Goal: Answer question/provide support: Share knowledge or assist other users

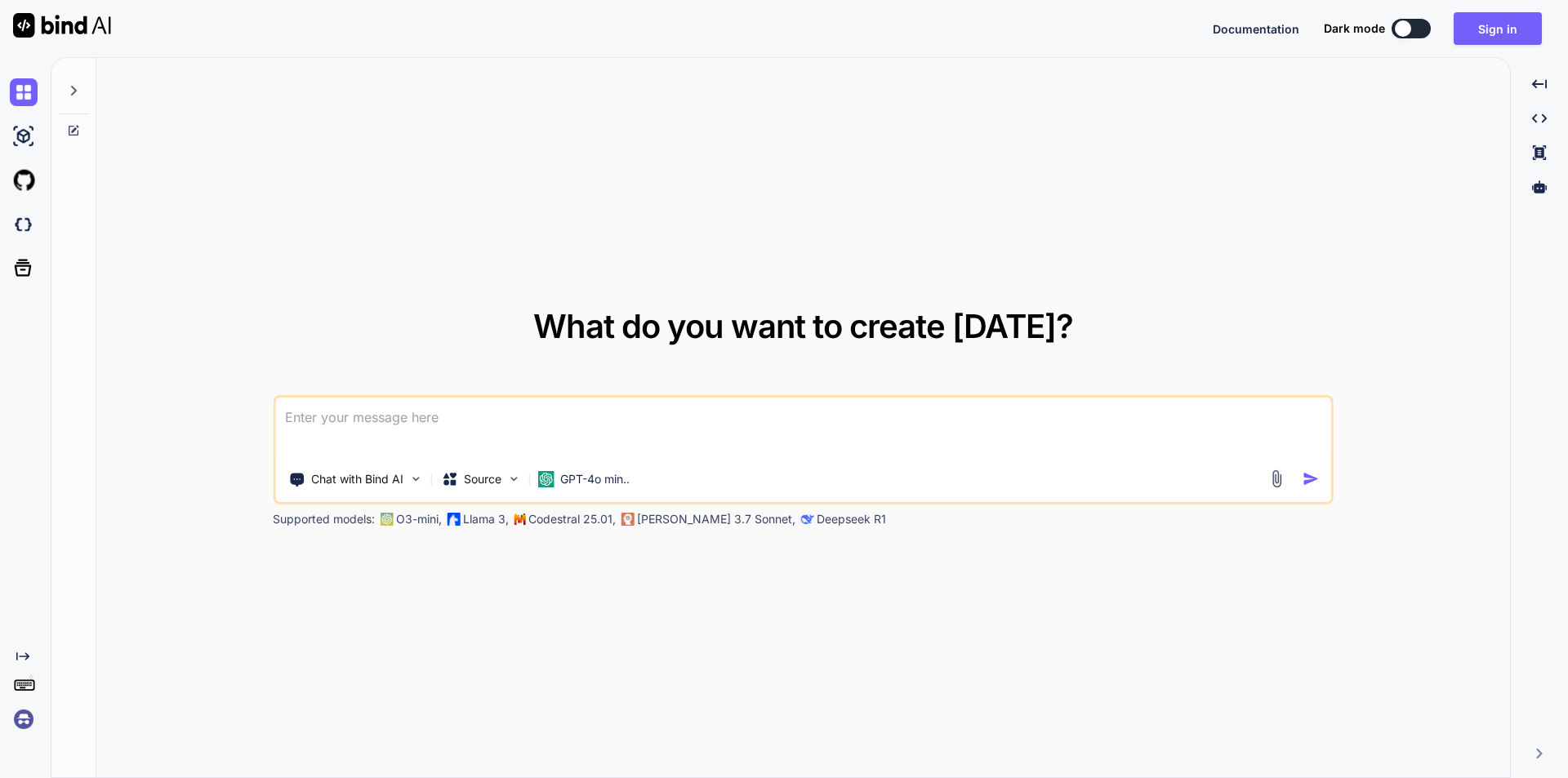
click at [626, 430] on textarea at bounding box center [803, 428] width 1056 height 60
click at [1496, 13] on button "Sign in" at bounding box center [1497, 28] width 88 height 33
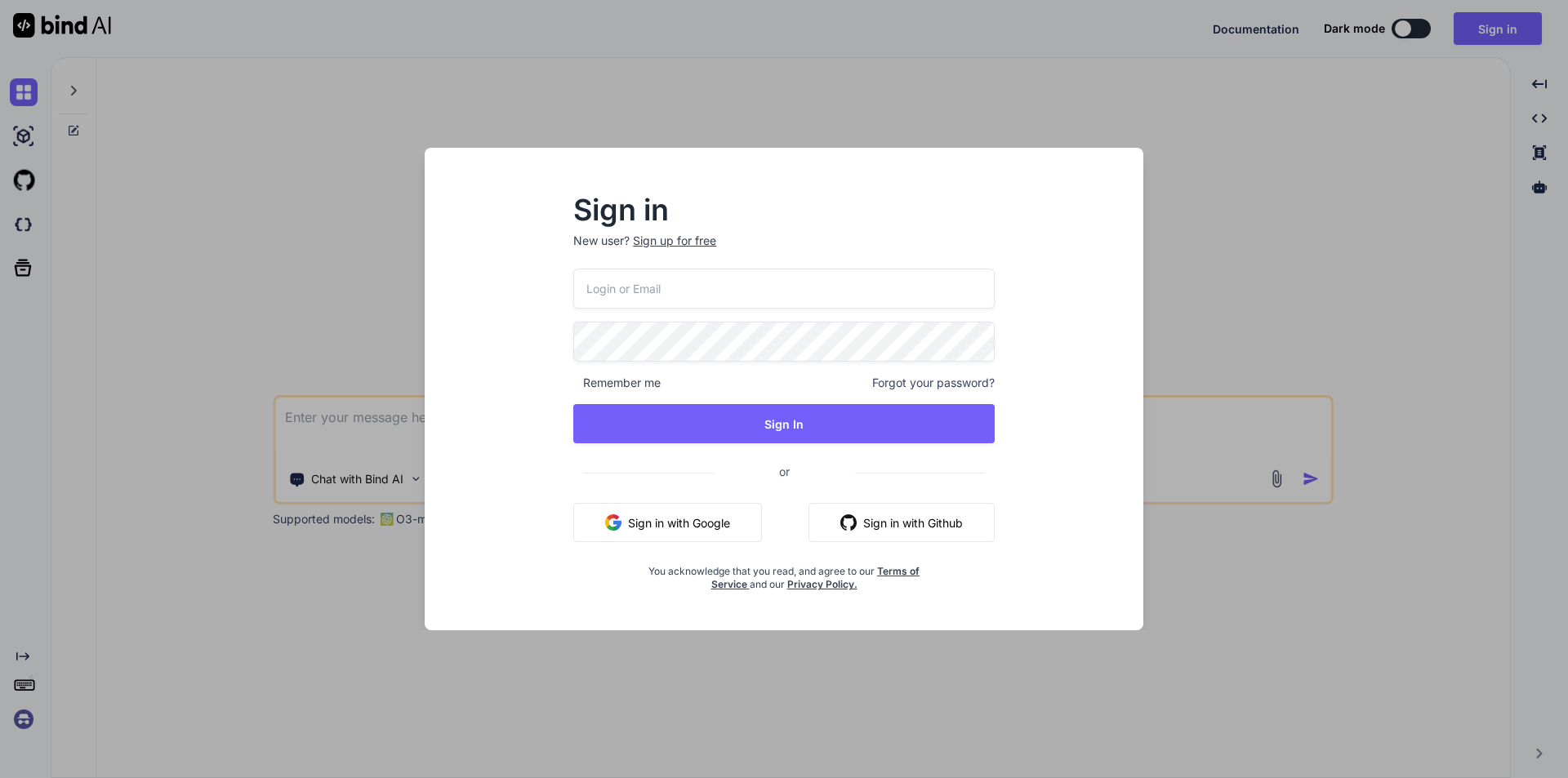
click at [666, 272] on input "email" at bounding box center [784, 288] width 422 height 40
type input "[EMAIL_ADDRESS][DOMAIN_NAME]"
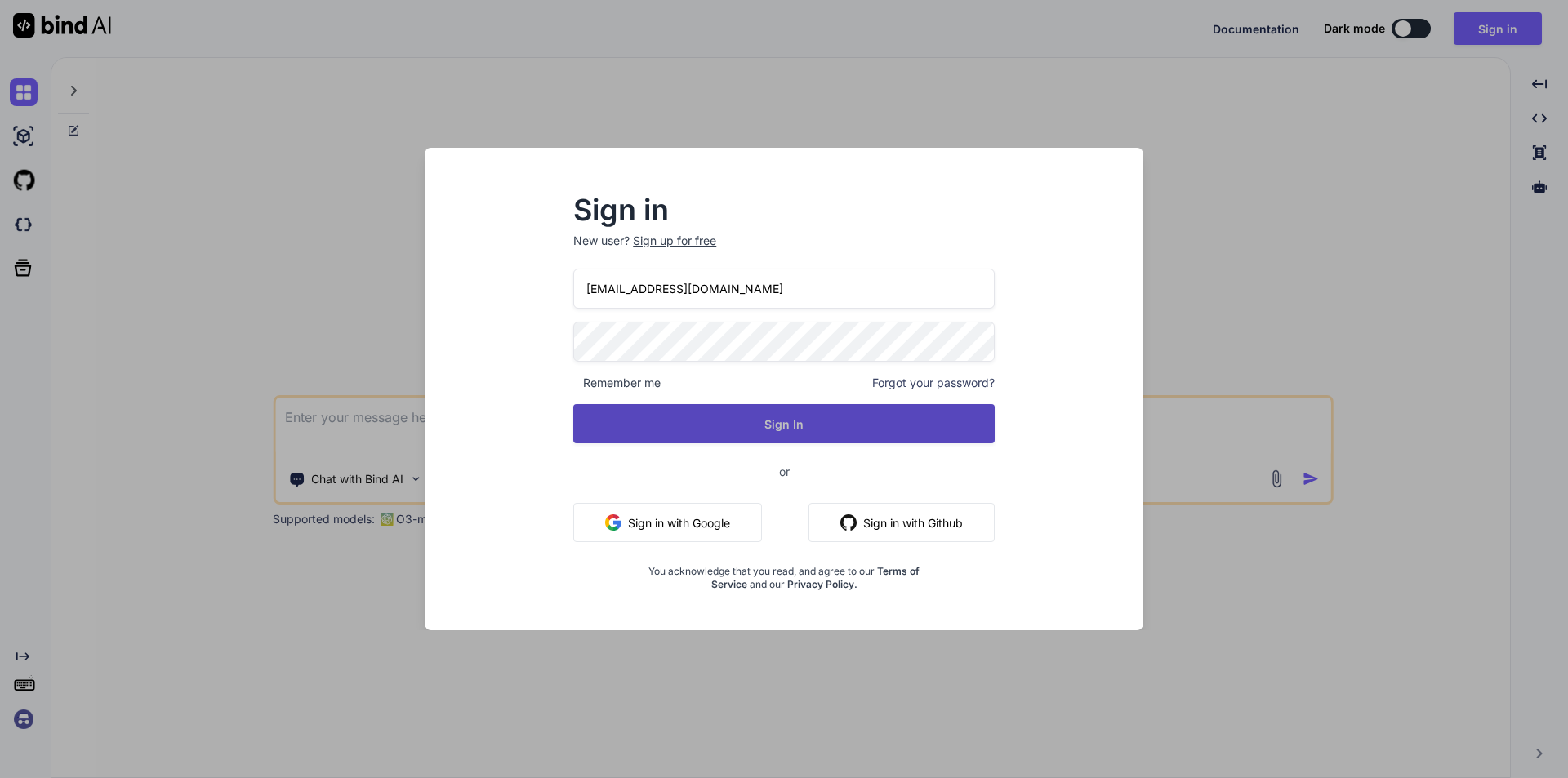
click at [704, 416] on button "Sign In" at bounding box center [784, 423] width 422 height 40
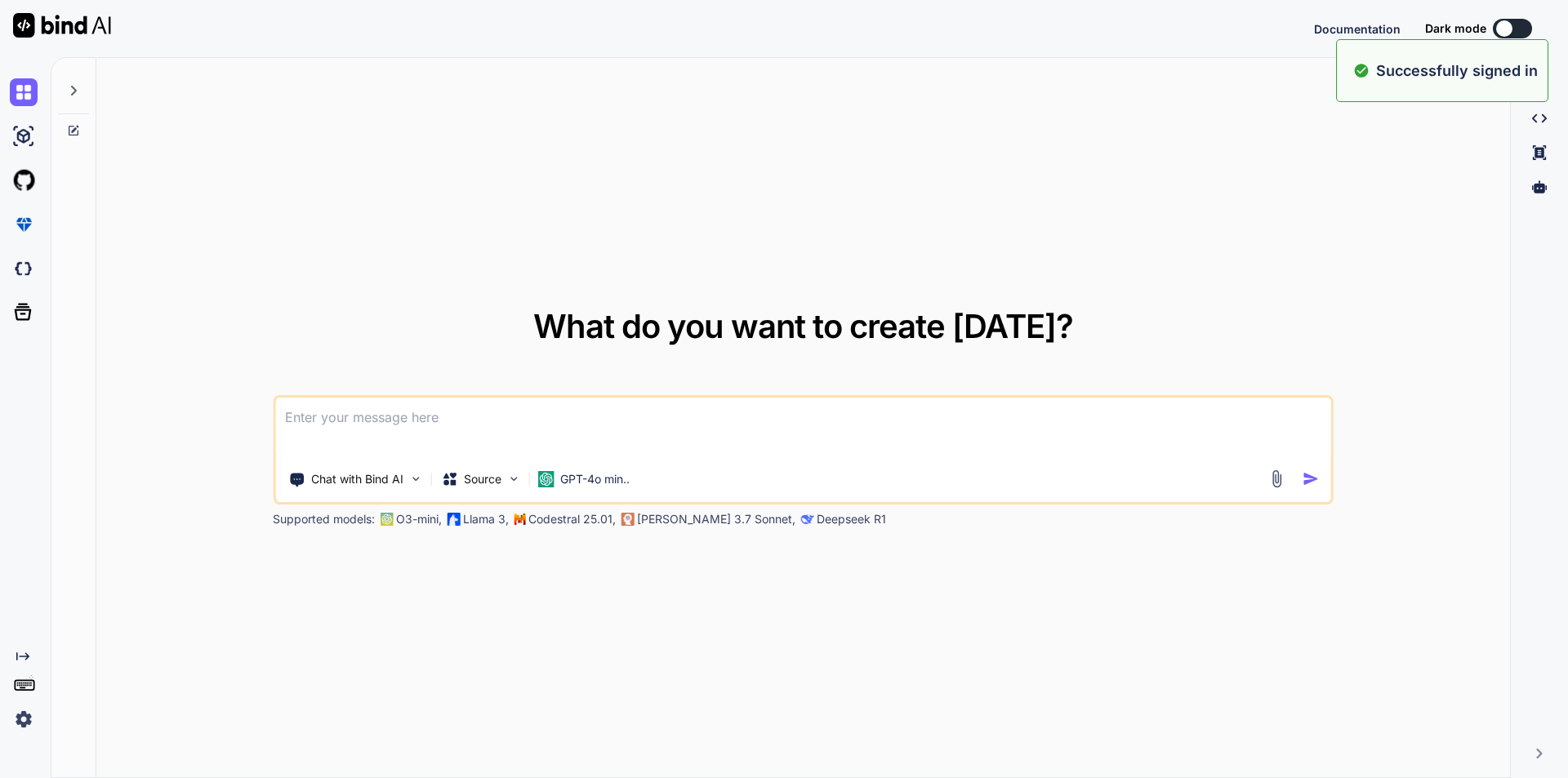
type textarea "x"
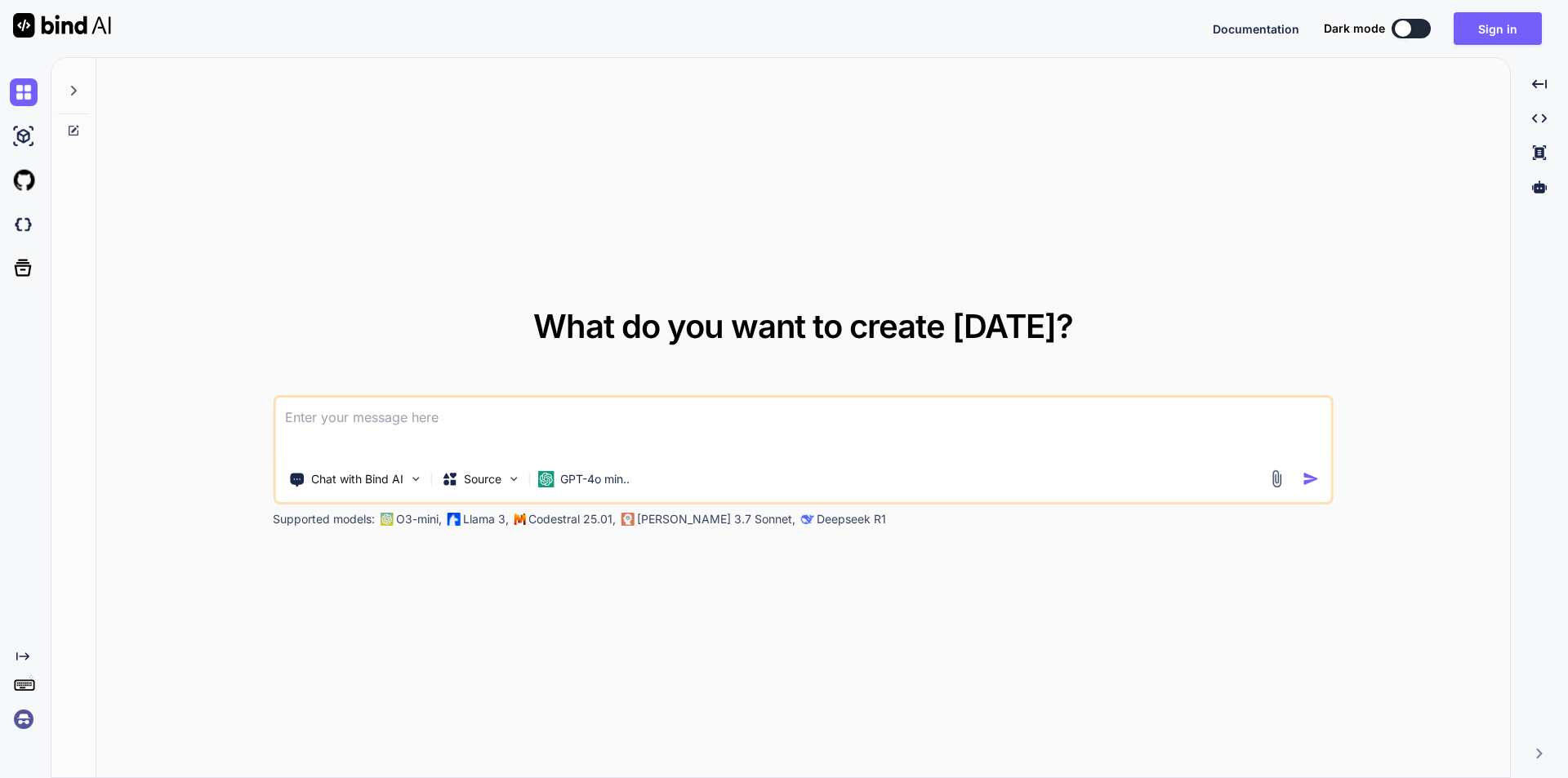
click at [673, 422] on textarea at bounding box center [803, 428] width 1056 height 60
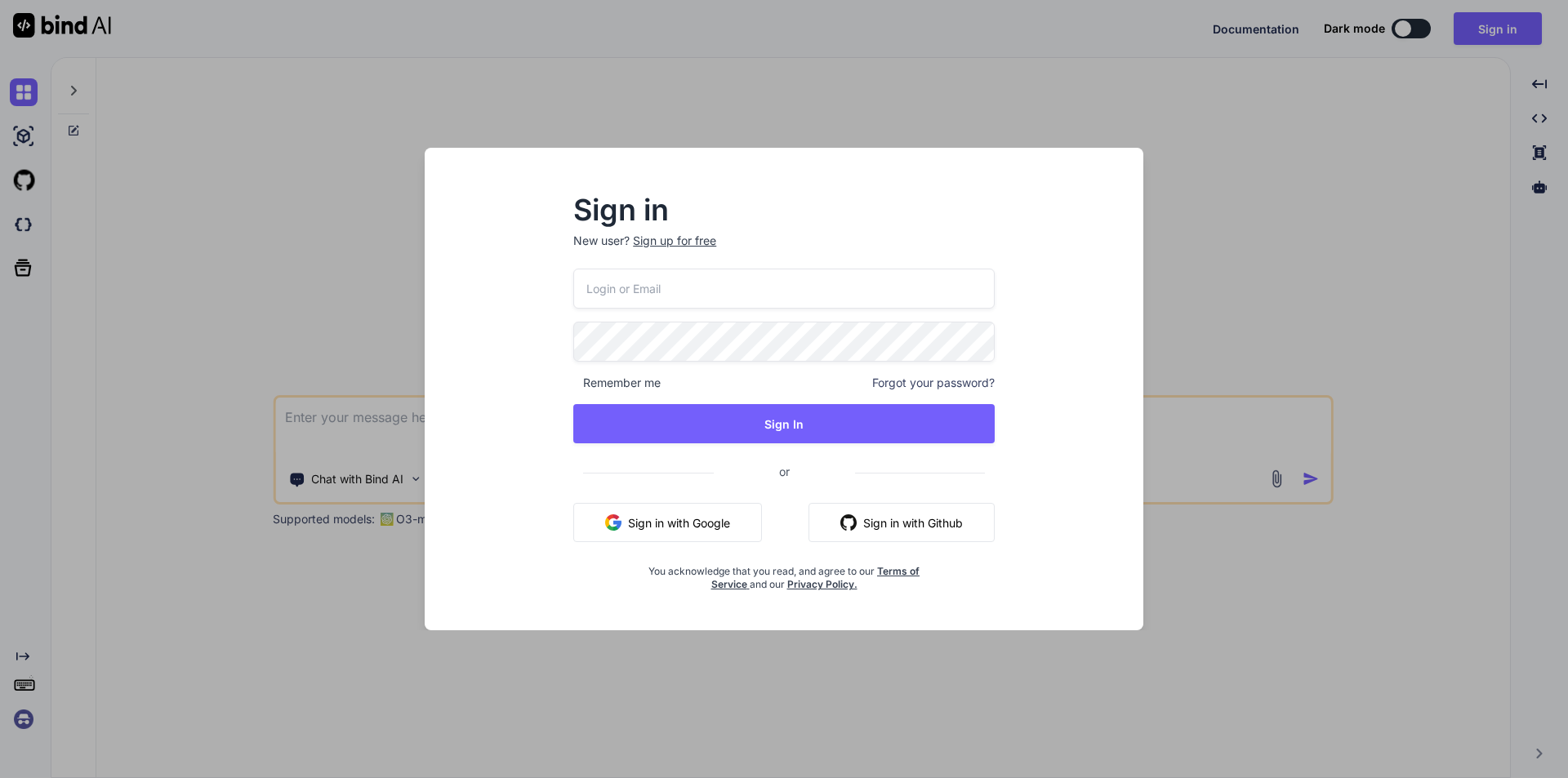
click at [731, 296] on input "email" at bounding box center [784, 288] width 422 height 40
type input "[EMAIL_ADDRESS][DOMAIN_NAME]"
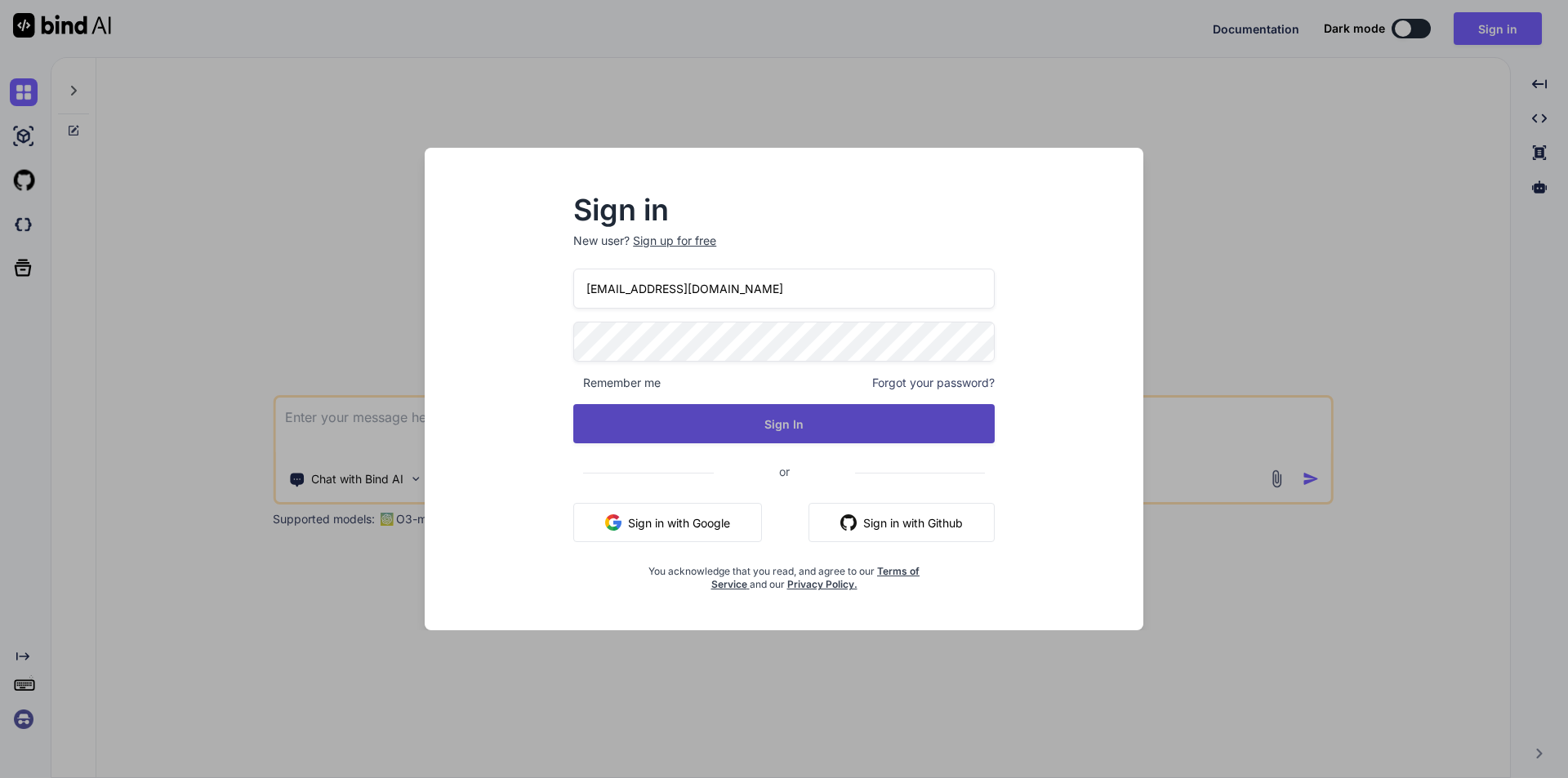
click at [793, 426] on button "Sign In" at bounding box center [784, 423] width 422 height 40
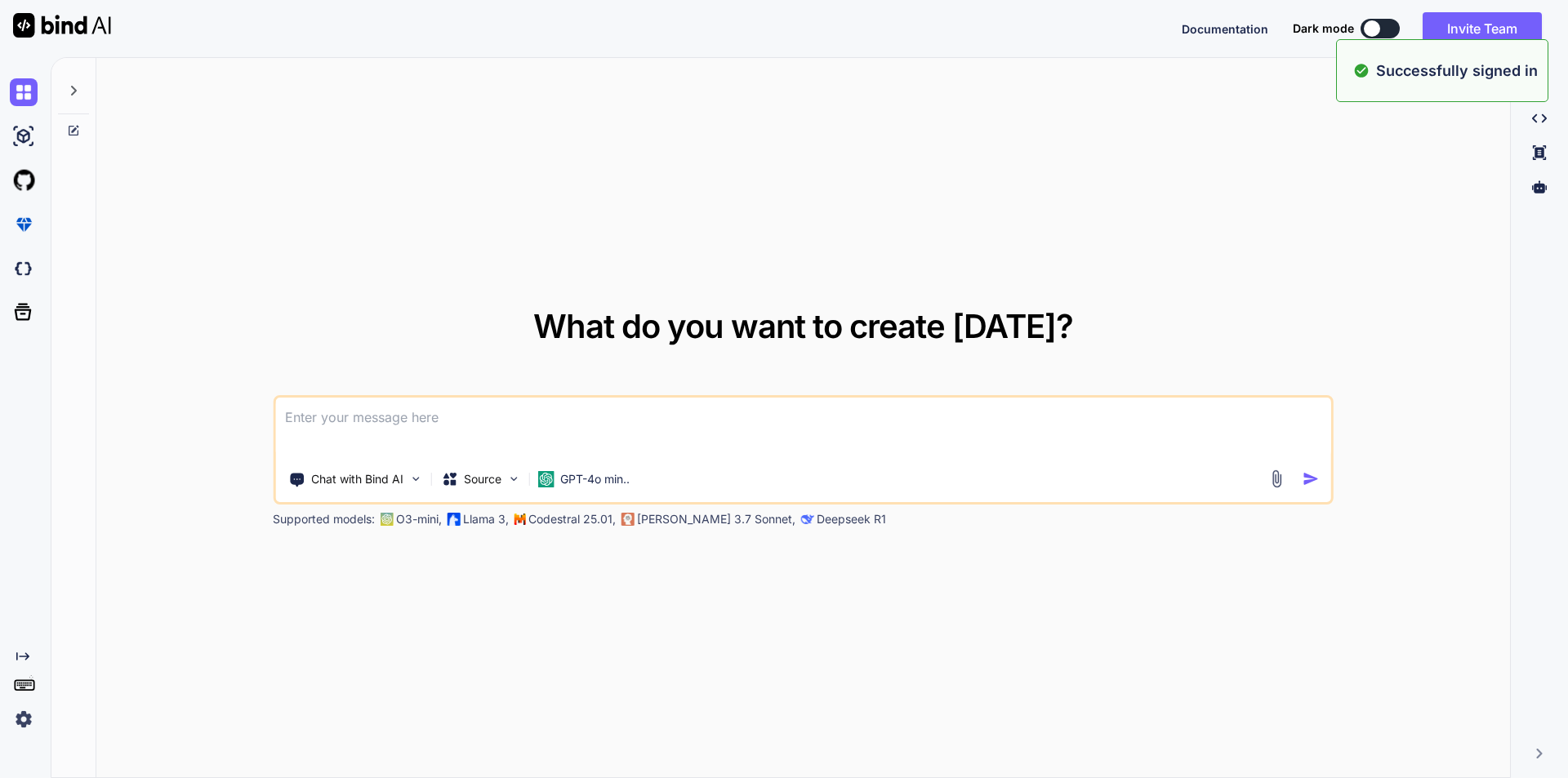
click at [366, 424] on textarea at bounding box center [803, 428] width 1056 height 60
type textarea "x"
type textarea "i"
type textarea "x"
type textarea "in"
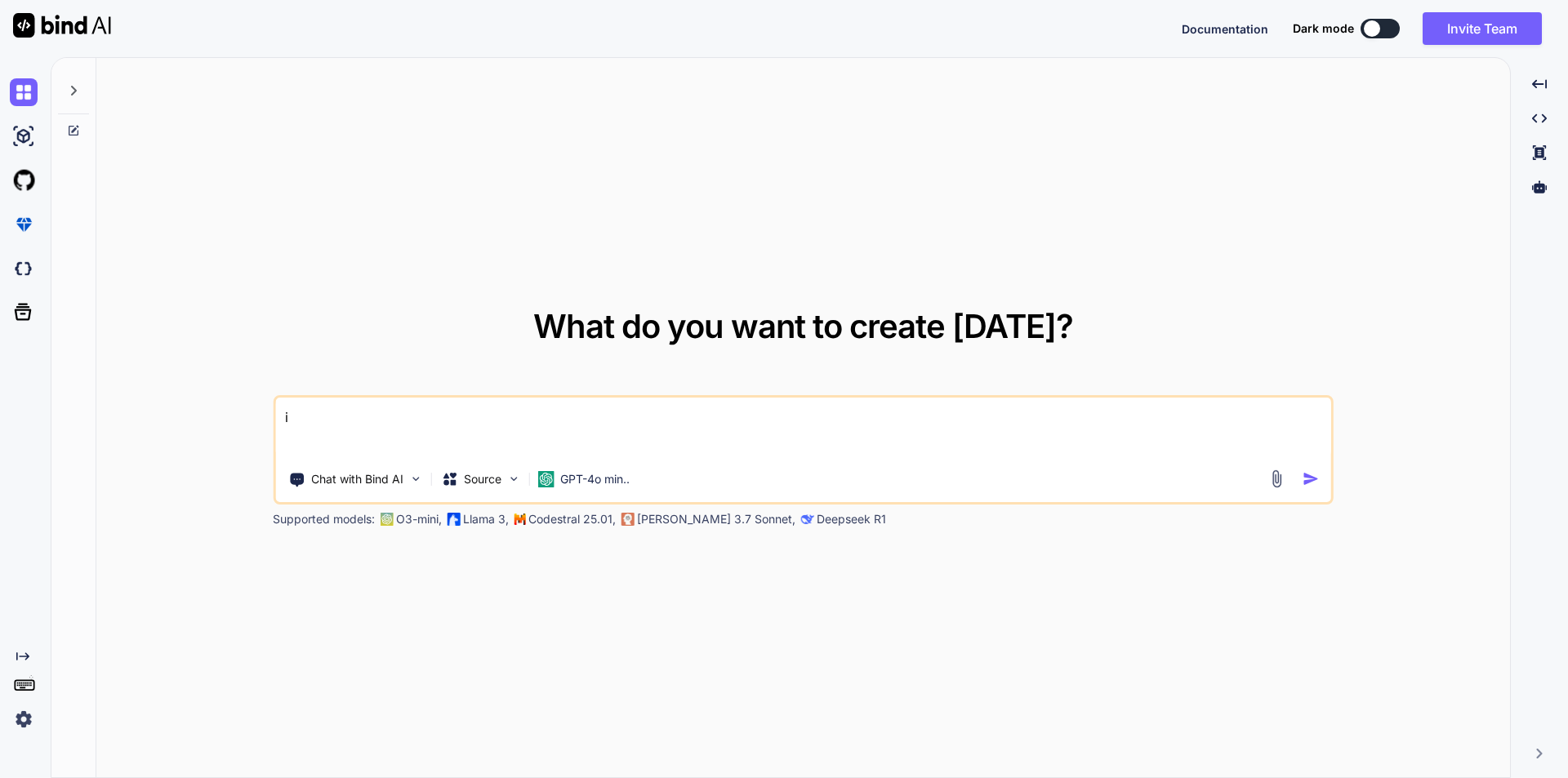
type textarea "x"
type textarea "inp"
type textarea "x"
type textarea "inpu"
type textarea "x"
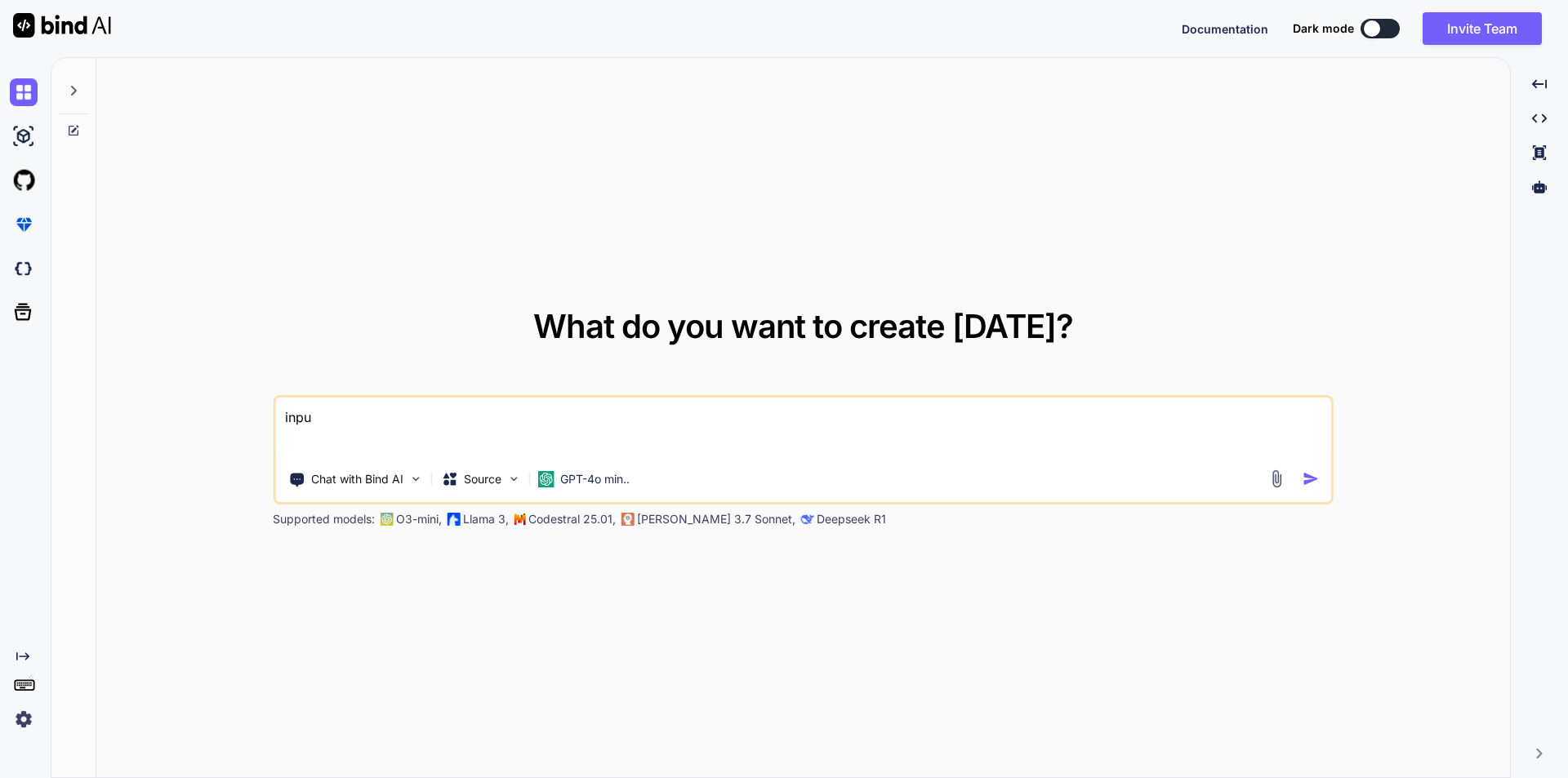
type textarea "input"
type textarea "x"
type textarea "input"
type textarea "x"
type textarea "input t"
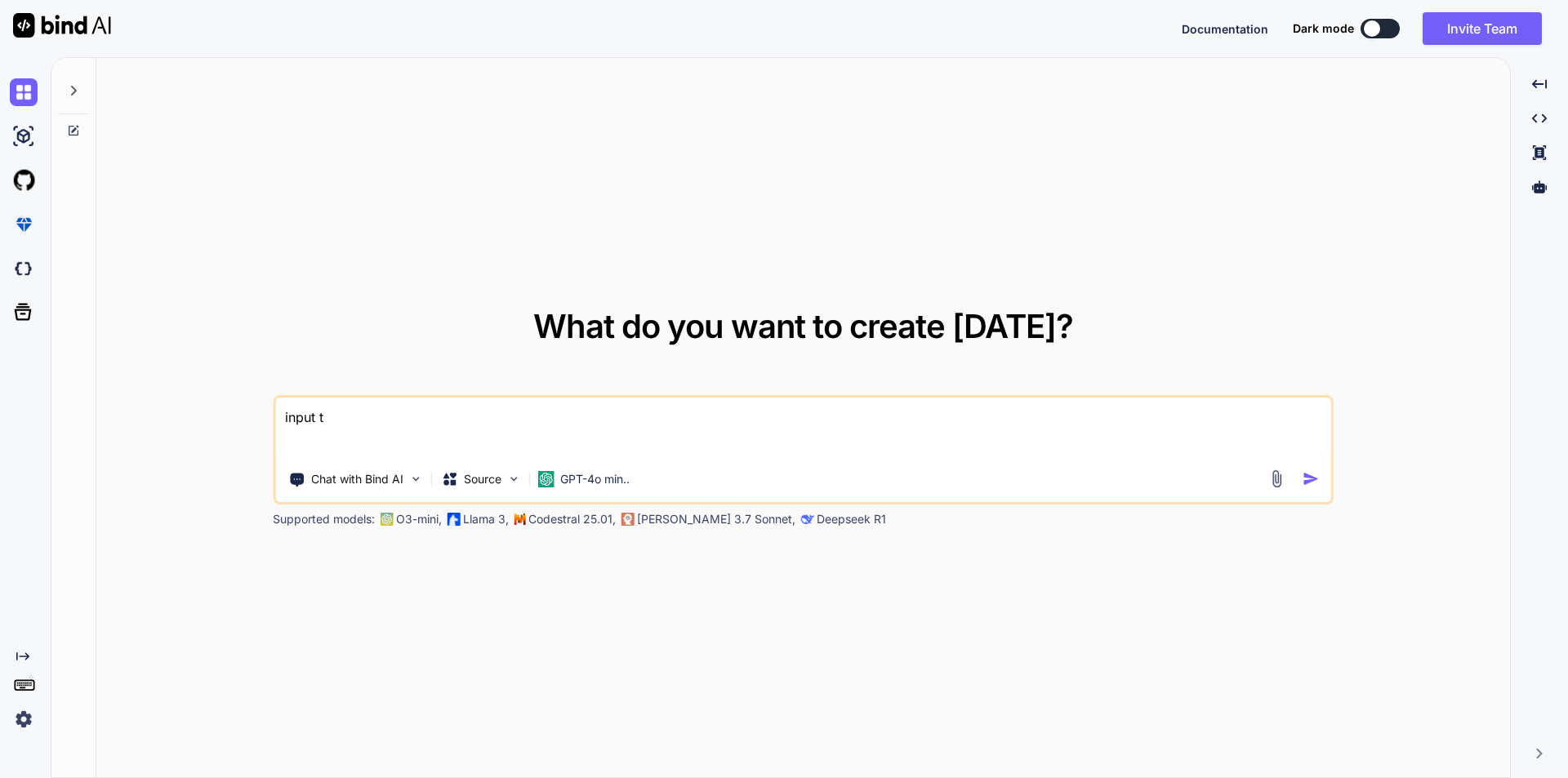
type textarea "x"
type textarea "input ta"
type textarea "x"
type textarea "input tag"
type textarea "x"
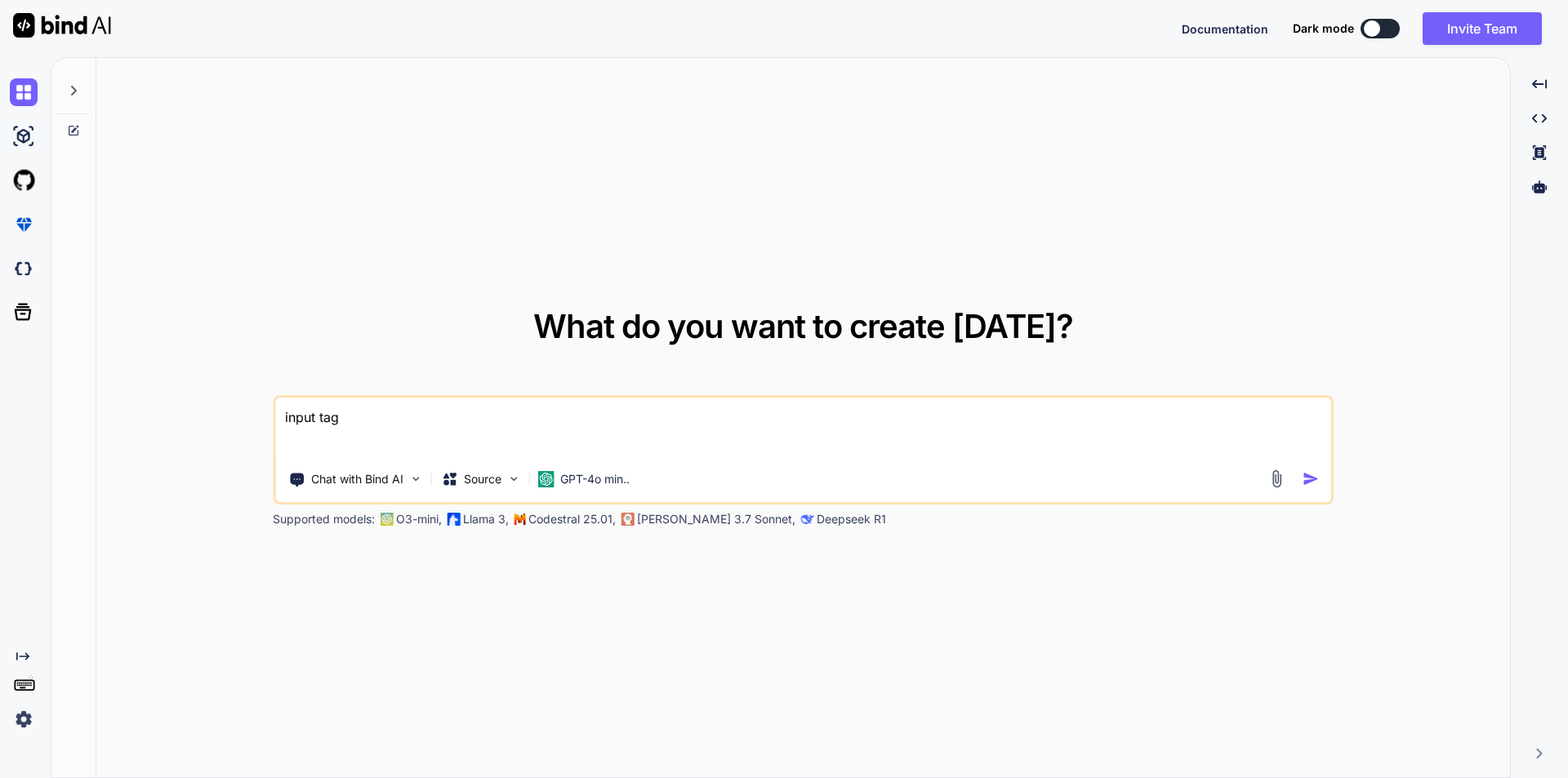
type textarea "input tag"
type textarea "x"
type textarea "input tag w"
type textarea "x"
type textarea "input tag wi"
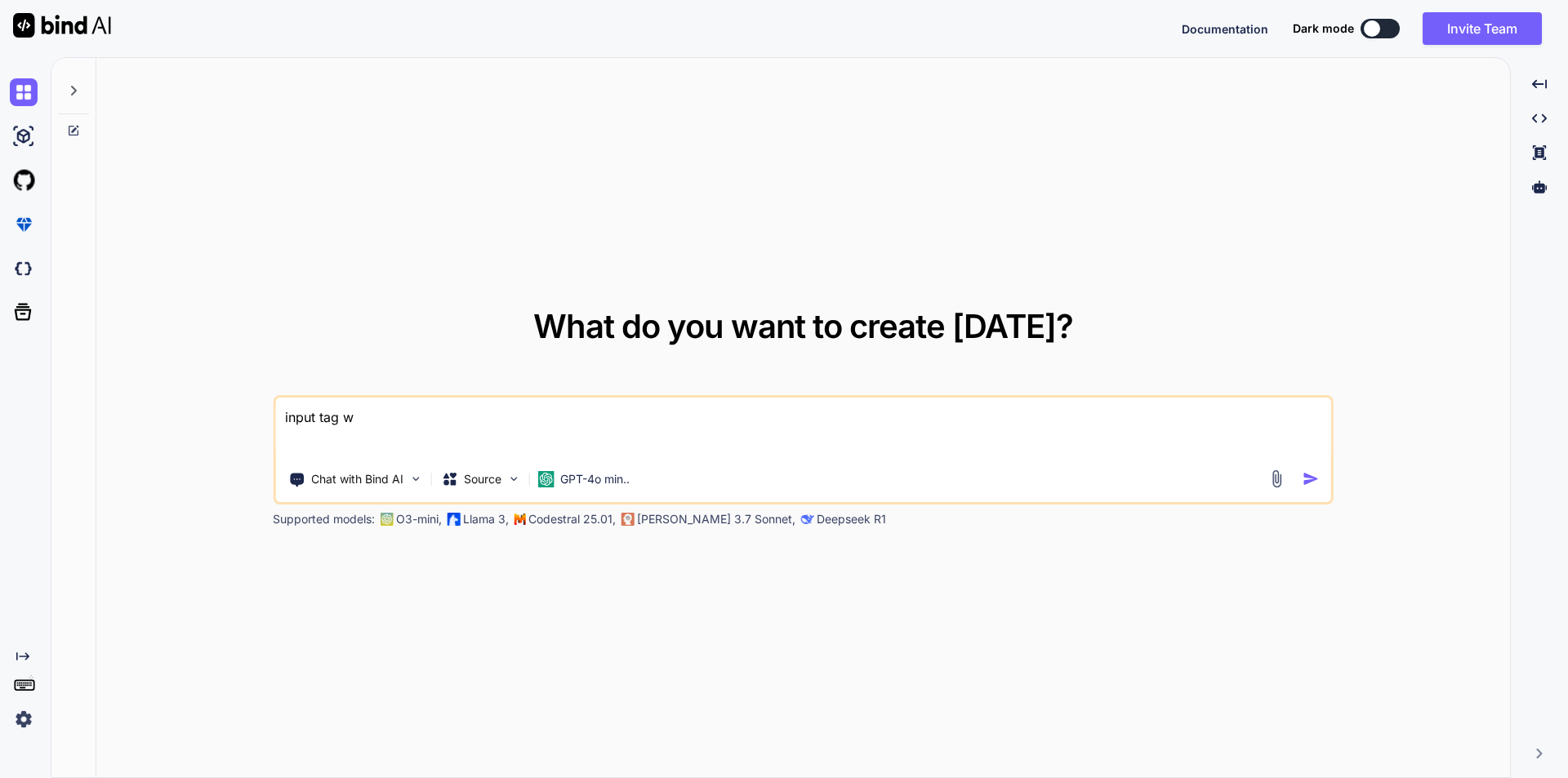
type textarea "x"
type textarea "input tag wit"
type textarea "x"
type textarea "input tag with"
type textarea "x"
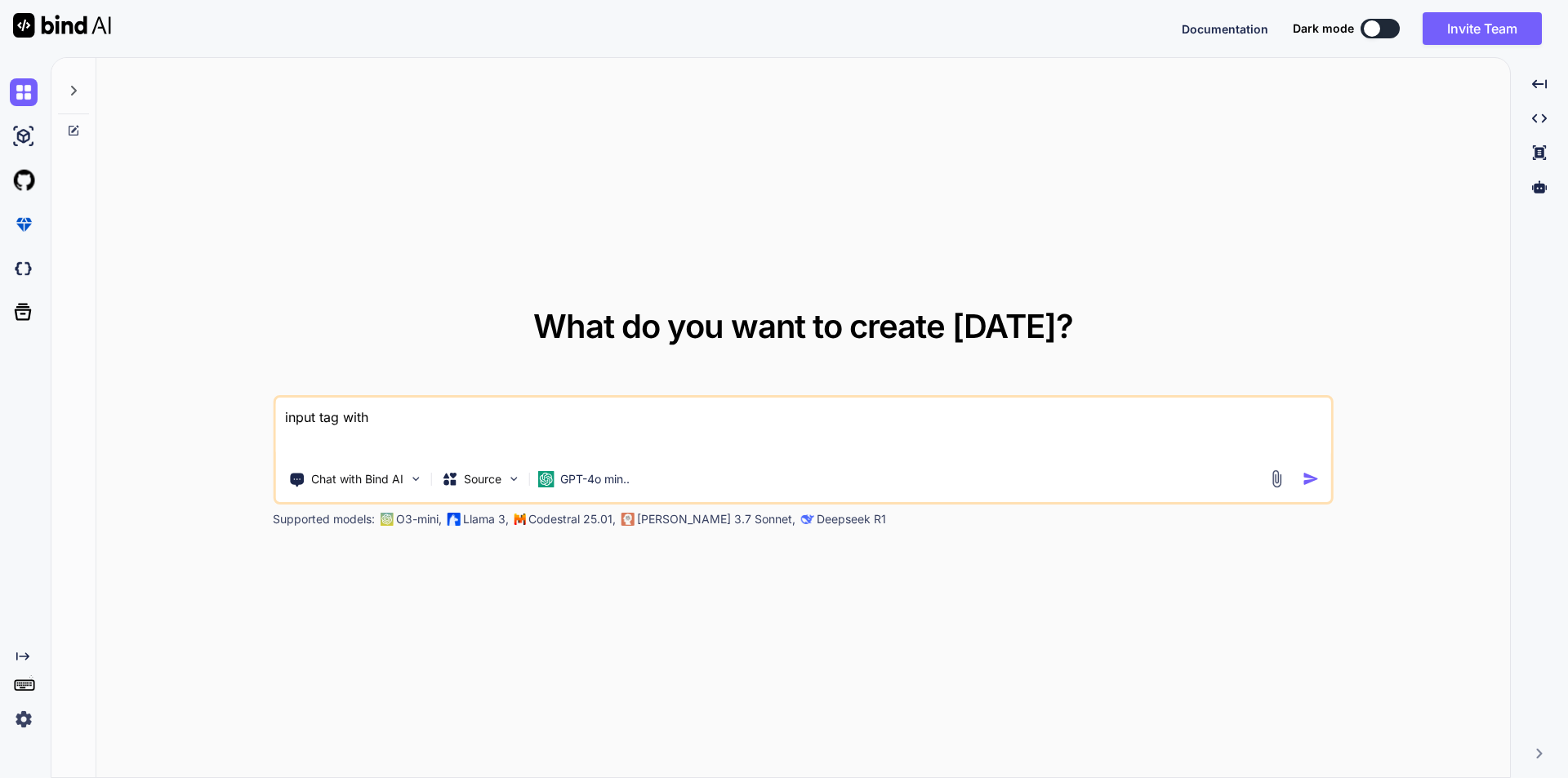
type textarea "input tag witho"
type textarea "x"
type textarea "input tag withou"
type textarea "x"
type textarea "input tag without"
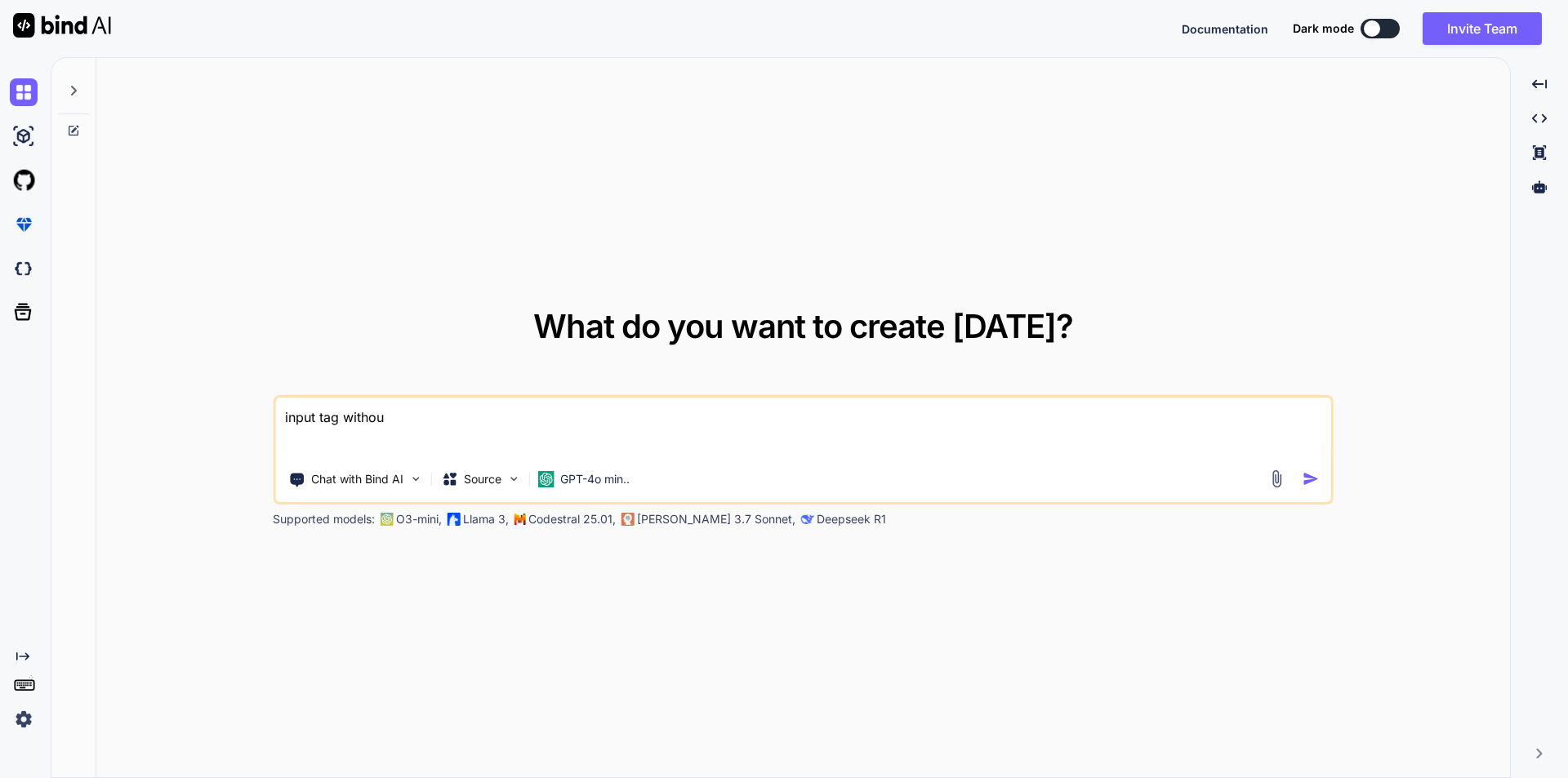
type textarea "x"
type textarea "input tag without"
type textarea "x"
type textarea "input tag without b"
type textarea "x"
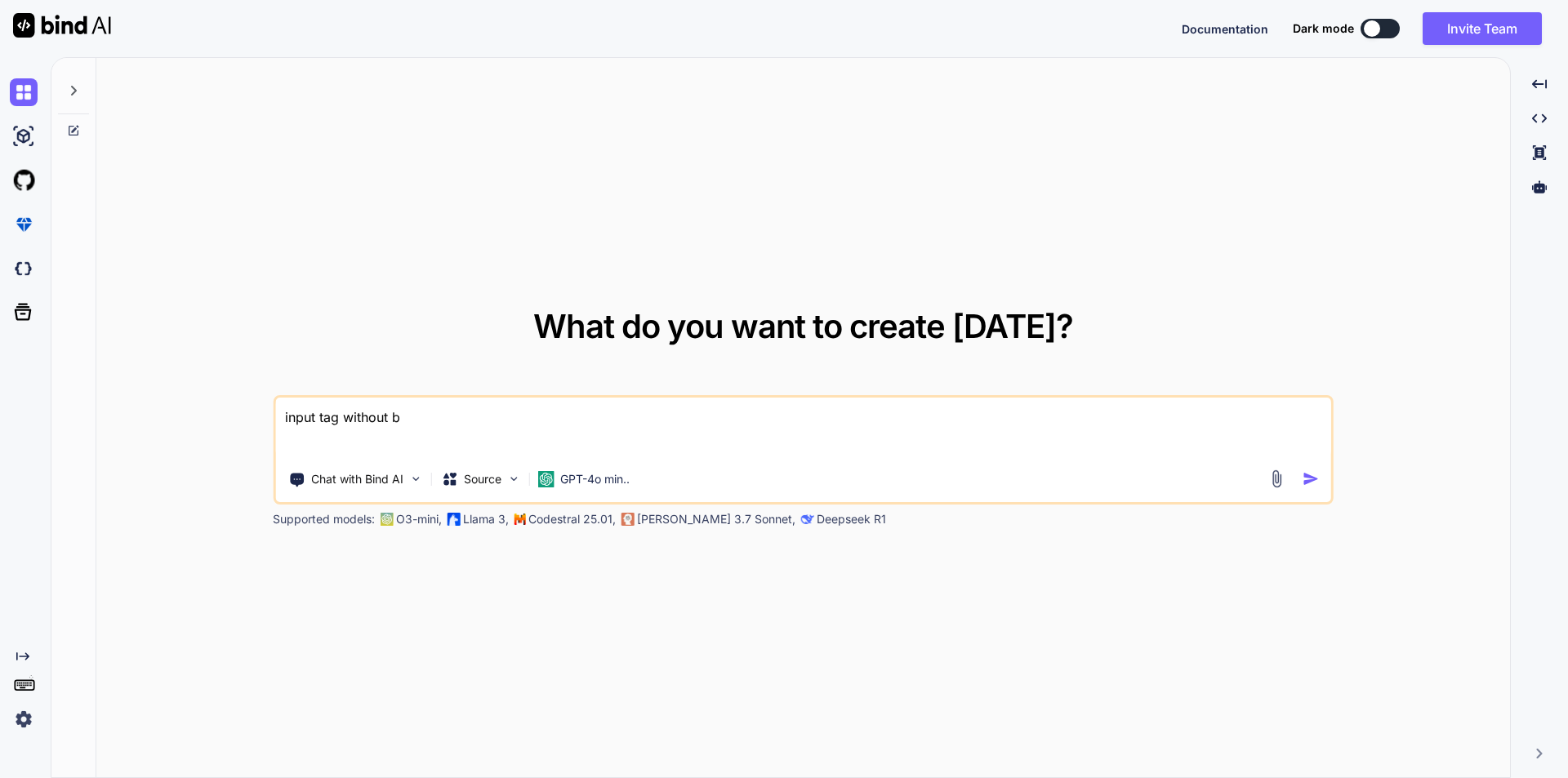
type textarea "input tag without bo"
type textarea "x"
type textarea "input tag without bor"
type textarea "x"
type textarea "input tag without bord"
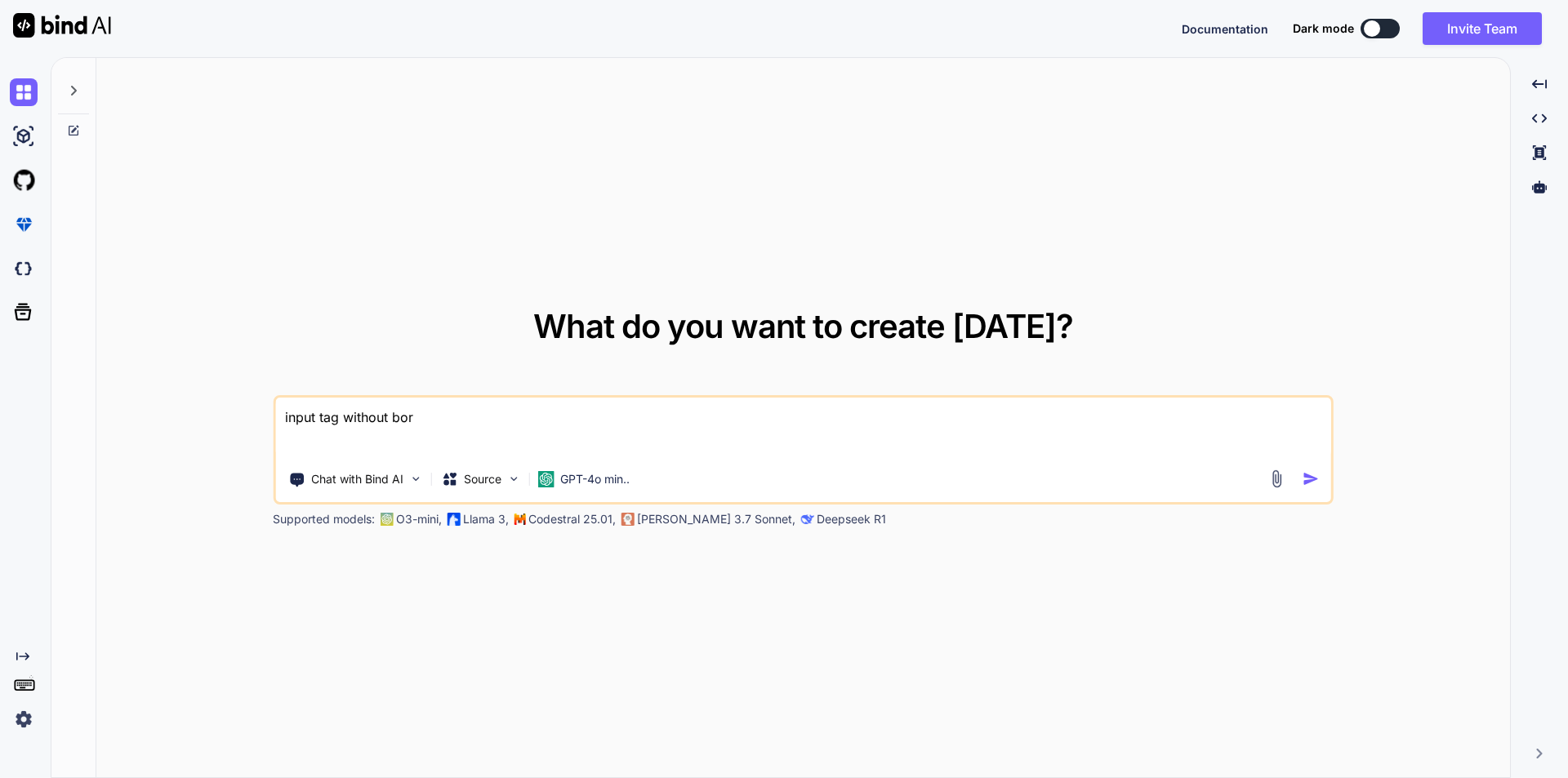
type textarea "x"
type textarea "input tag without borde"
type textarea "x"
type textarea "input tag without border"
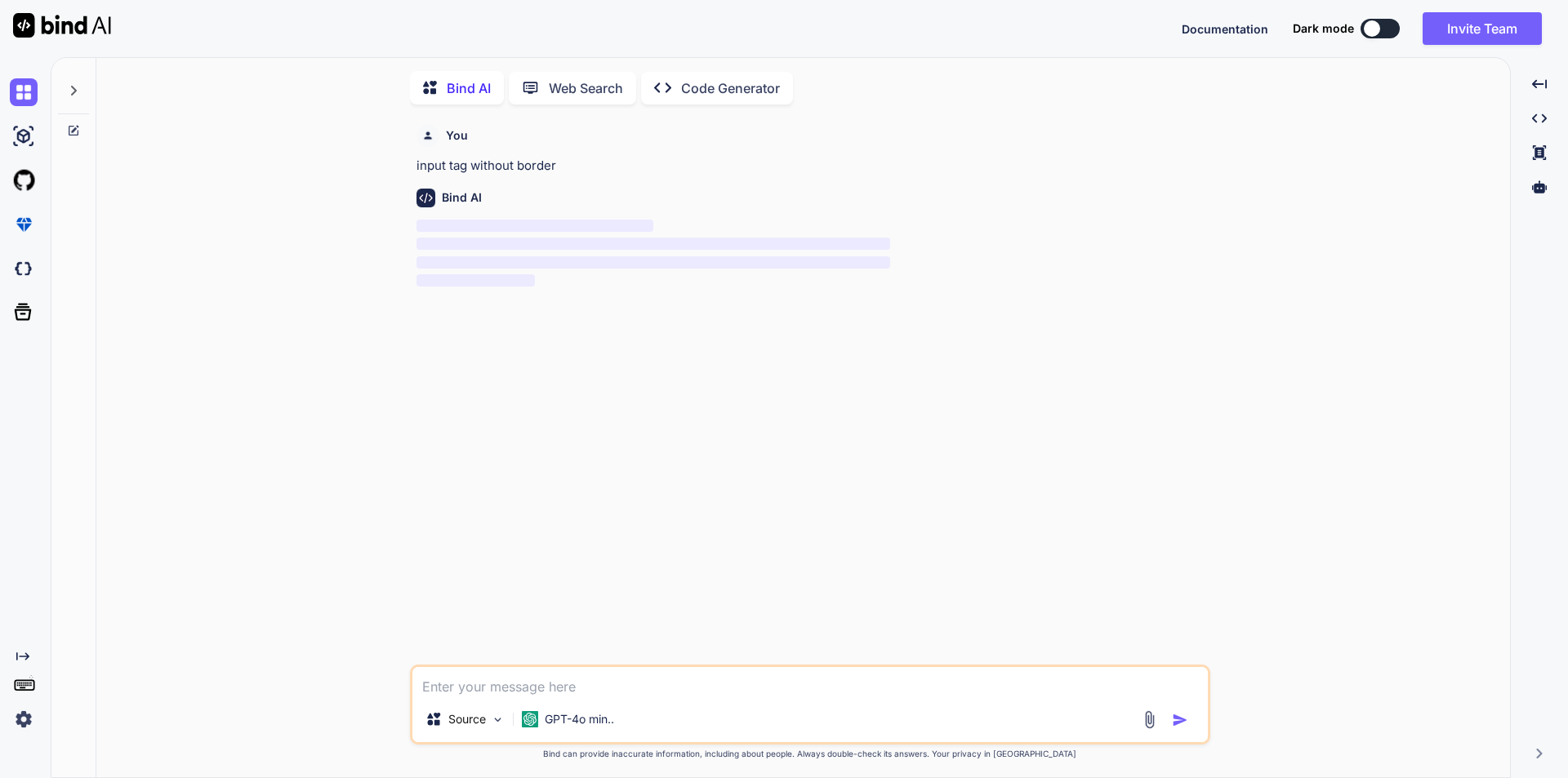
scroll to position [7, 0]
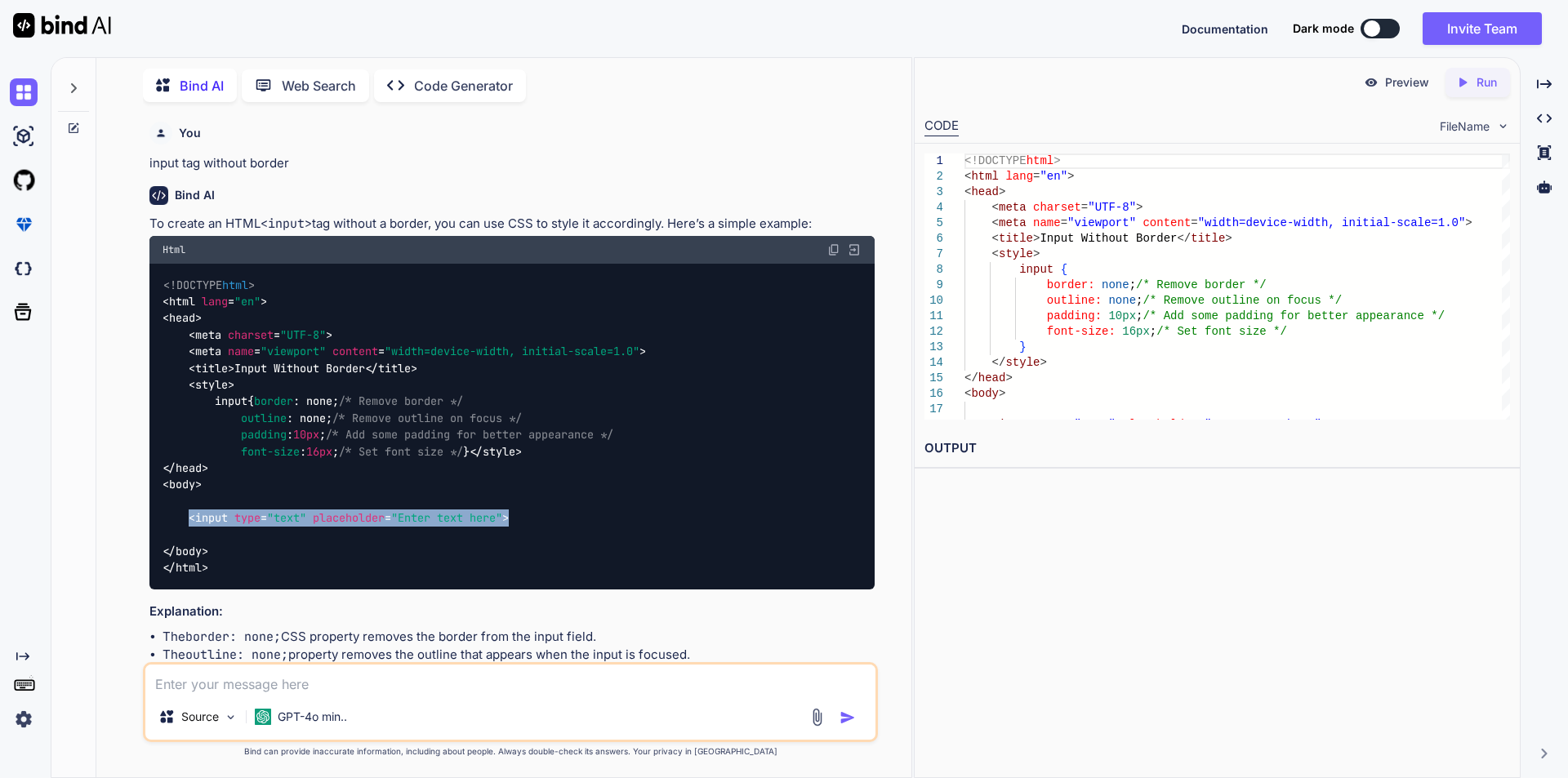
drag, startPoint x: 191, startPoint y: 567, endPoint x: 527, endPoint y: 574, distance: 336.1
click at [527, 574] on div "<!DOCTYPE html > < html lang = "en" > < head > < meta charset = "UTF-8" > < met…" at bounding box center [512, 426] width 725 height 325
click at [428, 691] on textarea at bounding box center [510, 678] width 730 height 29
type textarea "x"
type textarea "i"
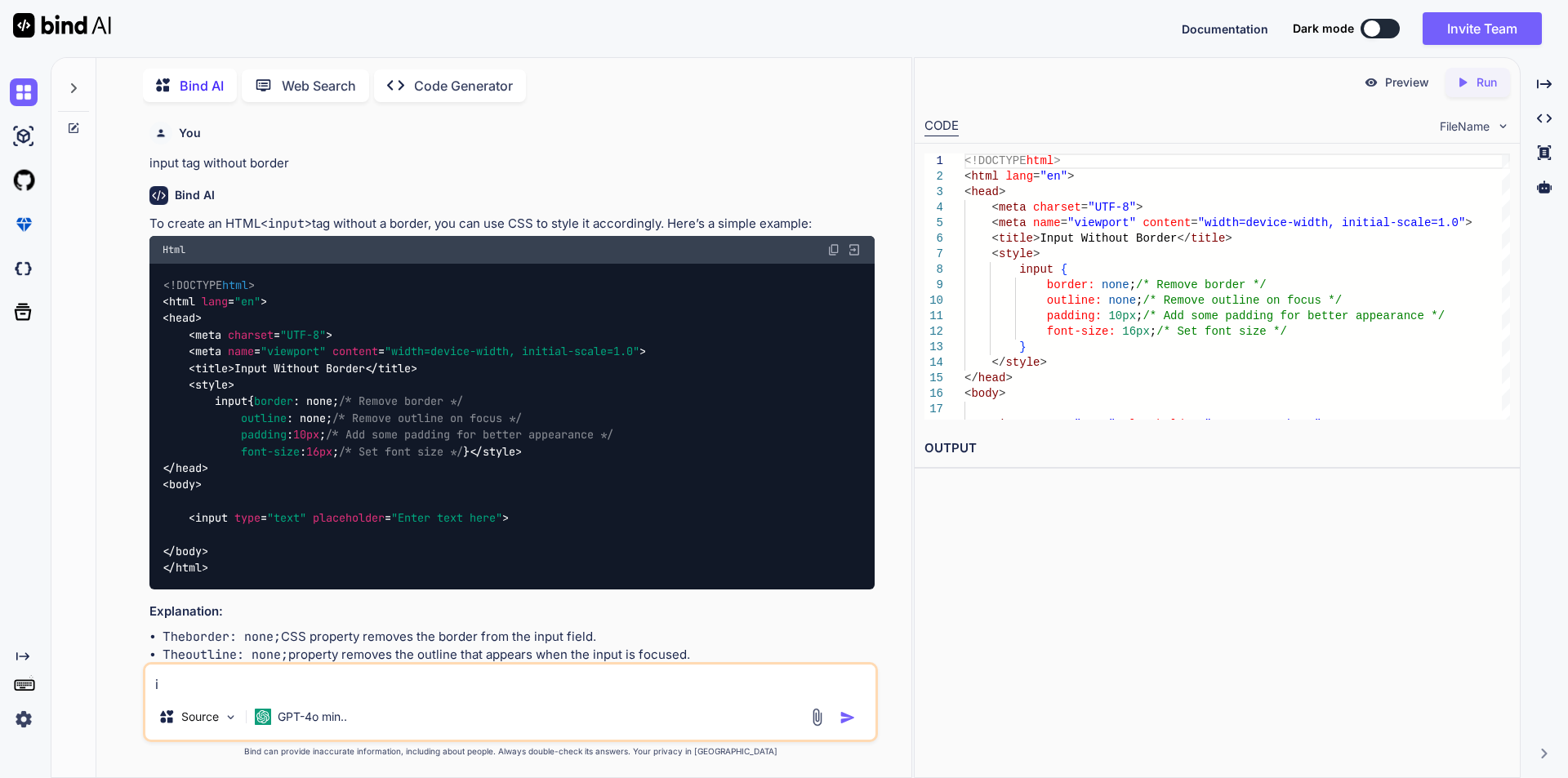
type textarea "x"
type textarea "in"
type textarea "x"
type textarea "ins"
type textarea "x"
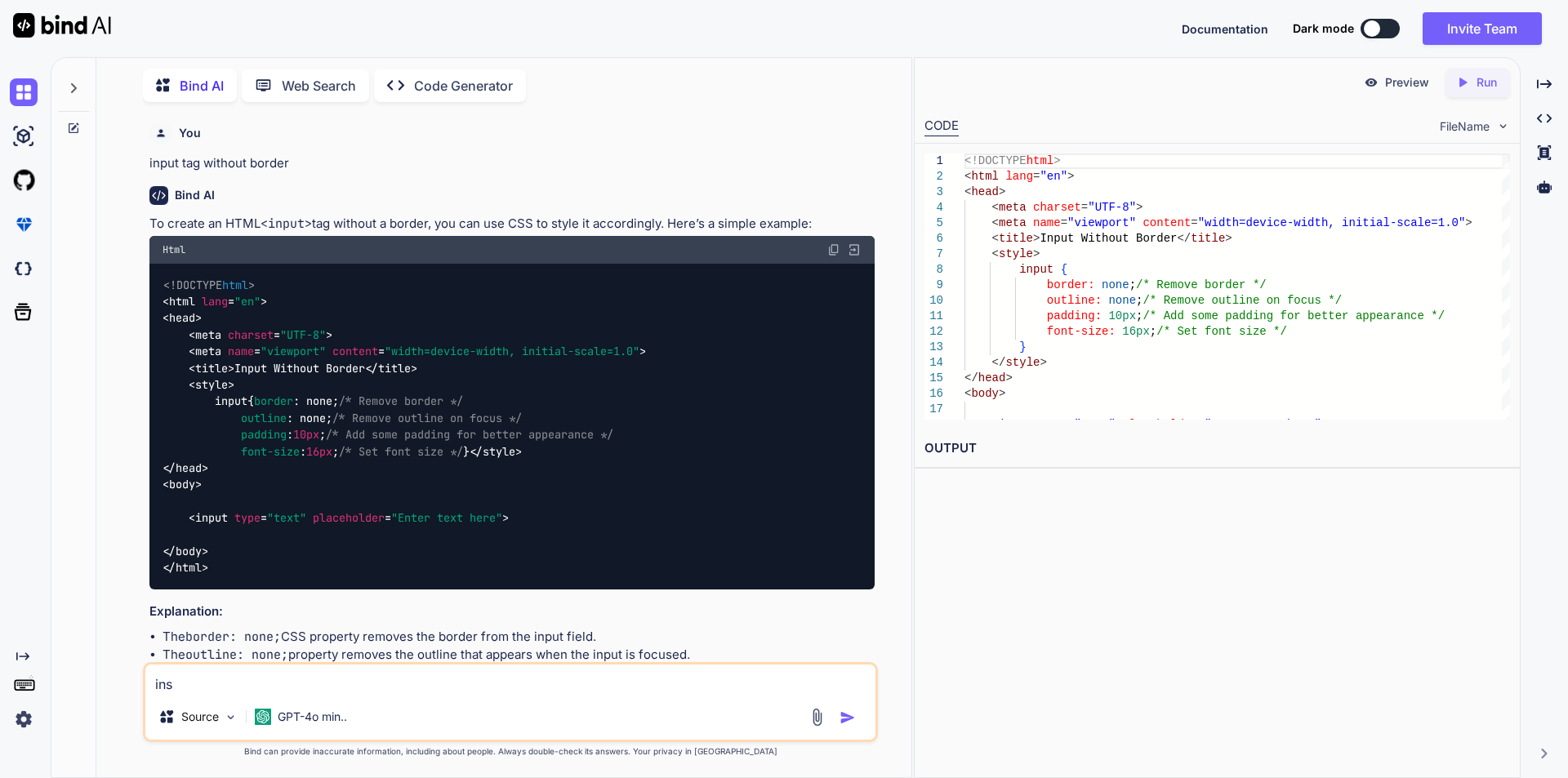
type textarea "inst"
type textarea "x"
type textarea "inste"
type textarea "x"
type textarea "instea"
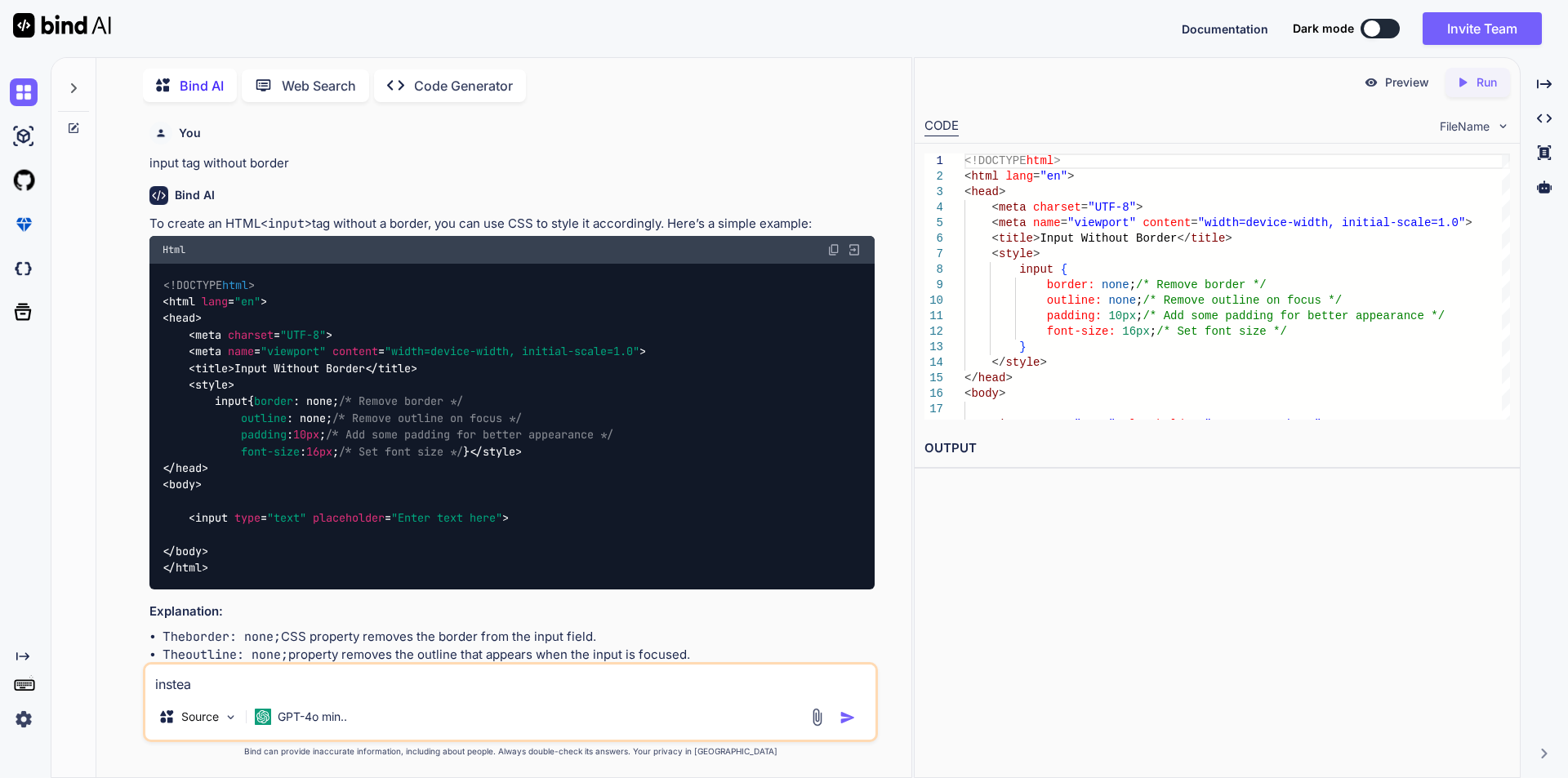
type textarea "x"
type textarea "instead"
type textarea "x"
type textarea "instead"
type textarea "x"
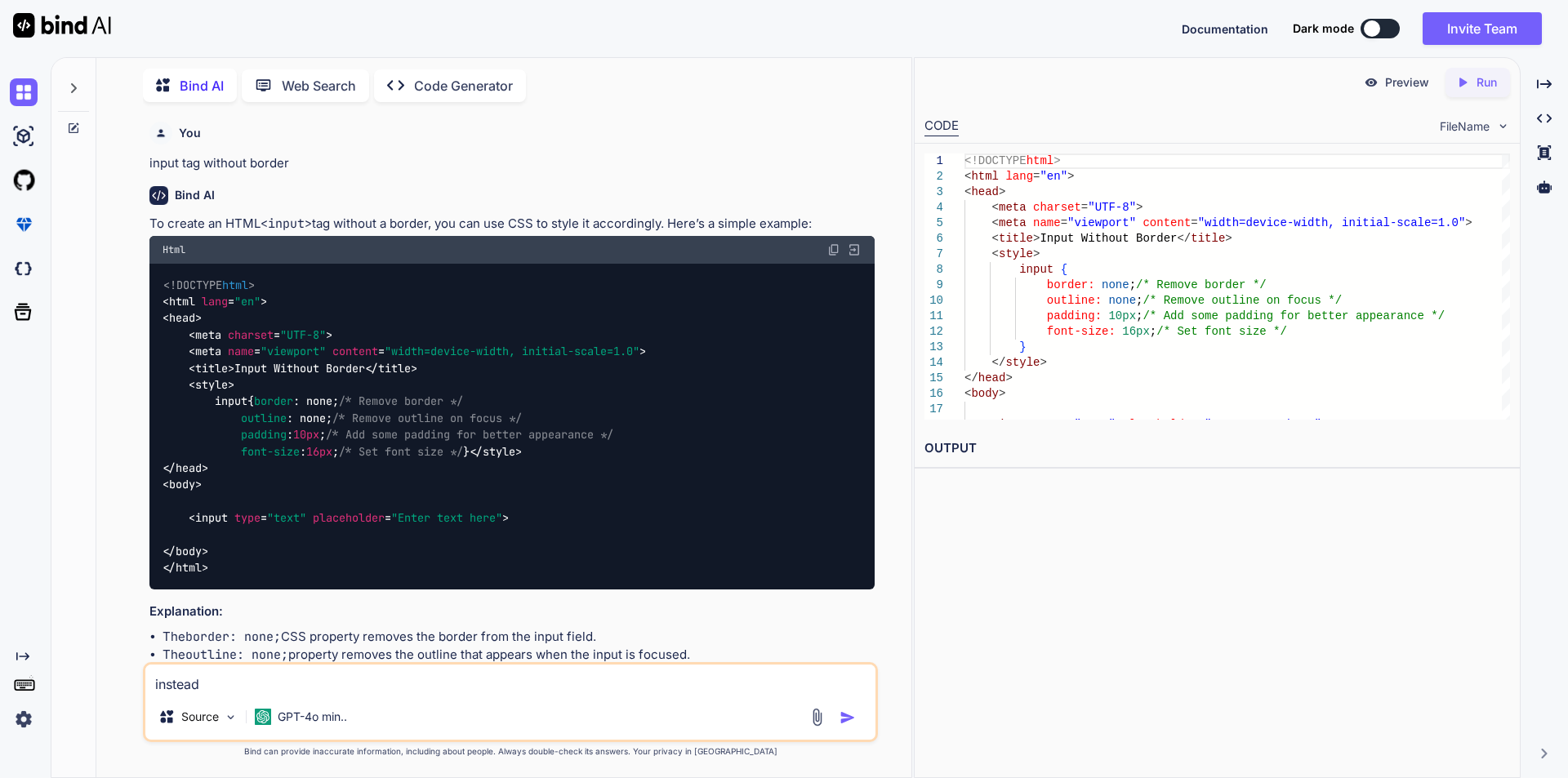
type textarea "instead o"
type textarea "x"
type textarea "instead of"
type textarea "x"
type textarea "instead of"
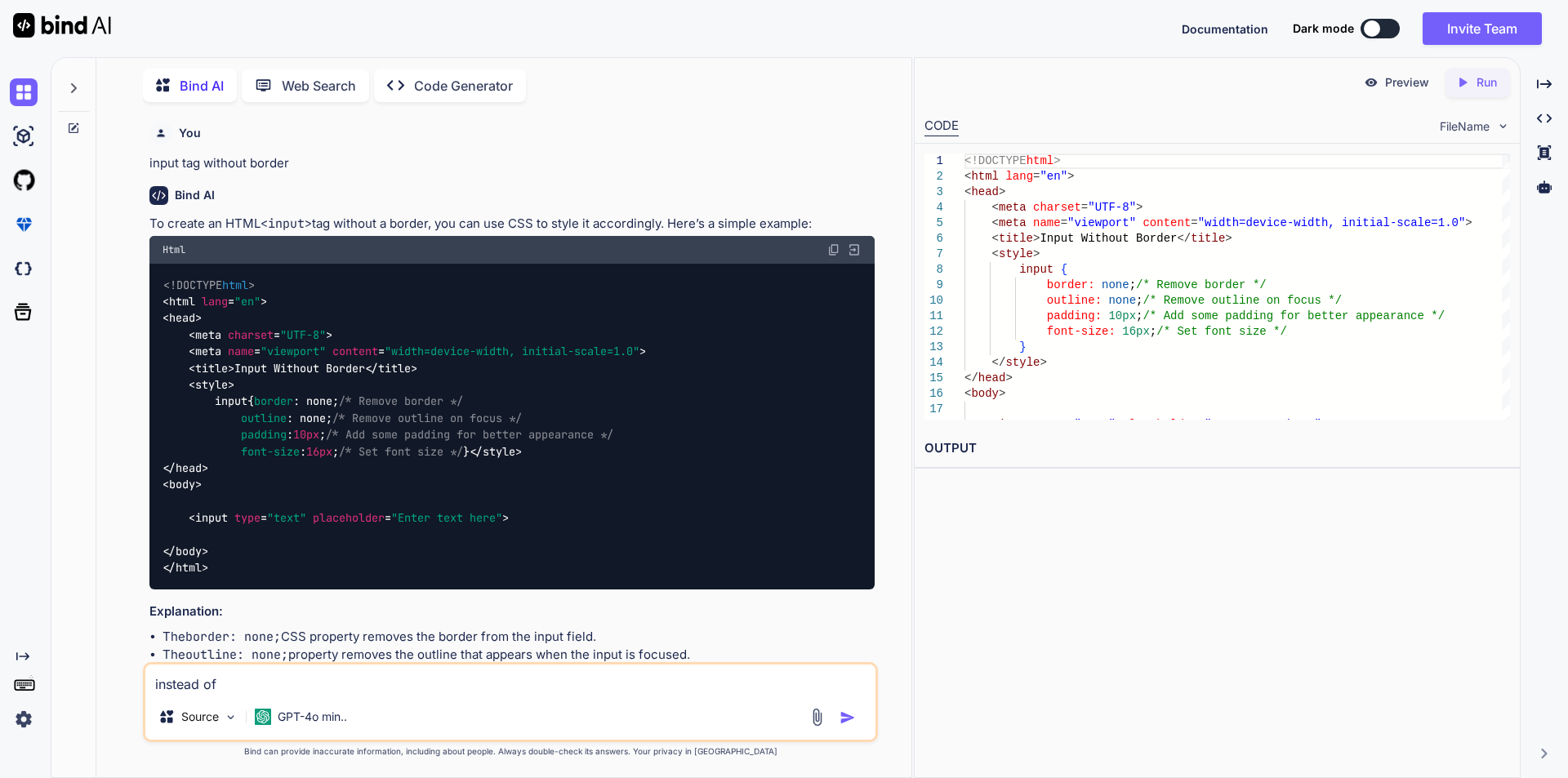
type textarea "x"
type textarea "instead of u"
type textarea "x"
type textarea "instead of us"
type textarea "x"
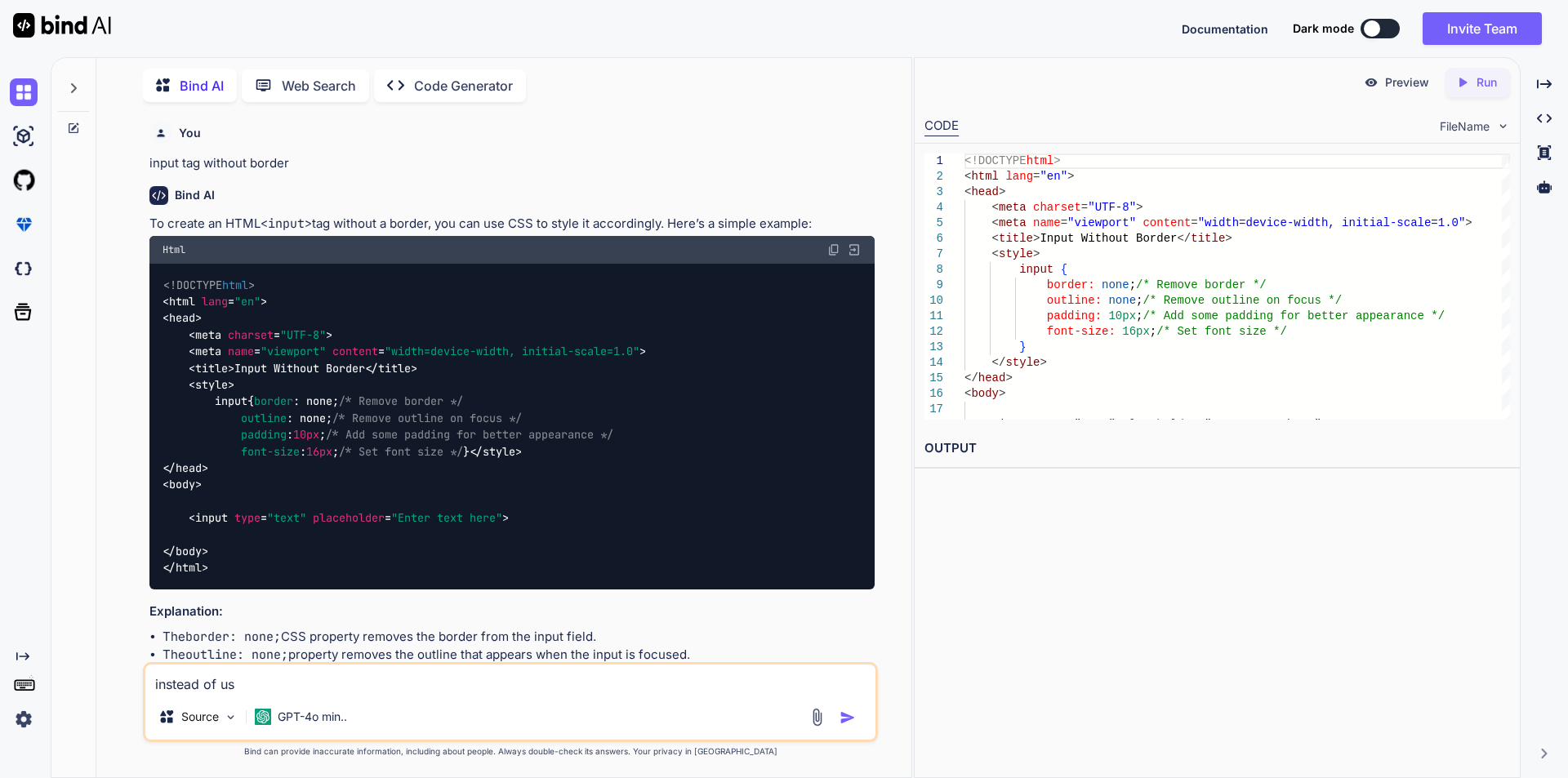
type textarea "instead of use"
type textarea "x"
type textarea "instead of use"
type textarea "x"
type textarea "instead of use i"
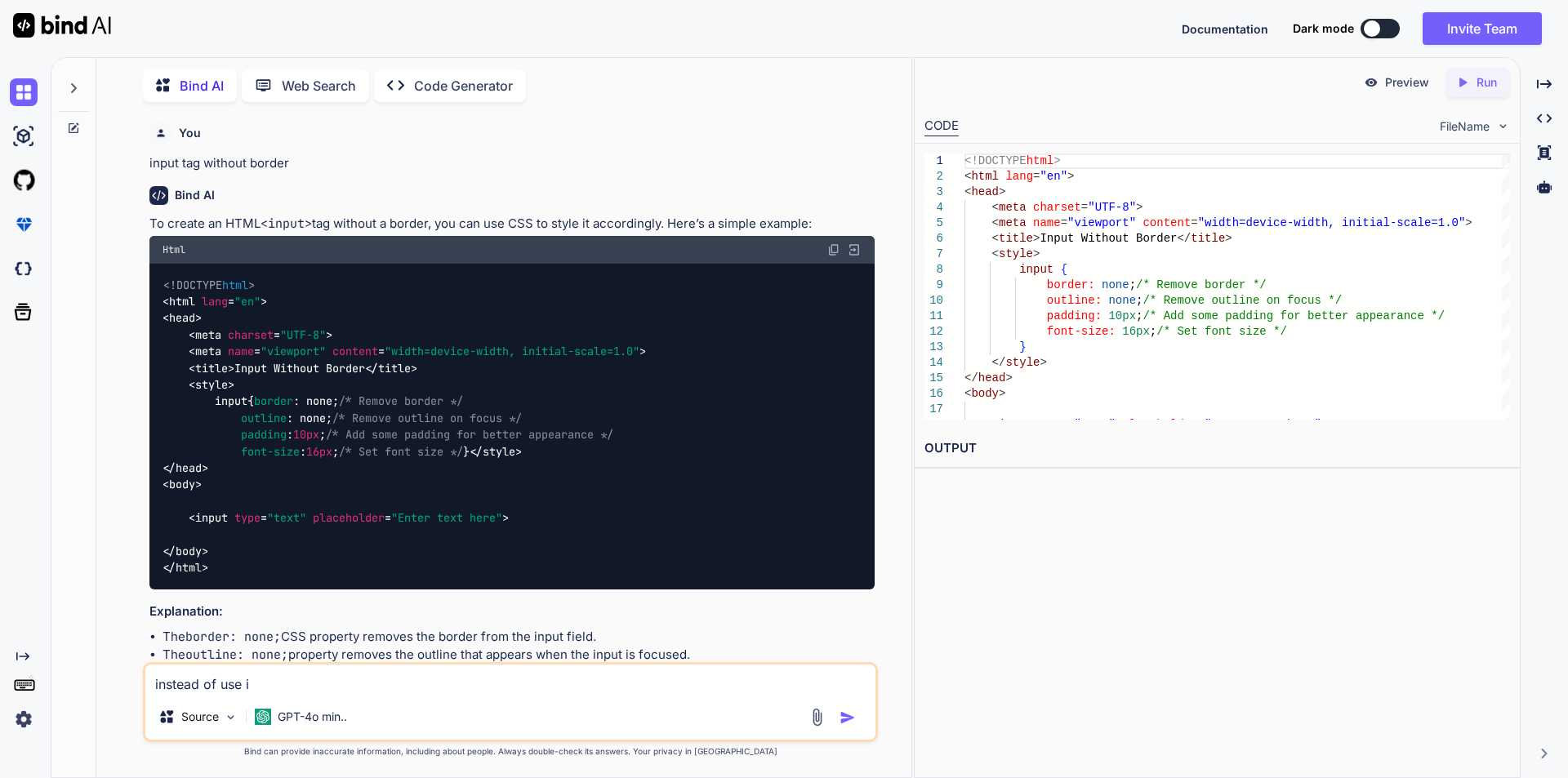
type textarea "x"
type textarea "instead of use in"
type textarea "x"
type textarea "instead of use inp"
type textarea "x"
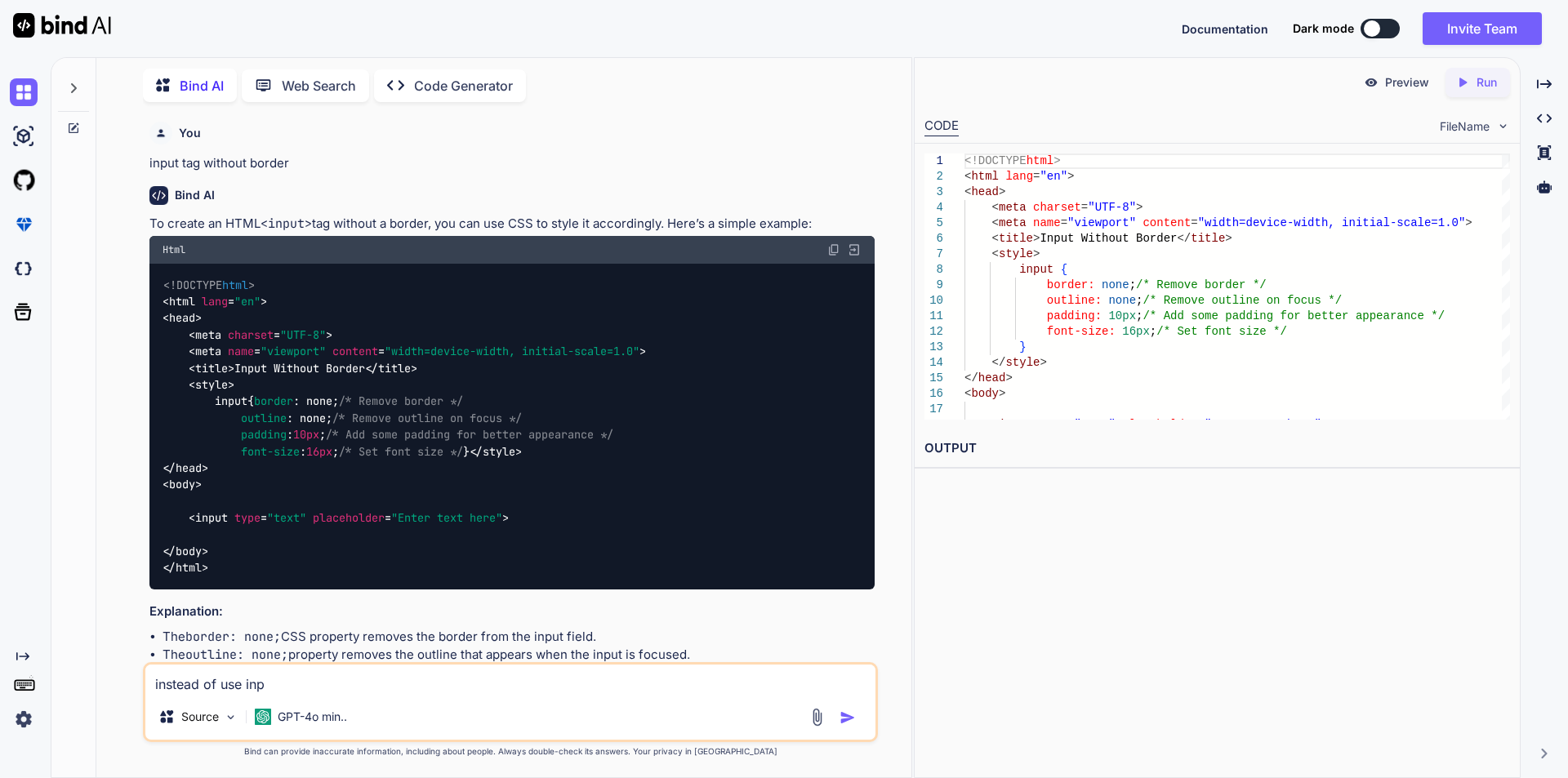
type textarea "instead of use inpu"
type textarea "x"
type textarea "instead of use input"
type textarea "x"
type textarea "instead of use input"
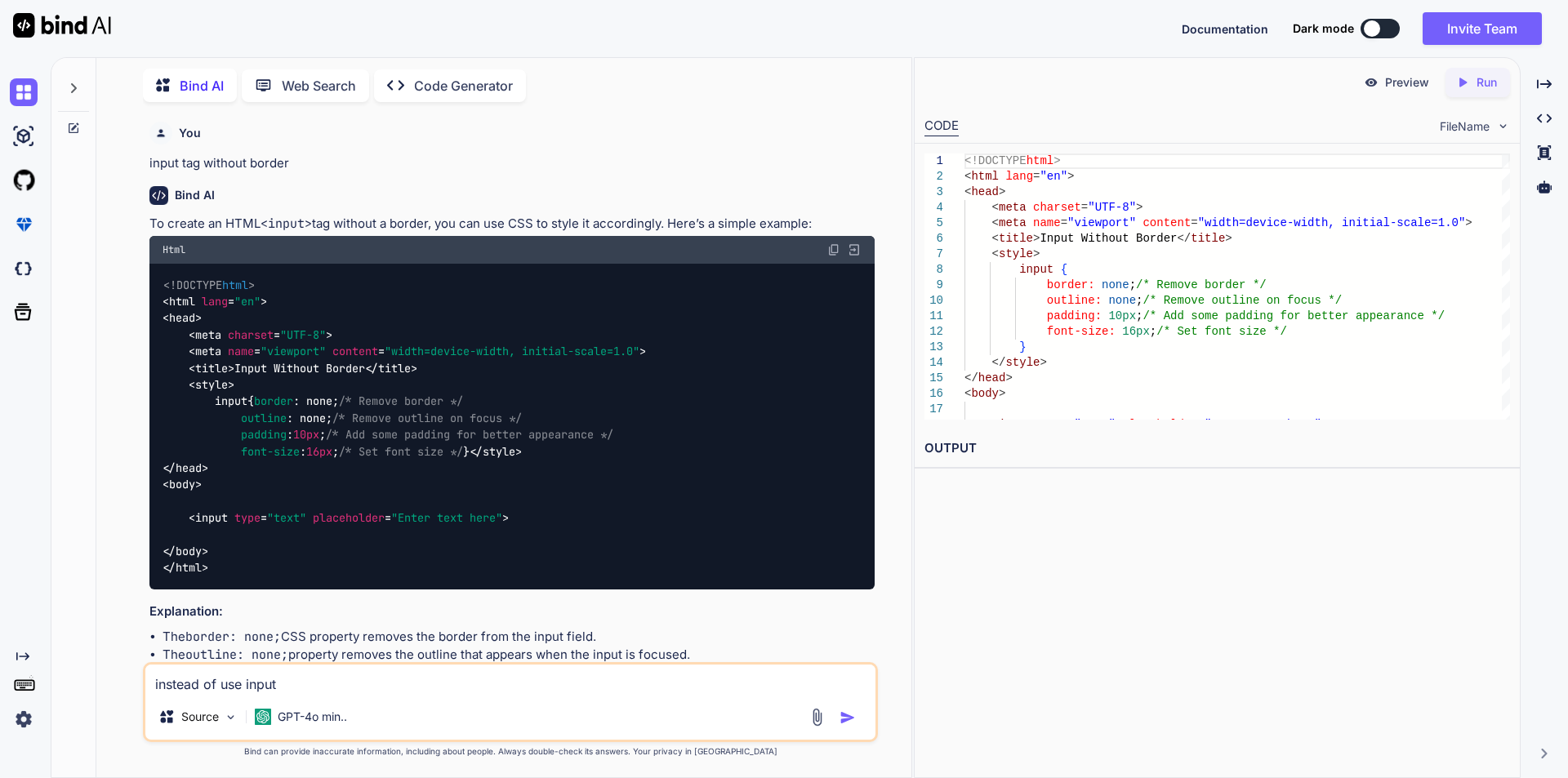
type textarea "x"
type textarea "instead of use input ca"
type textarea "x"
type textarea "instead of use input cab"
type textarea "x"
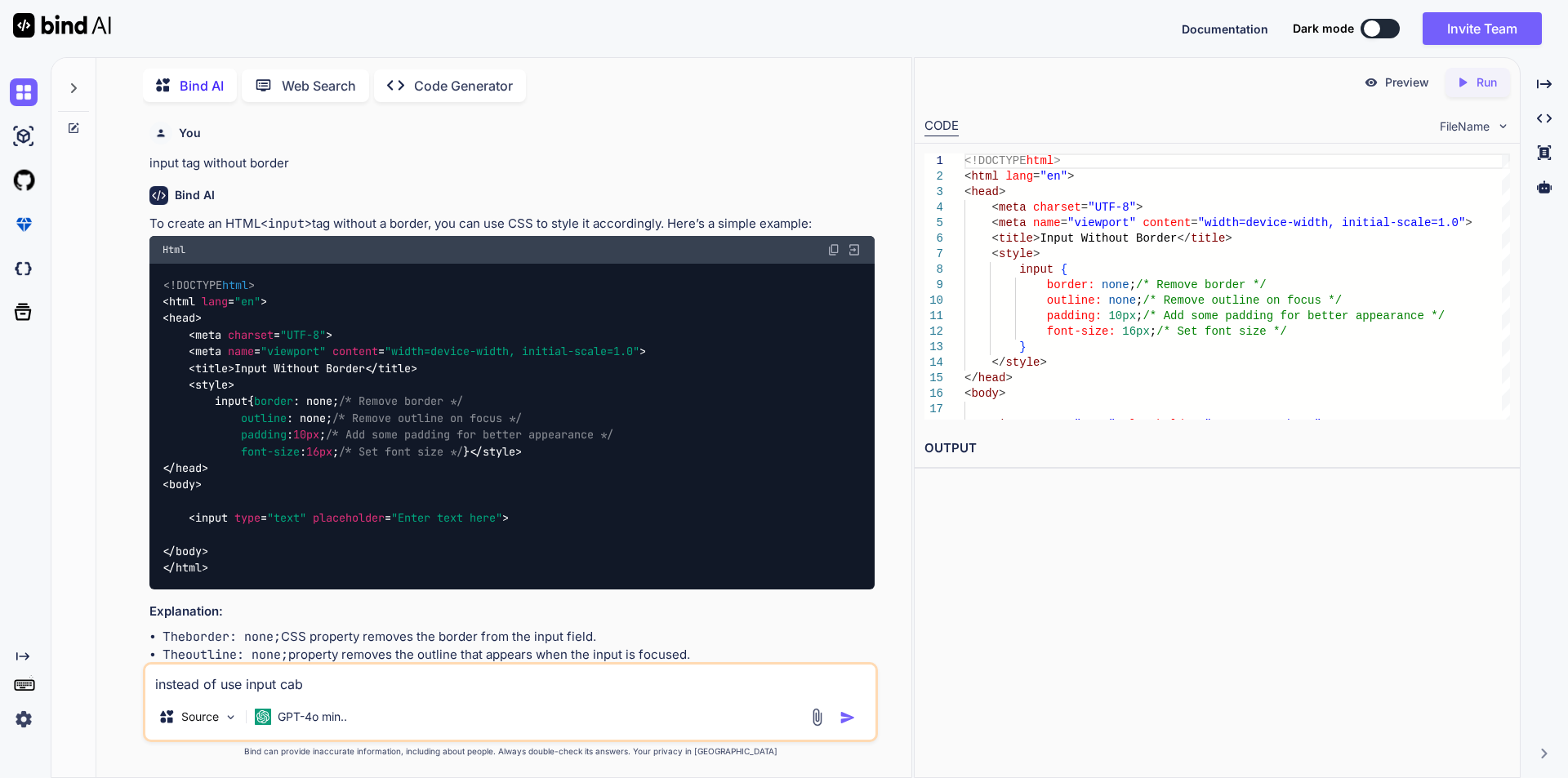
type textarea "instead of use input cab"
type textarea "x"
type textarea "instead of use input cab"
type textarea "x"
type textarea "instead of use input ca"
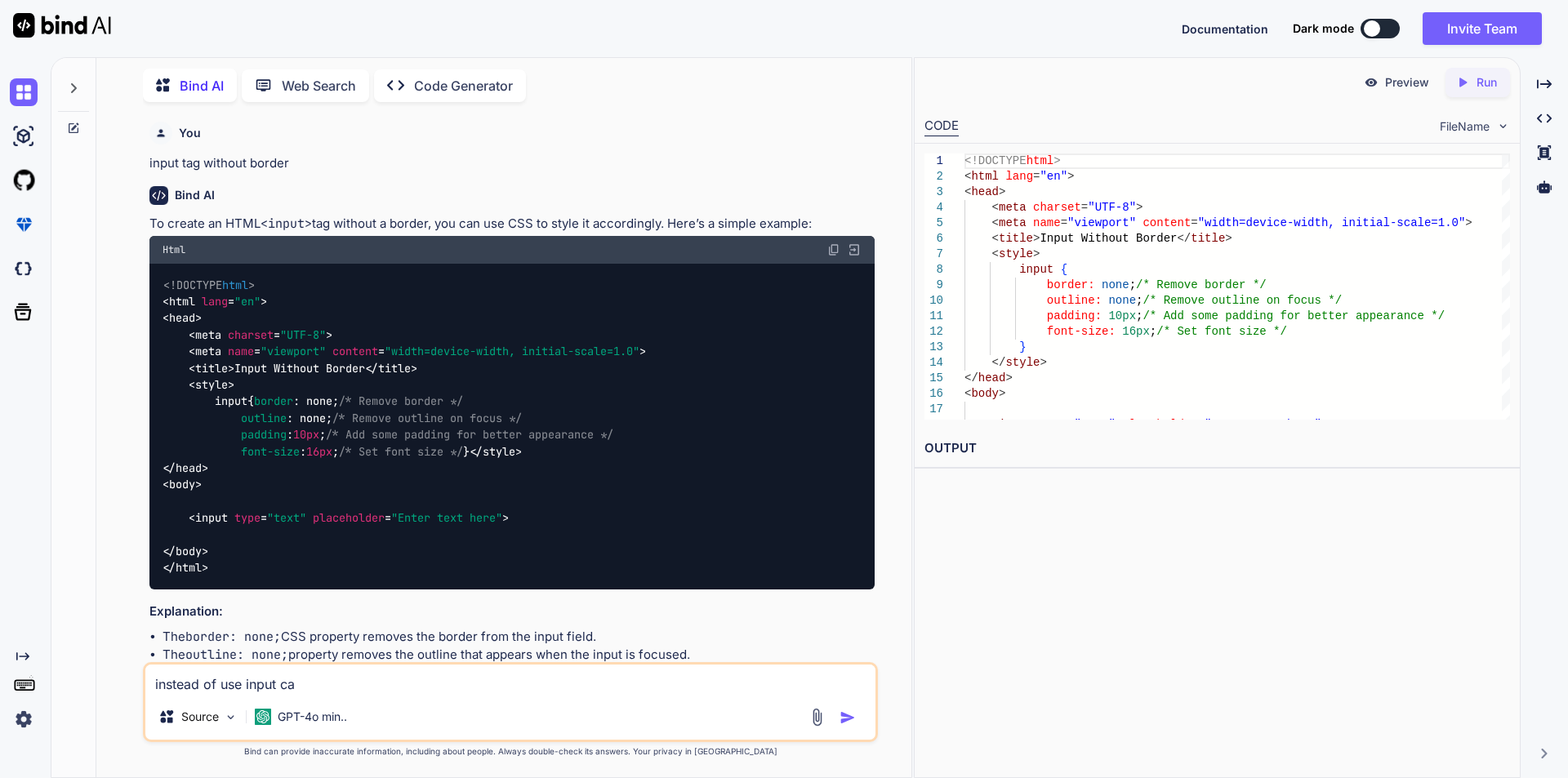
type textarea "x"
type textarea "instead of use input can"
type textarea "x"
type textarea "instead of use input can"
type textarea "x"
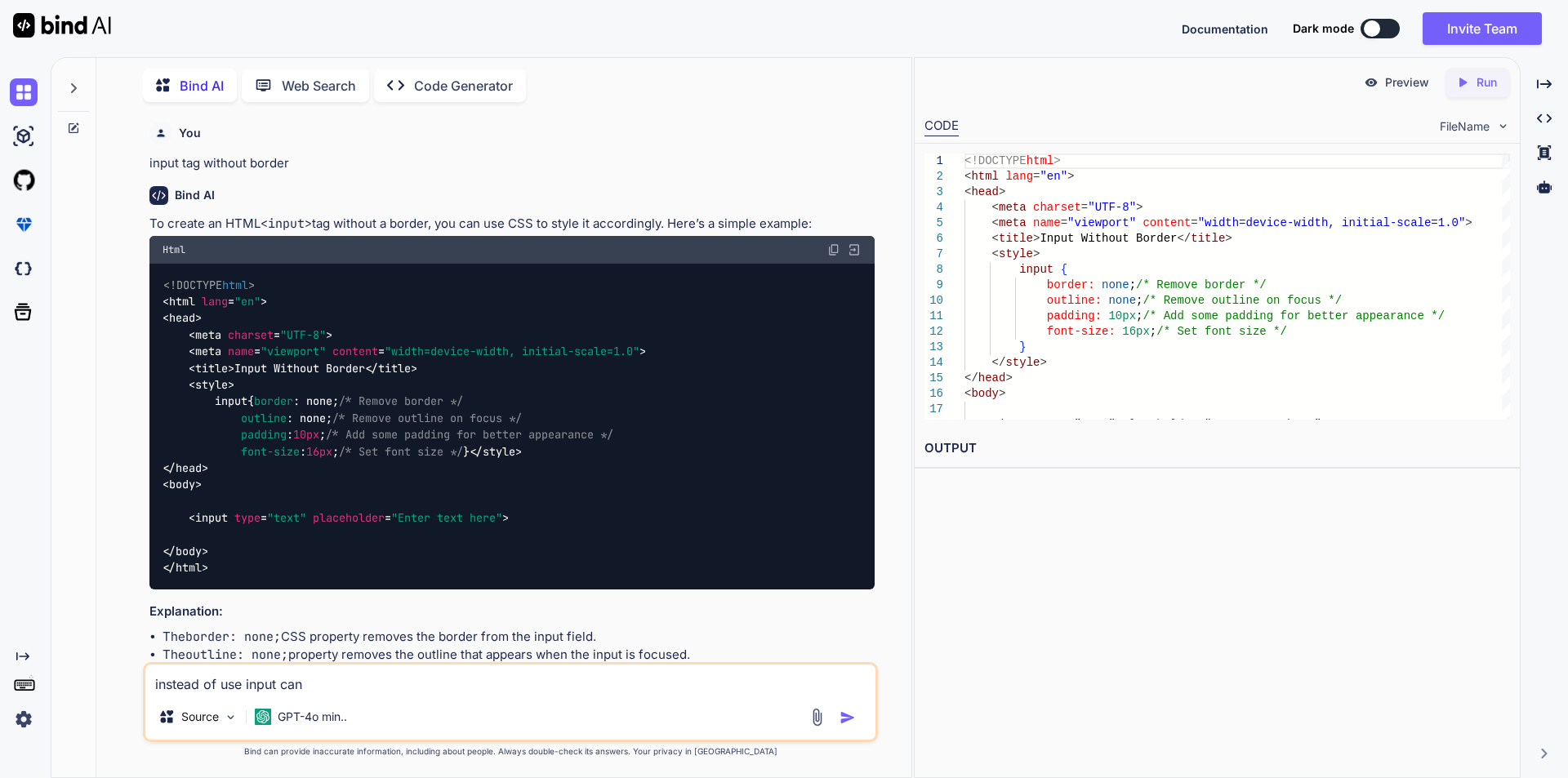
type textarea "instead of use input can w"
type textarea "x"
type textarea "instead of use input can we"
type textarea "x"
type textarea "instead of use input can we"
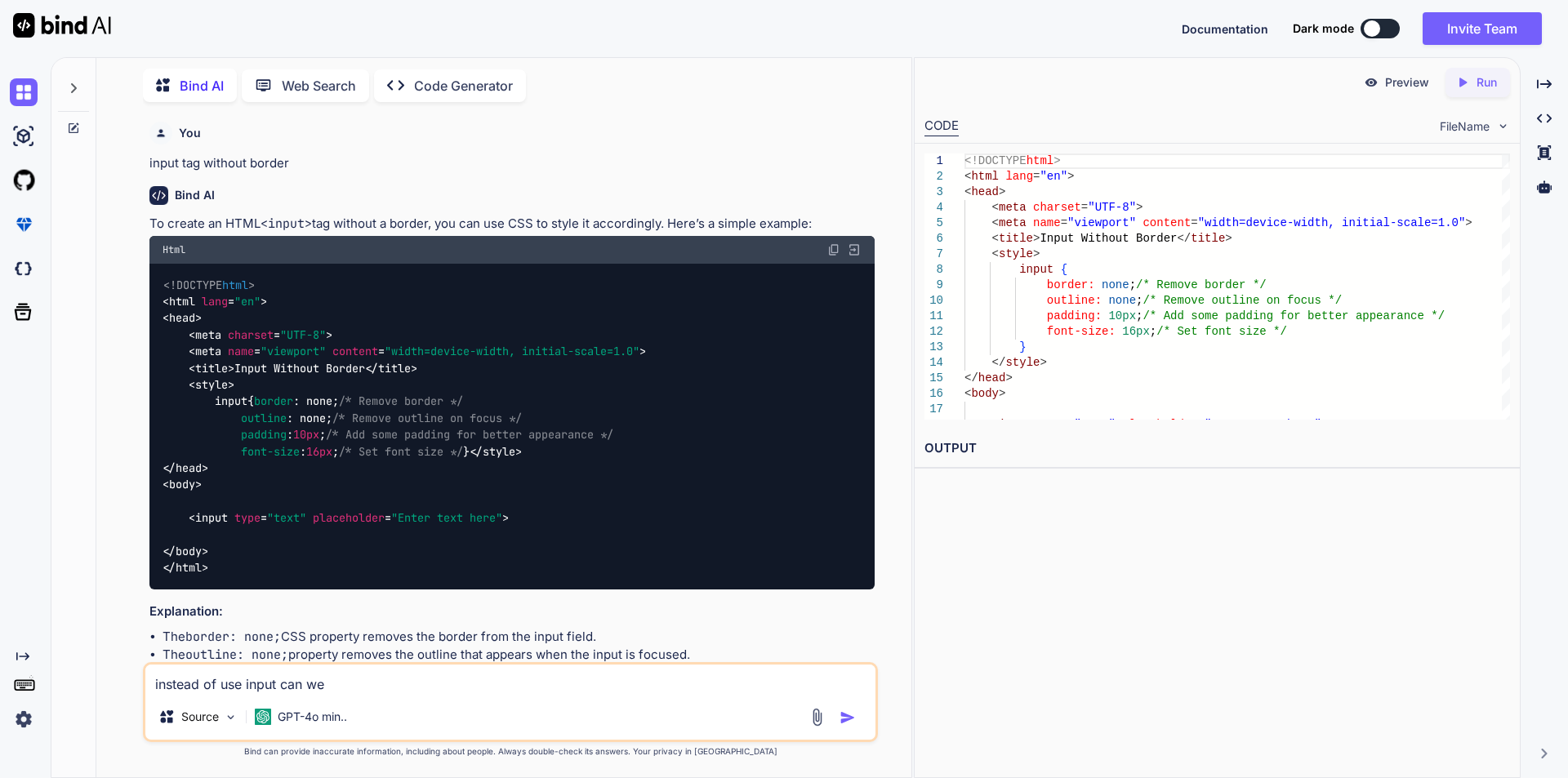
type textarea "x"
type textarea "instead of use input can we u"
type textarea "x"
type textarea "instead of use input can we us"
type textarea "x"
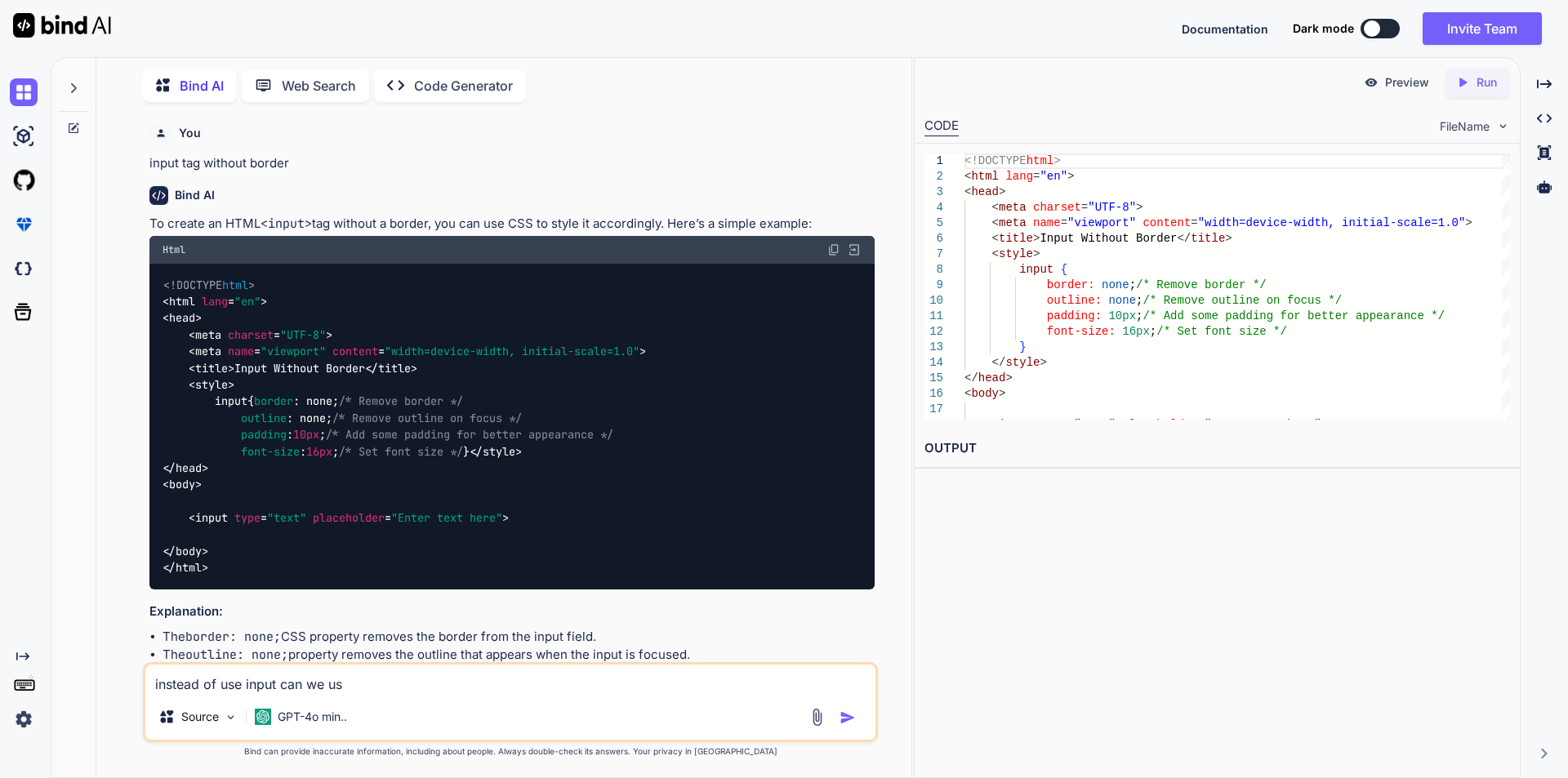
type textarea "instead of use input can we use"
type textarea "x"
type textarea "instead of use input can we use"
type textarea "x"
type textarea "instead of use input can we use c"
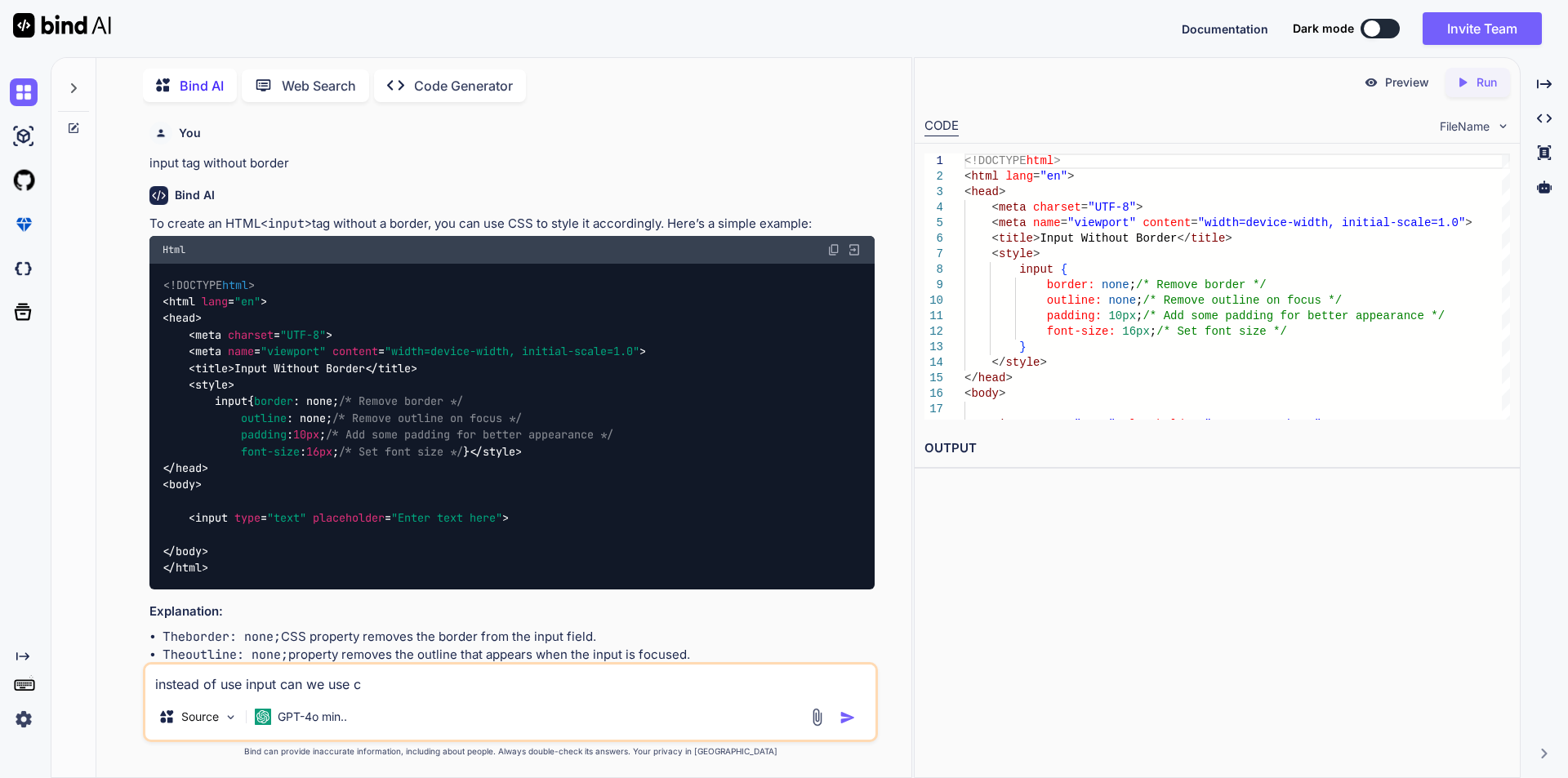
type textarea "x"
type textarea "instead of use input can we use cl"
type textarea "x"
type textarea "instead of use input can we use cla"
type textarea "x"
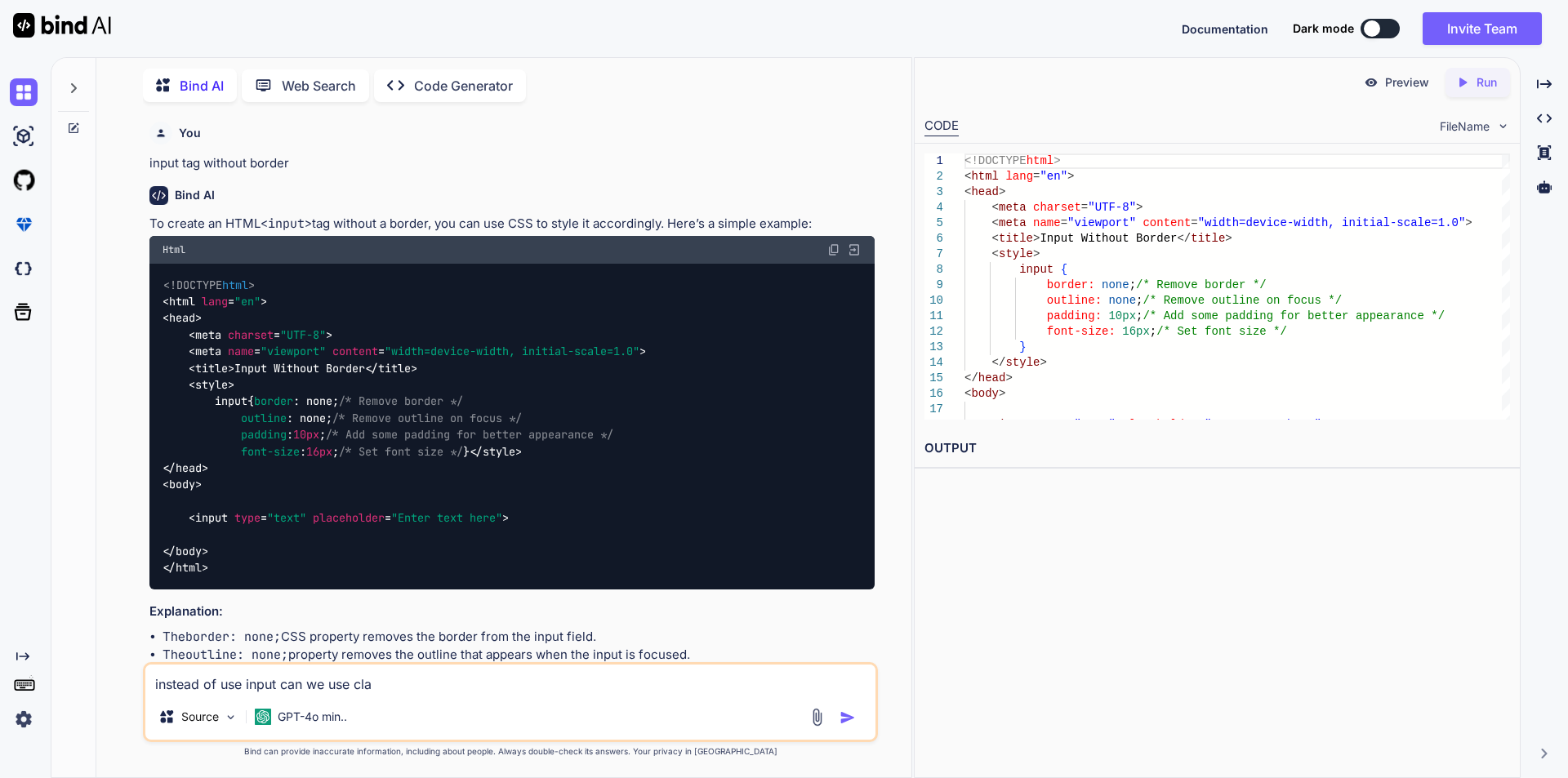
type textarea "instead of use input can we use clas"
type textarea "x"
type textarea "instead of use input can we use class"
type textarea "x"
type textarea "instead of use input can we use class"
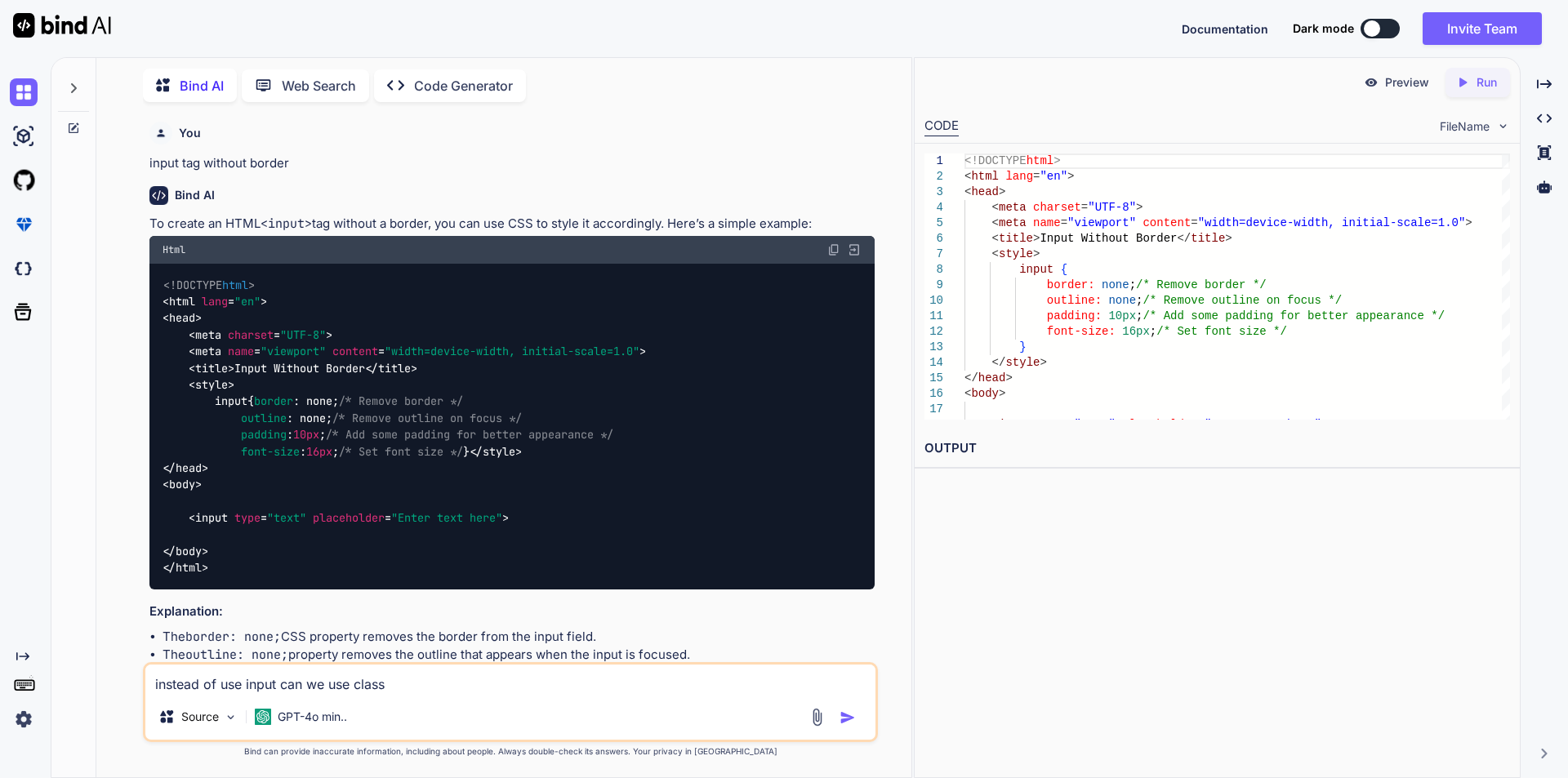
type textarea "x"
type textarea "instead of use input can we use class a"
type textarea "x"
type textarea "instead of use input can we use class an"
type textarea "x"
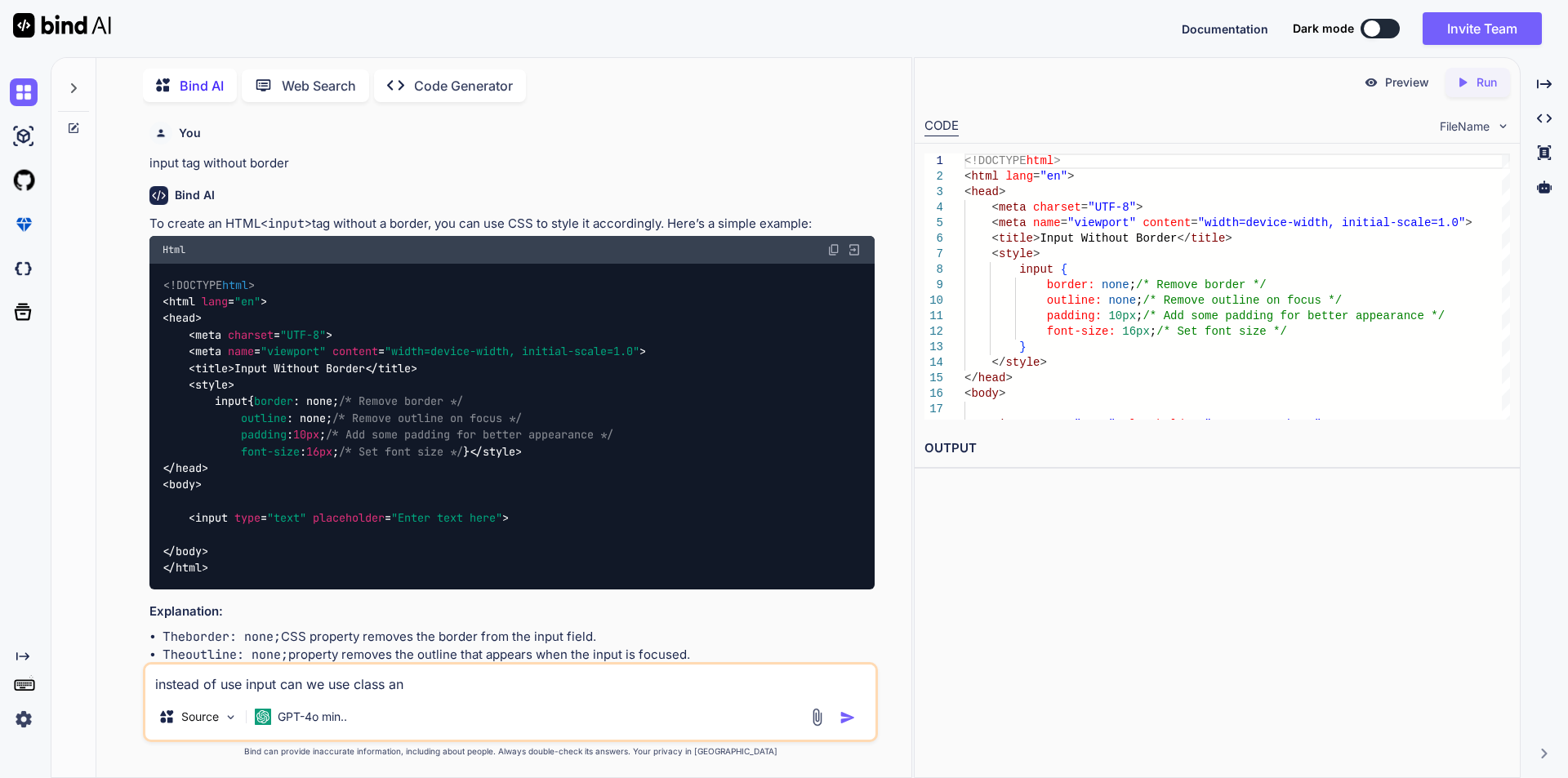
type textarea "instead of use input can we use class and"
type textarea "x"
type textarea "instead of use input can we use class and"
type textarea "x"
type textarea "instead of use input can we use class and a"
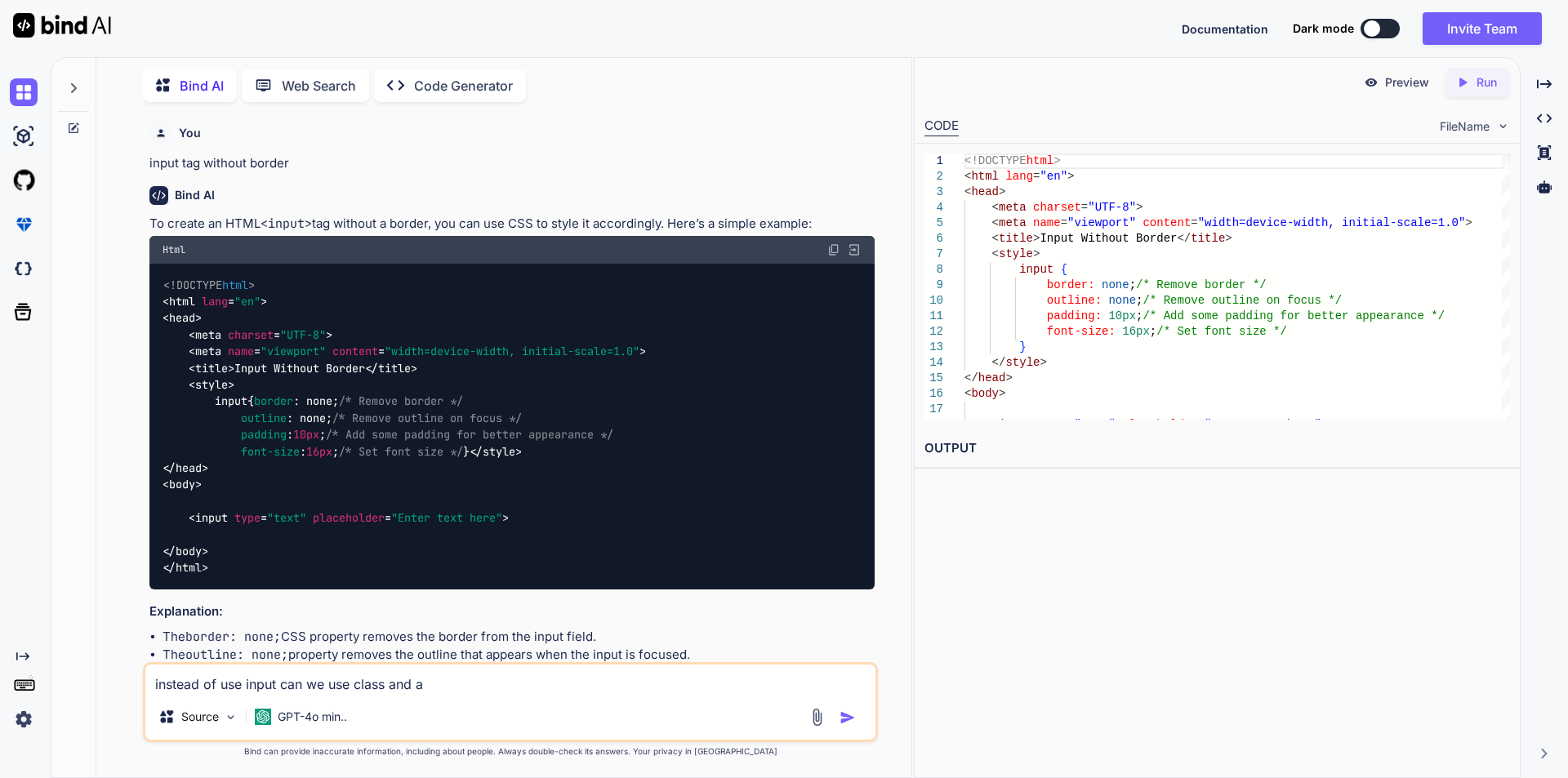
type textarea "x"
type textarea "instead of use input can we use class and al"
type textarea "x"
type textarea "instead of use input can we use class and als"
type textarea "x"
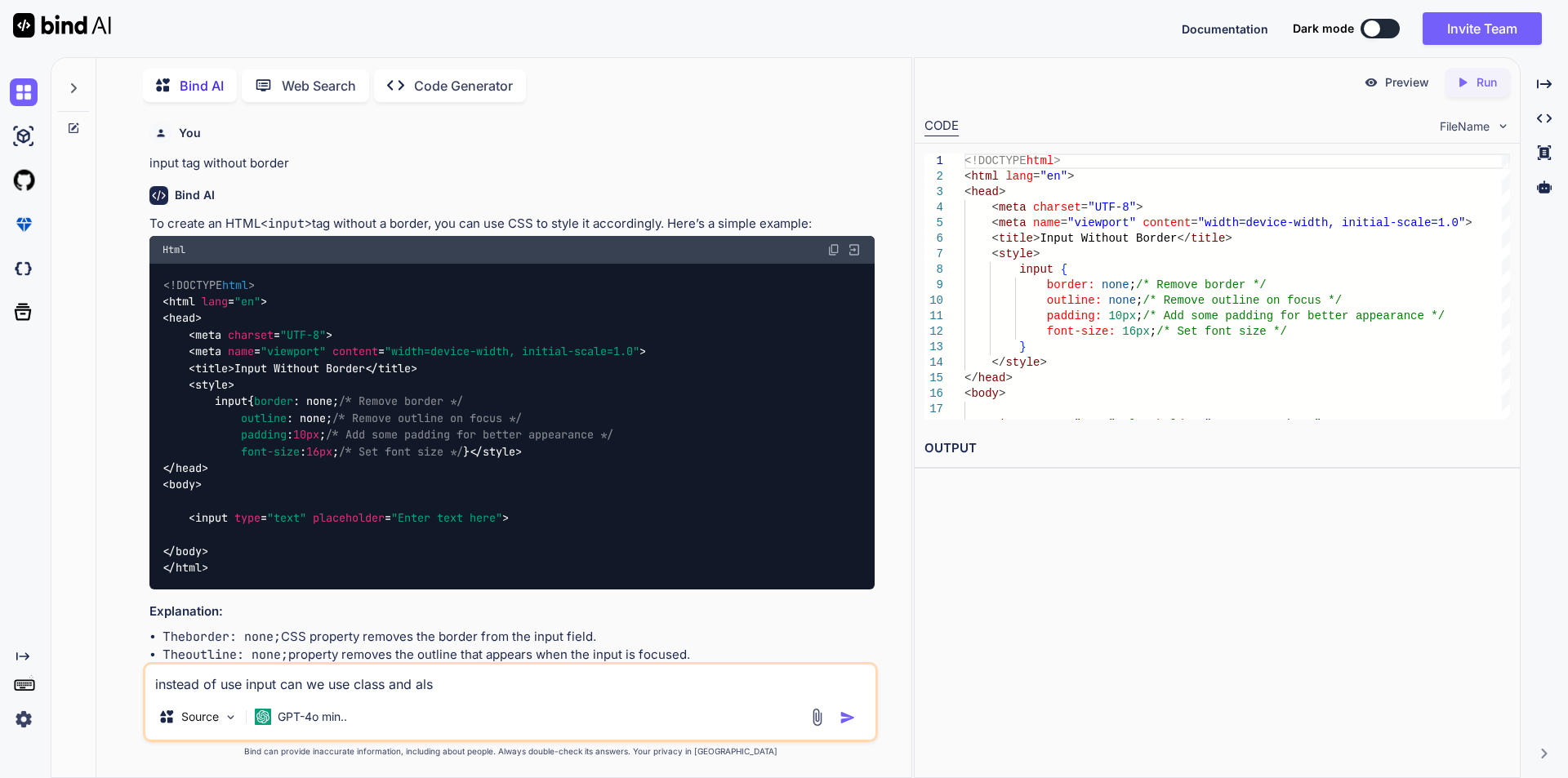
type textarea "instead of use input can we use class and also"
type textarea "x"
type textarea "instead of use input can we use class and also"
type textarea "x"
type textarea "instead of use input can we use class and also a"
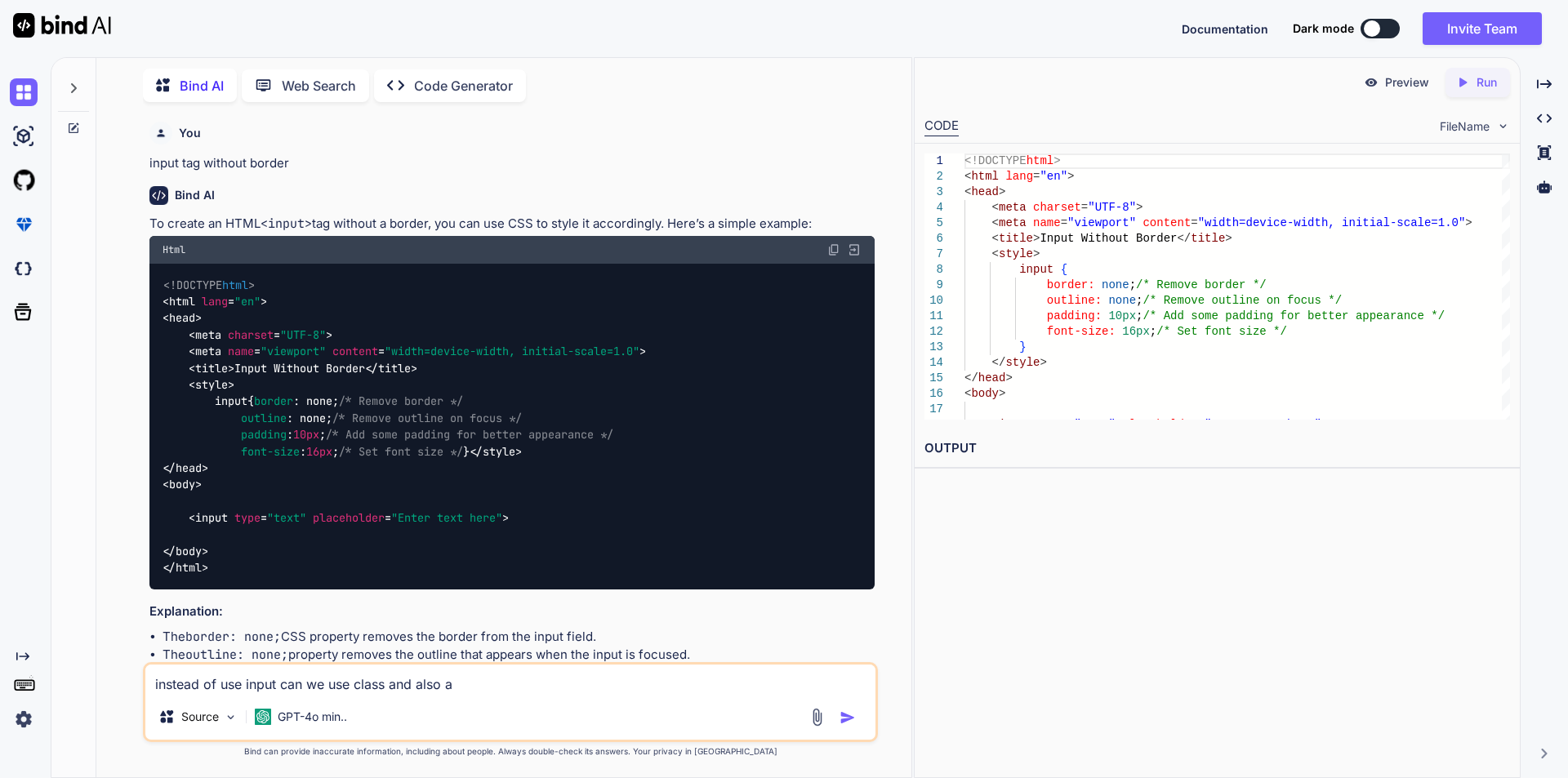
type textarea "x"
type textarea "instead of use input can we use class and also ad"
type textarea "x"
type textarea "instead of use input can we use class and also add"
type textarea "x"
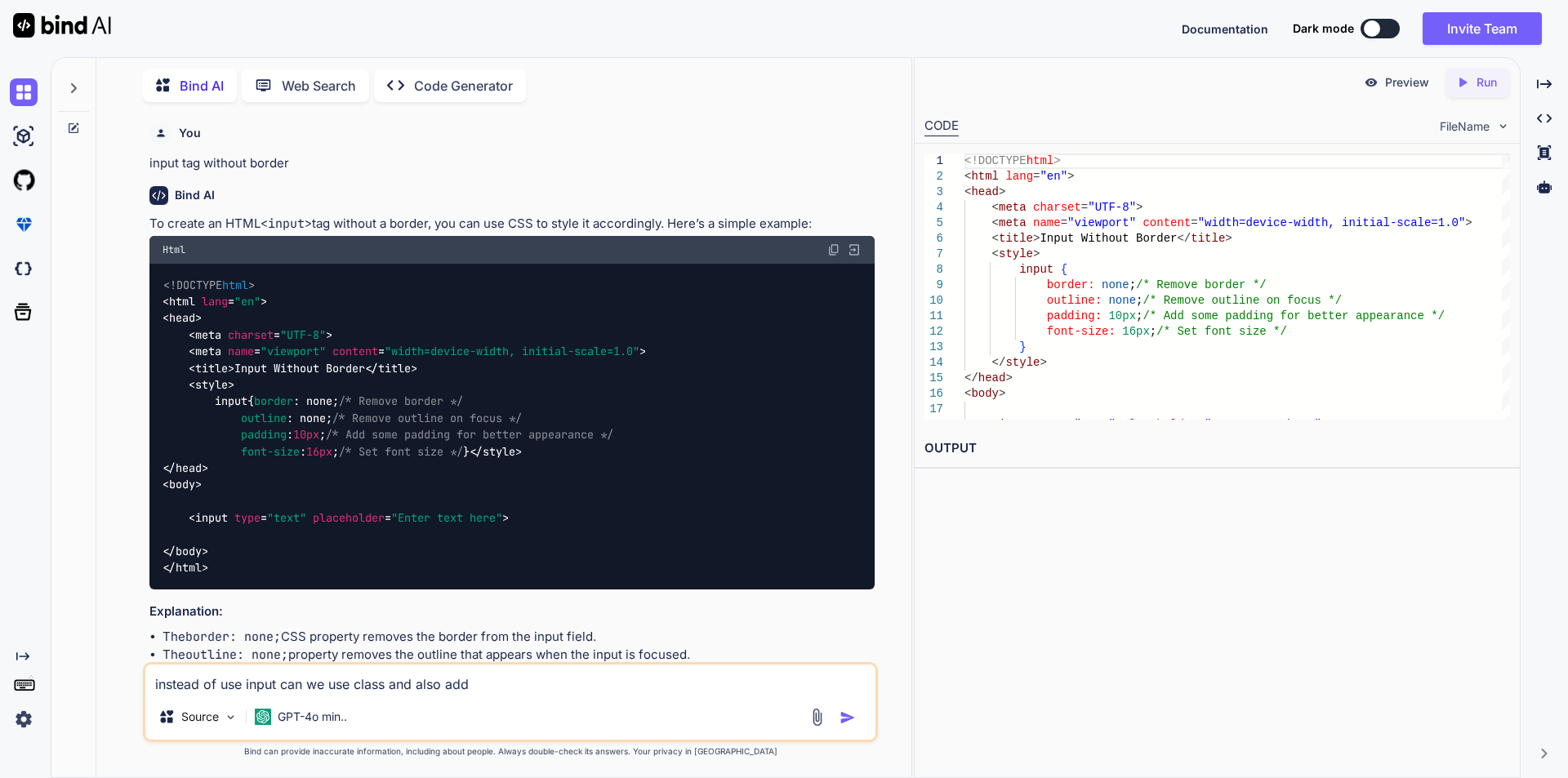
type textarea "instead of use input can we use class and also add"
type textarea "x"
type textarea "instead of use input can we use class and also add b"
type textarea "x"
type textarea "instead of use input can we use class and also add bo"
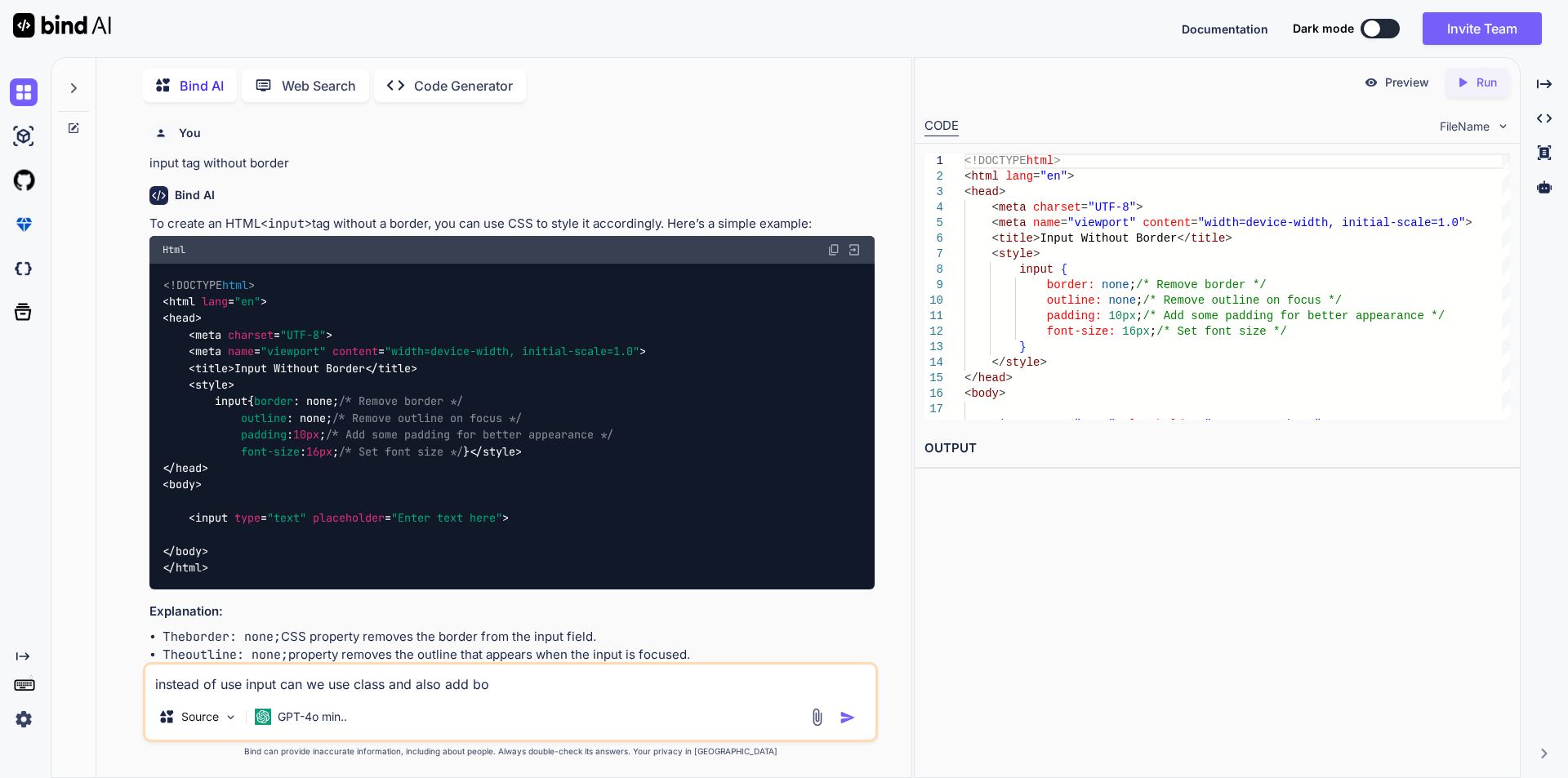
type textarea "x"
type textarea "instead of use input can we use class and also add bot"
type textarea "x"
type textarea "instead of use input can we use class and also add [PERSON_NAME]"
type textarea "x"
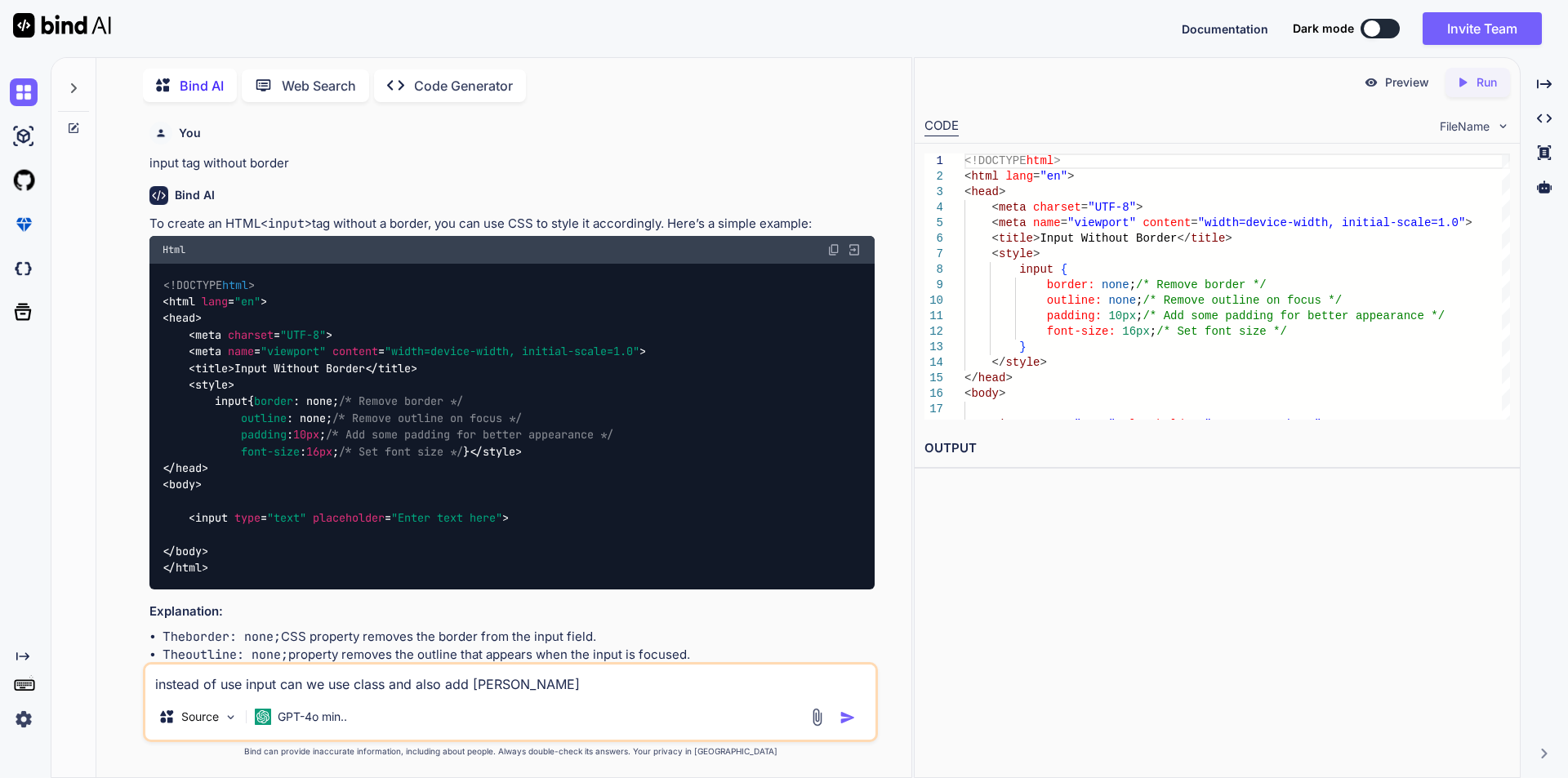
type textarea "instead of use input can we use class and also add [PERSON_NAME]"
type textarea "x"
type textarea "instead of use input can we use class and also add bottom"
type textarea "x"
type textarea "instead of use input can we use class and also add bottom"
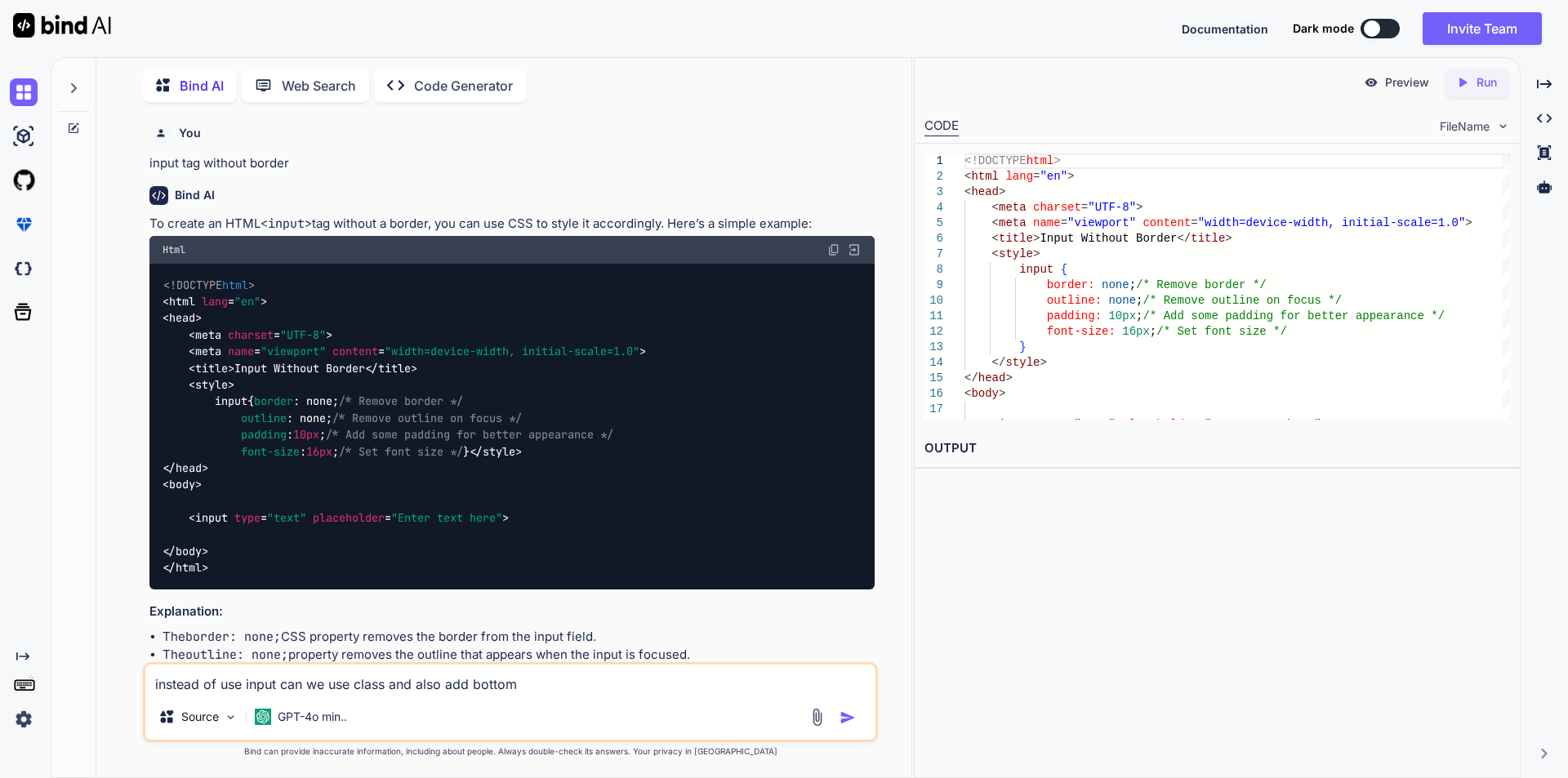
type textarea "x"
type textarea "instead of use input can we use class and also add bottom b"
type textarea "x"
type textarea "instead of use input can we use class and also add bottom bo"
type textarea "x"
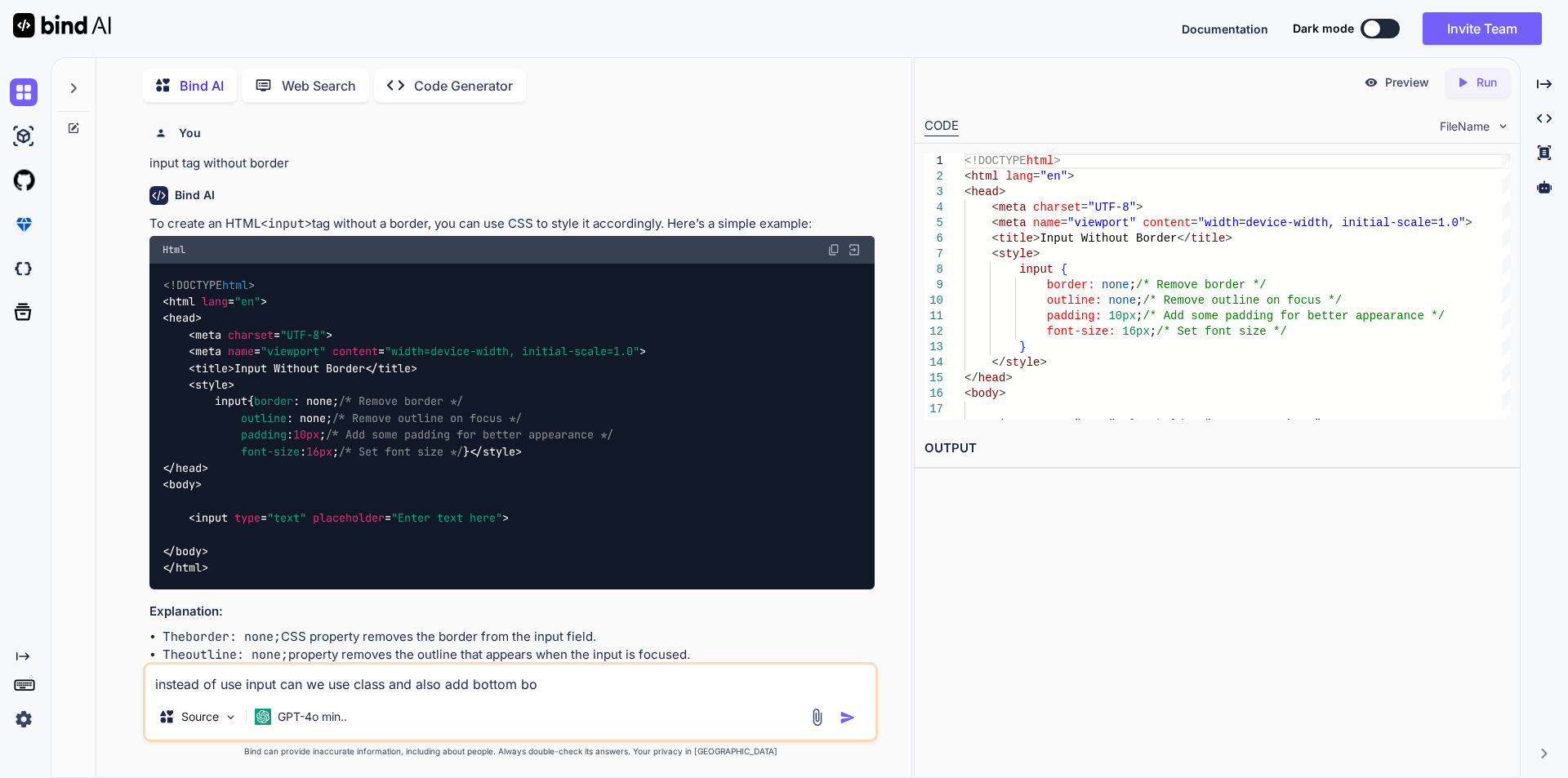
type textarea "instead of use input can we use class and also add bottom bor"
type textarea "x"
type textarea "instead of use input can we use class and also add bottom bord"
type textarea "x"
type textarea "instead of use input can we use class and also add bottom borde"
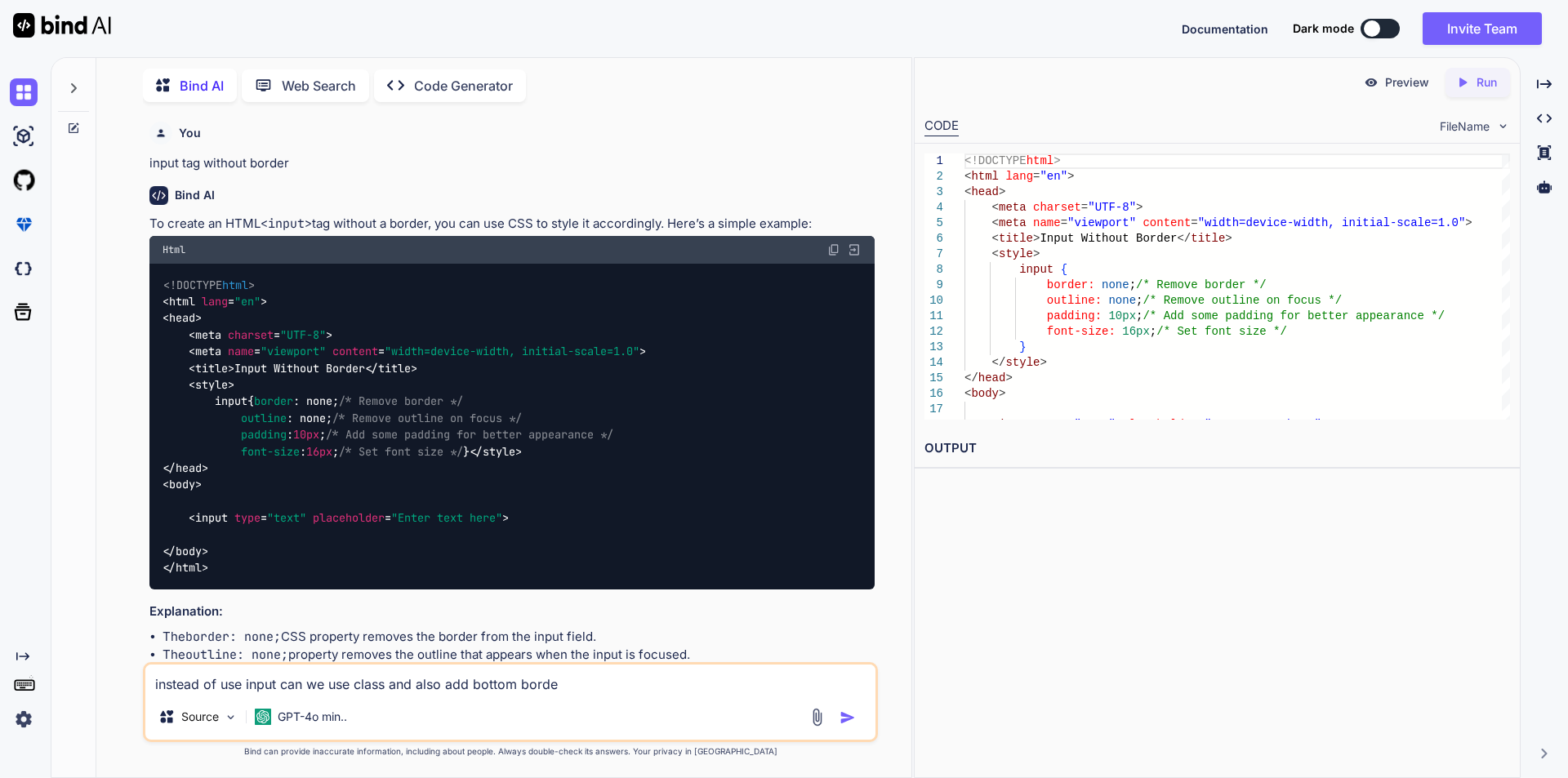
type textarea "x"
type textarea "instead of use input can we use class and also add bottom border"
type textarea "x"
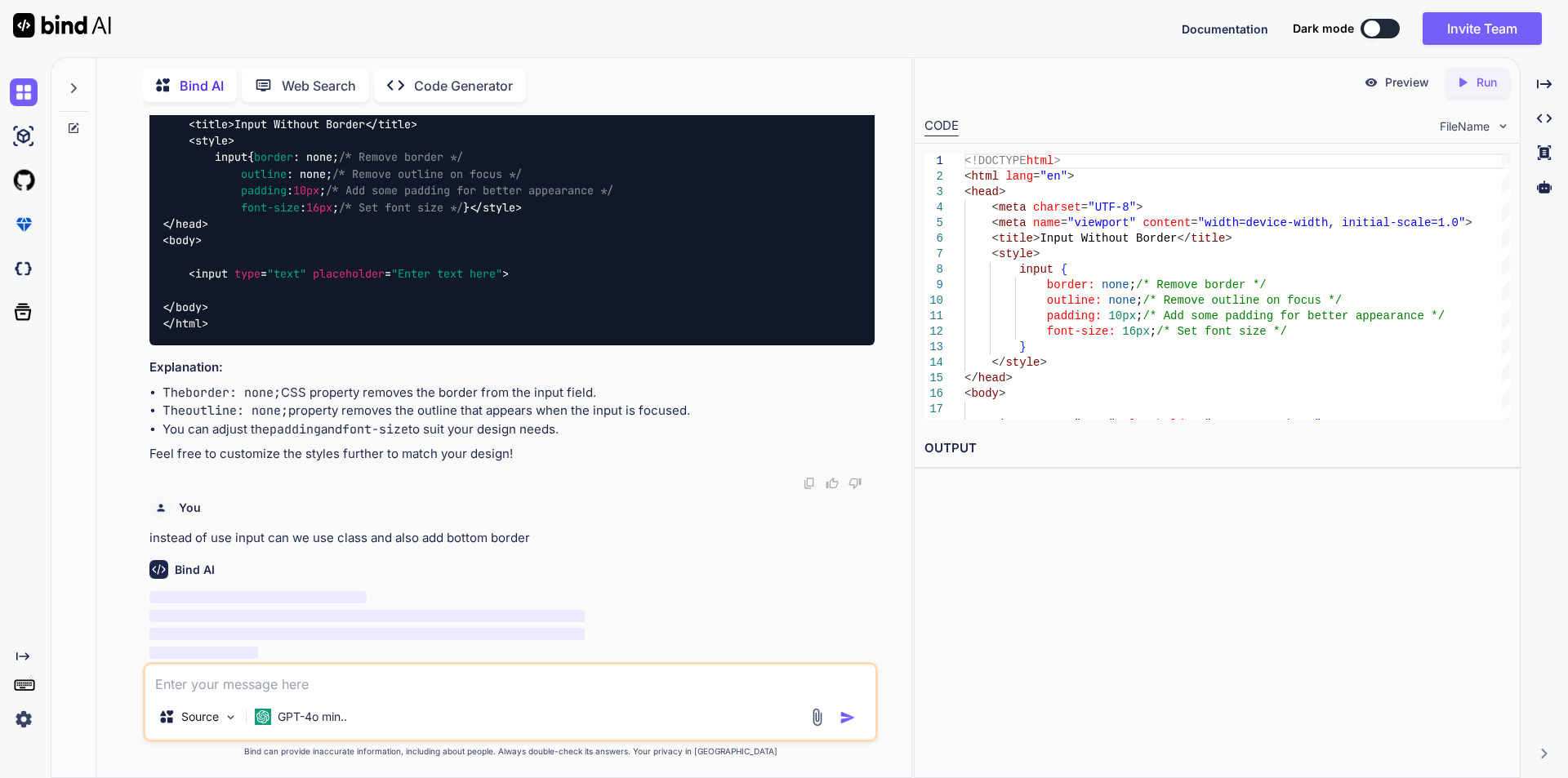
scroll to position [294, 0]
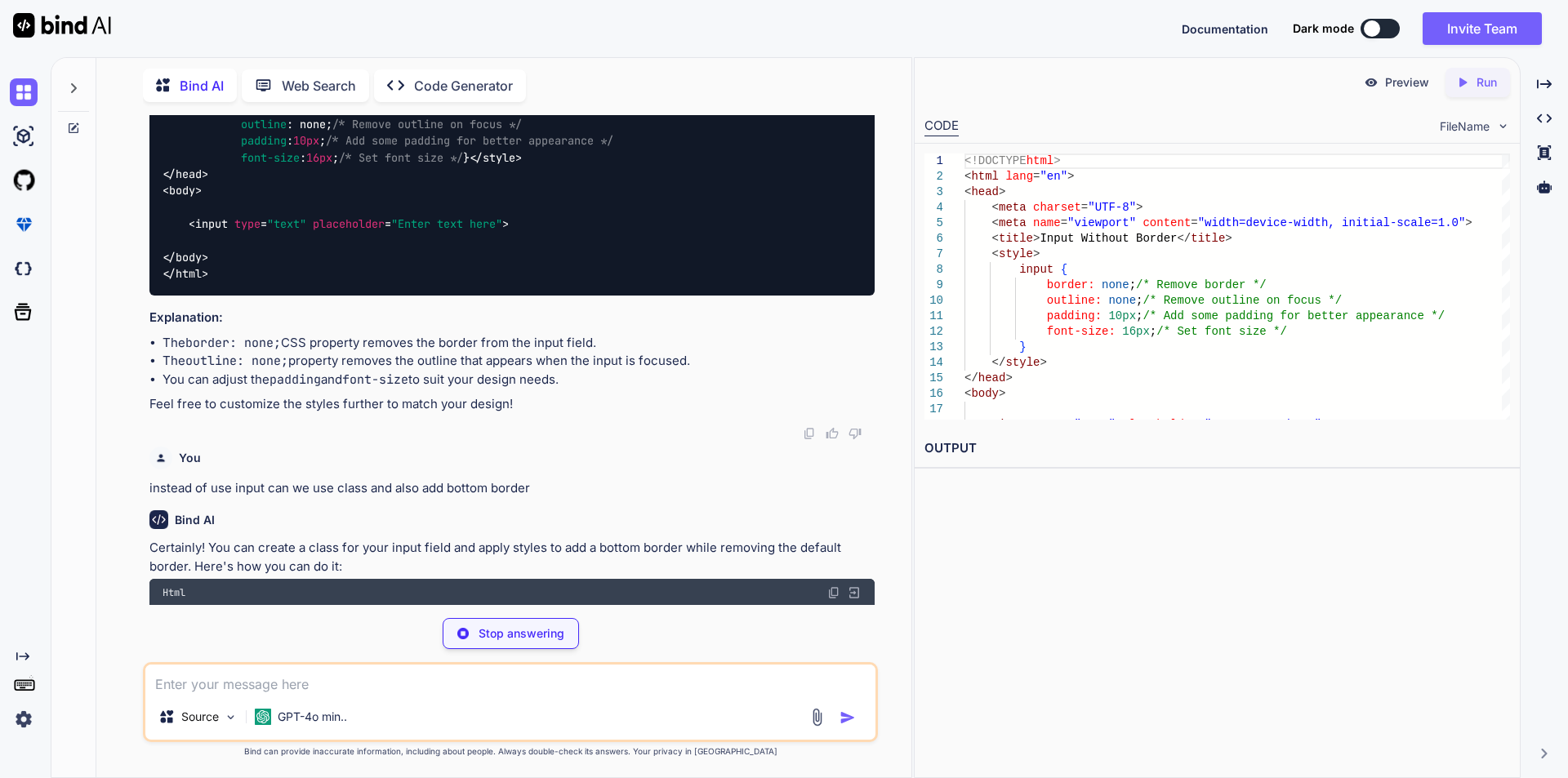
type textarea "x"
type textarea "</head> <body> <input type="text" class="custom-input" placeholder="Enter text …"
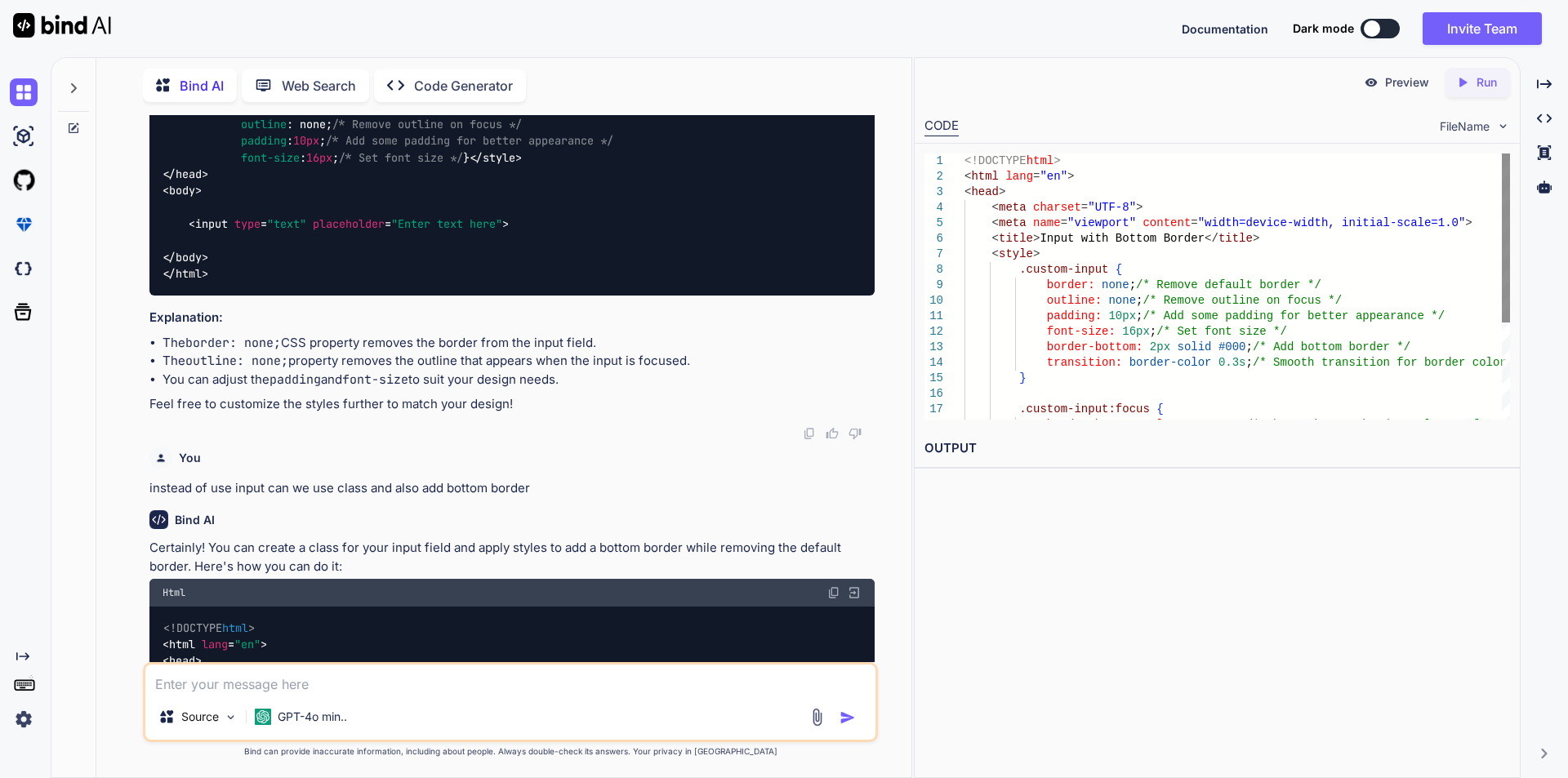
click at [1509, 244] on div at bounding box center [1506, 238] width 8 height 169
click at [897, 555] on div "You input tag without border Bind AI To create an HTML <input> tag without a bo…" at bounding box center [510, 446] width 802 height 662
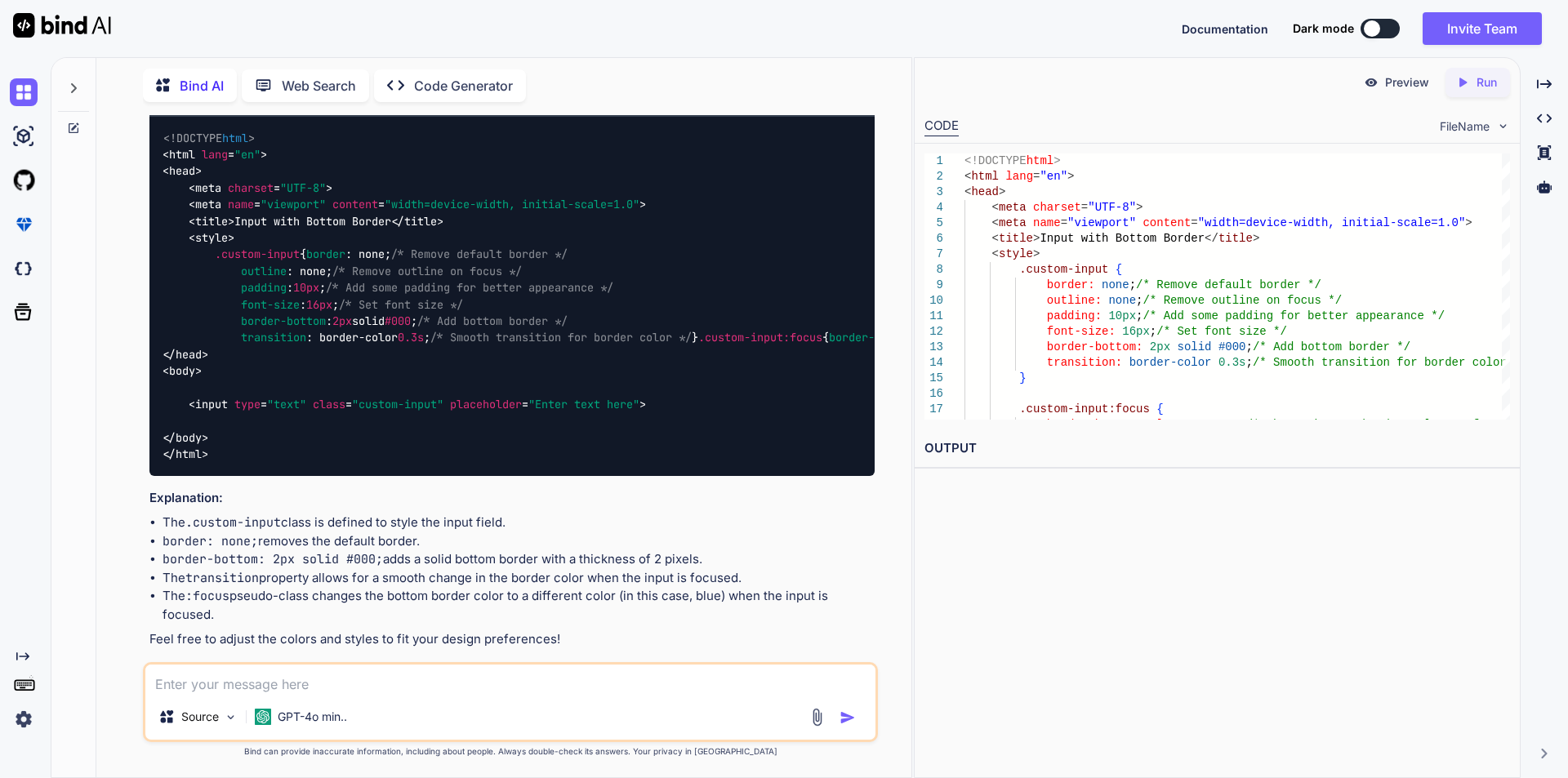
scroll to position [865, 0]
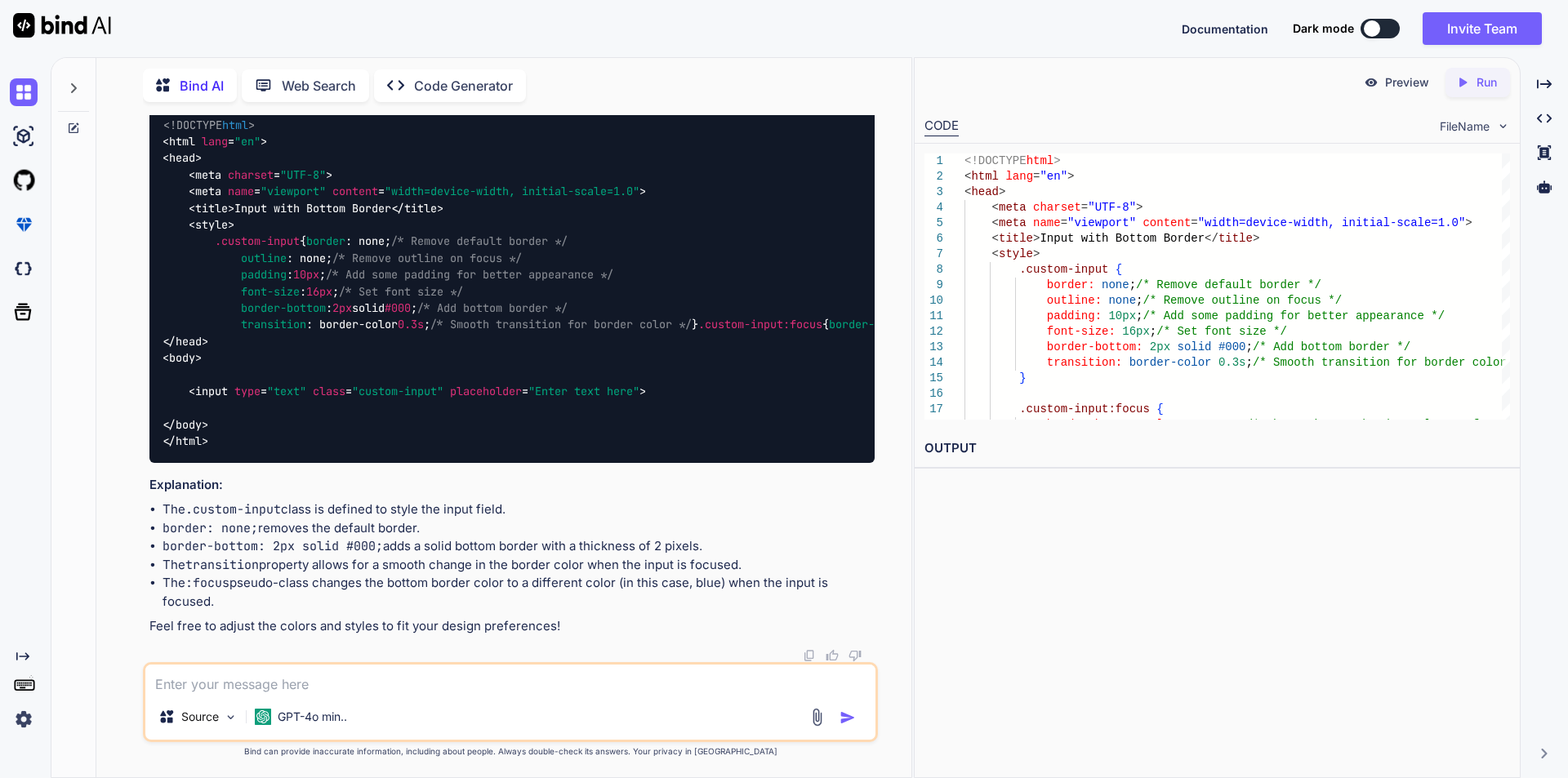
drag, startPoint x: 217, startPoint y: 224, endPoint x: 228, endPoint y: 401, distance: 177.3
click at [228, 401] on div "<!DOCTYPE html > < html lang = "en" > < head > < meta charset = "UTF-8" > < met…" at bounding box center [512, 283] width 725 height 359
copy span ".custom-input { border : none; /* Remove default border */ outline : none; /* R…"
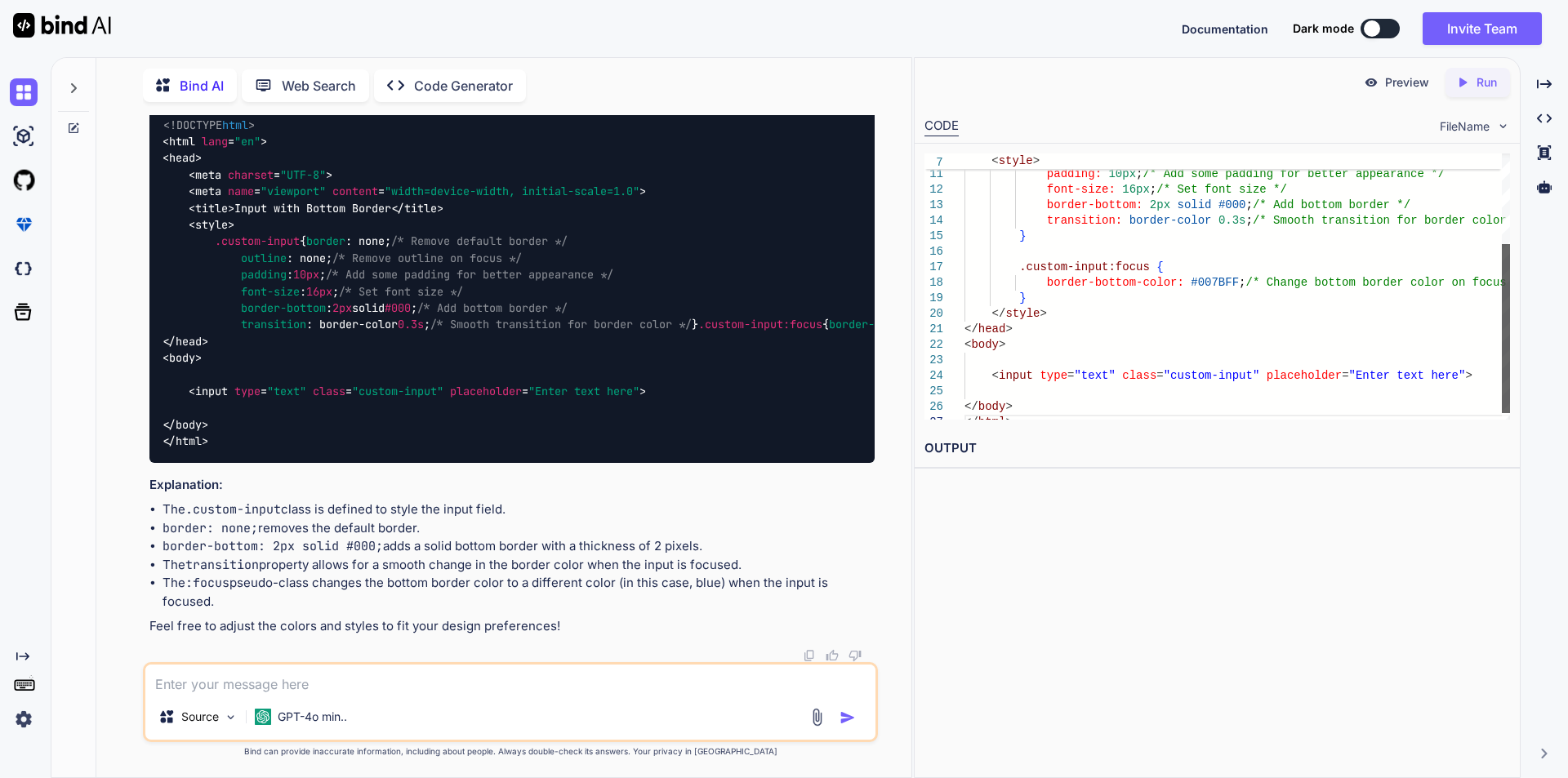
click at [1506, 374] on div at bounding box center [1506, 328] width 8 height 169
click at [449, 461] on div "<!DOCTYPE html > < html lang = "en" > < head > < meta charset = "UTF-8" > < met…" at bounding box center [512, 283] width 725 height 359
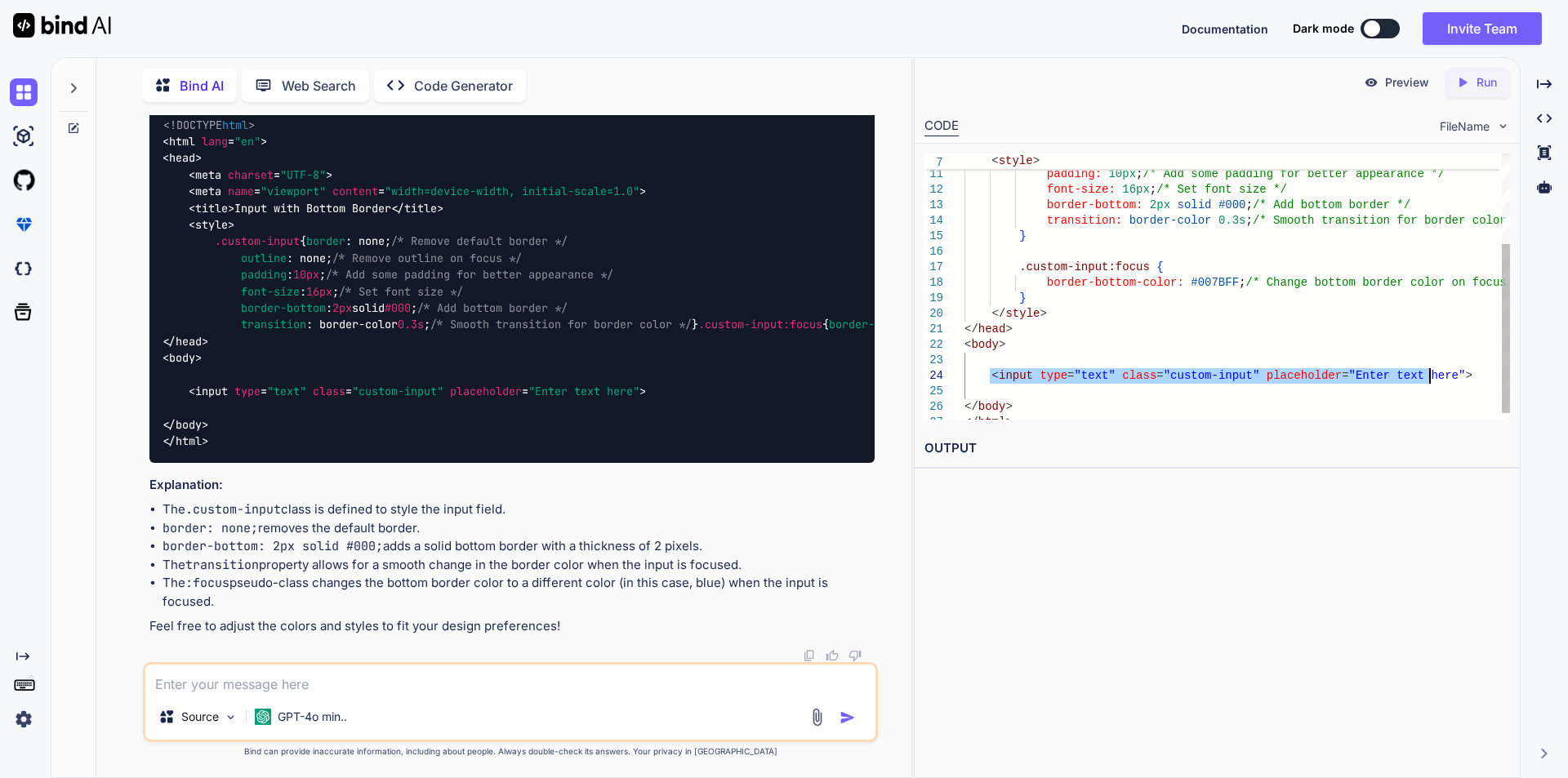
drag, startPoint x: 990, startPoint y: 376, endPoint x: 1428, endPoint y: 374, distance: 438.0
click at [1428, 374] on div "outline: none ; /* Remove outline on focus */ padding: 10px ; /* Add some paddi…" at bounding box center [1238, 220] width 546 height 419
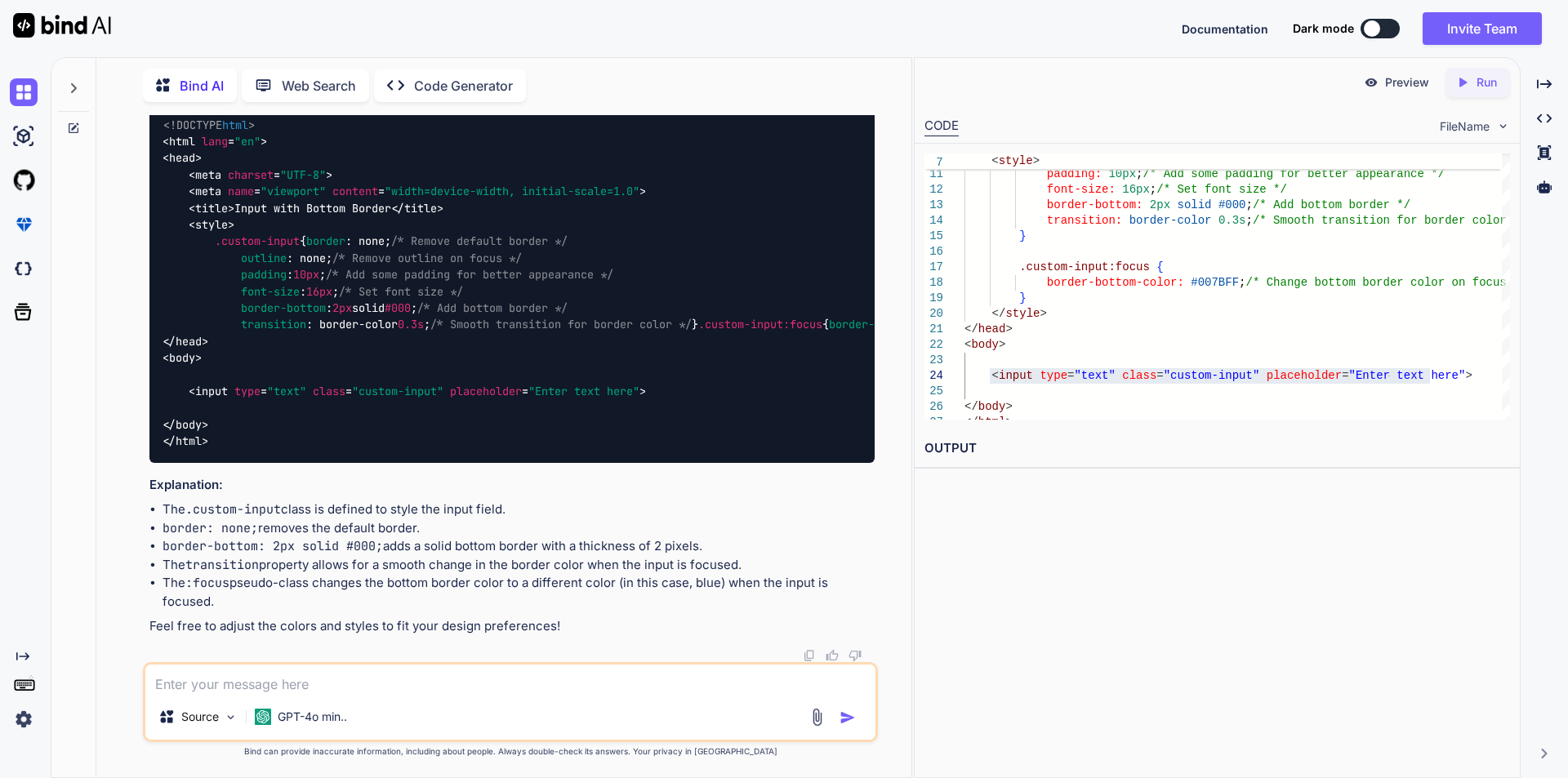
click at [309, 665] on textarea at bounding box center [510, 678] width 730 height 29
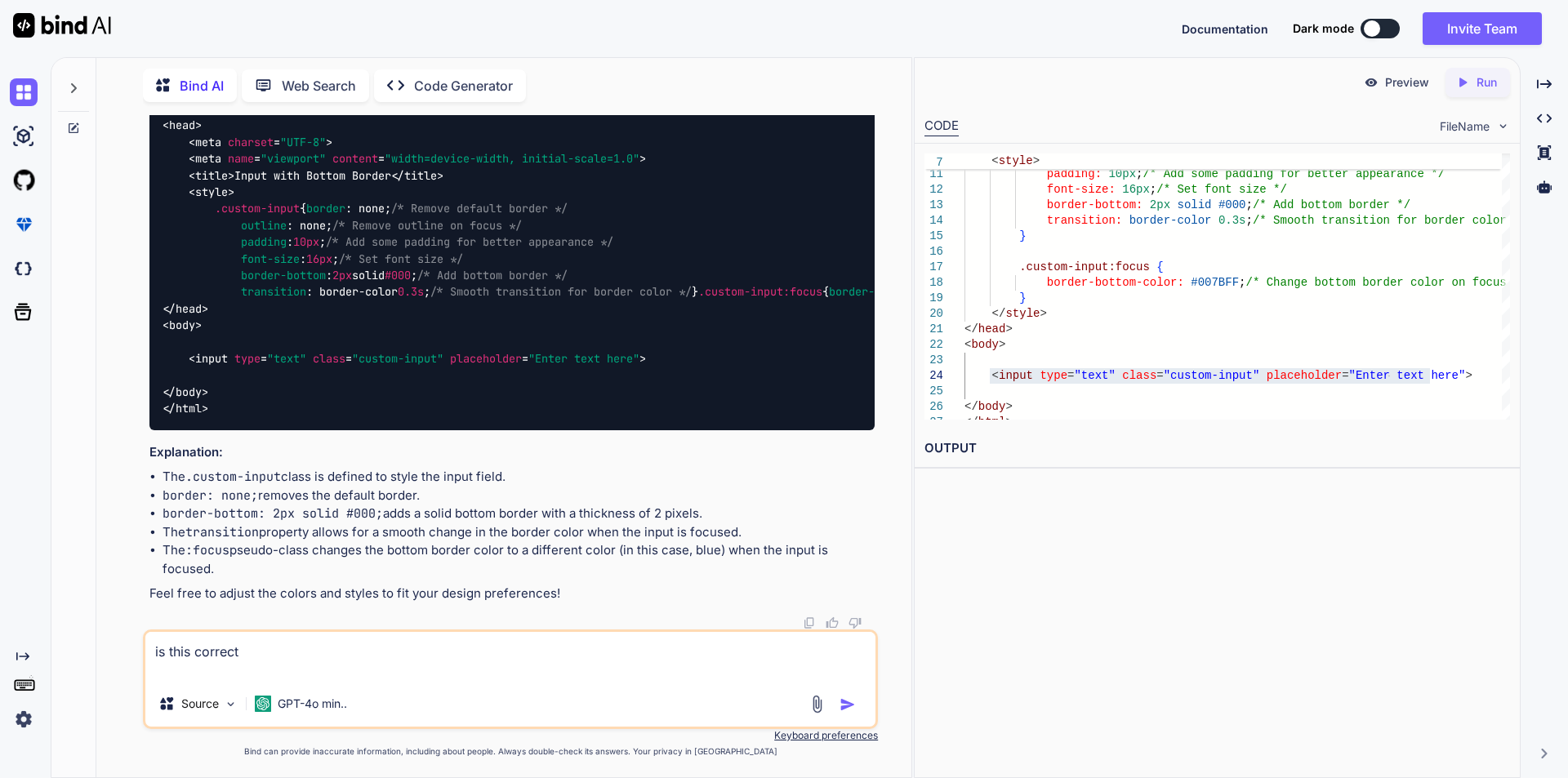
paste textarea "function renderMseTable($prefix, $record) { $output = '<table style="width:100%…"
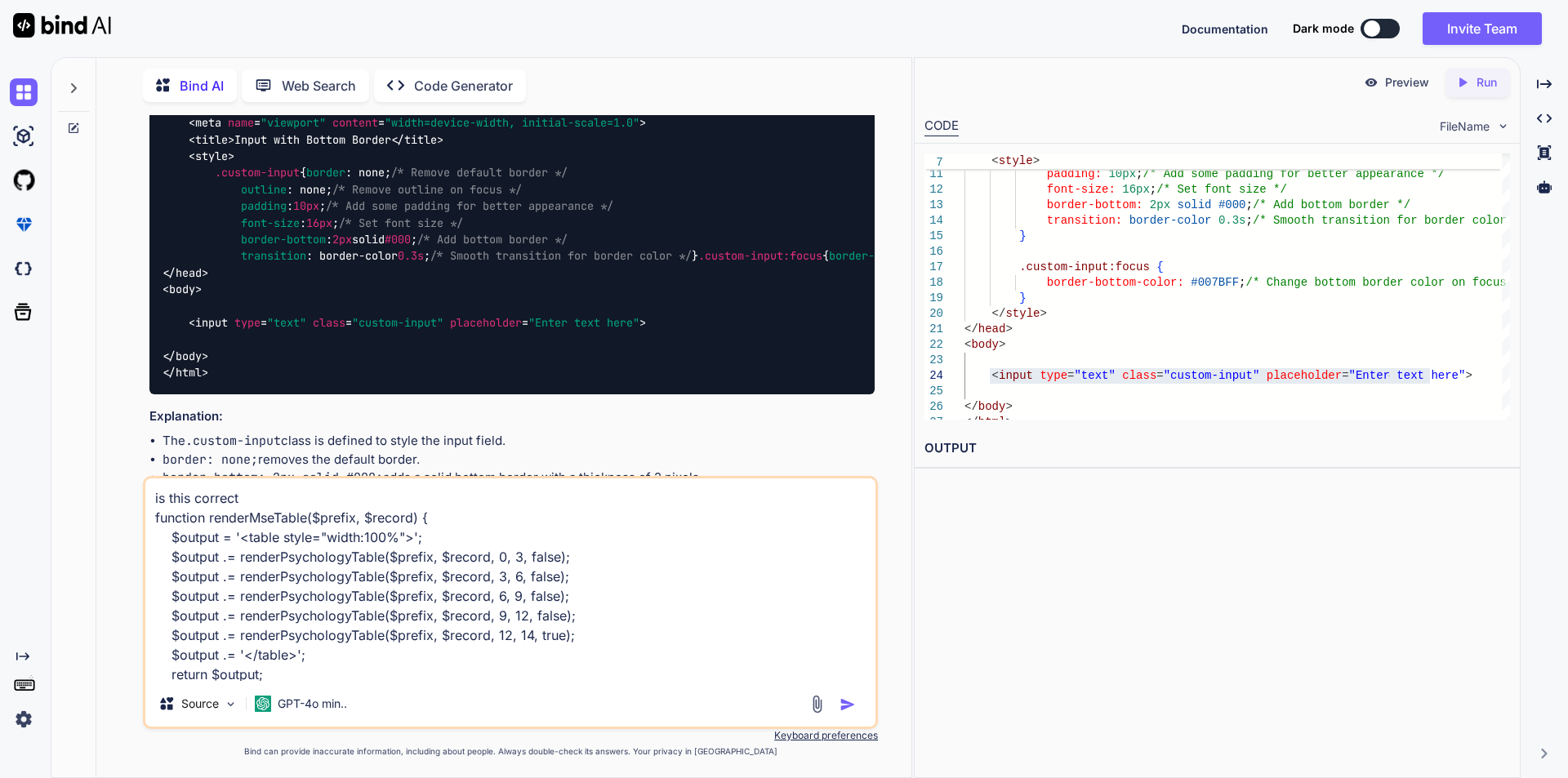
scroll to position [237, 0]
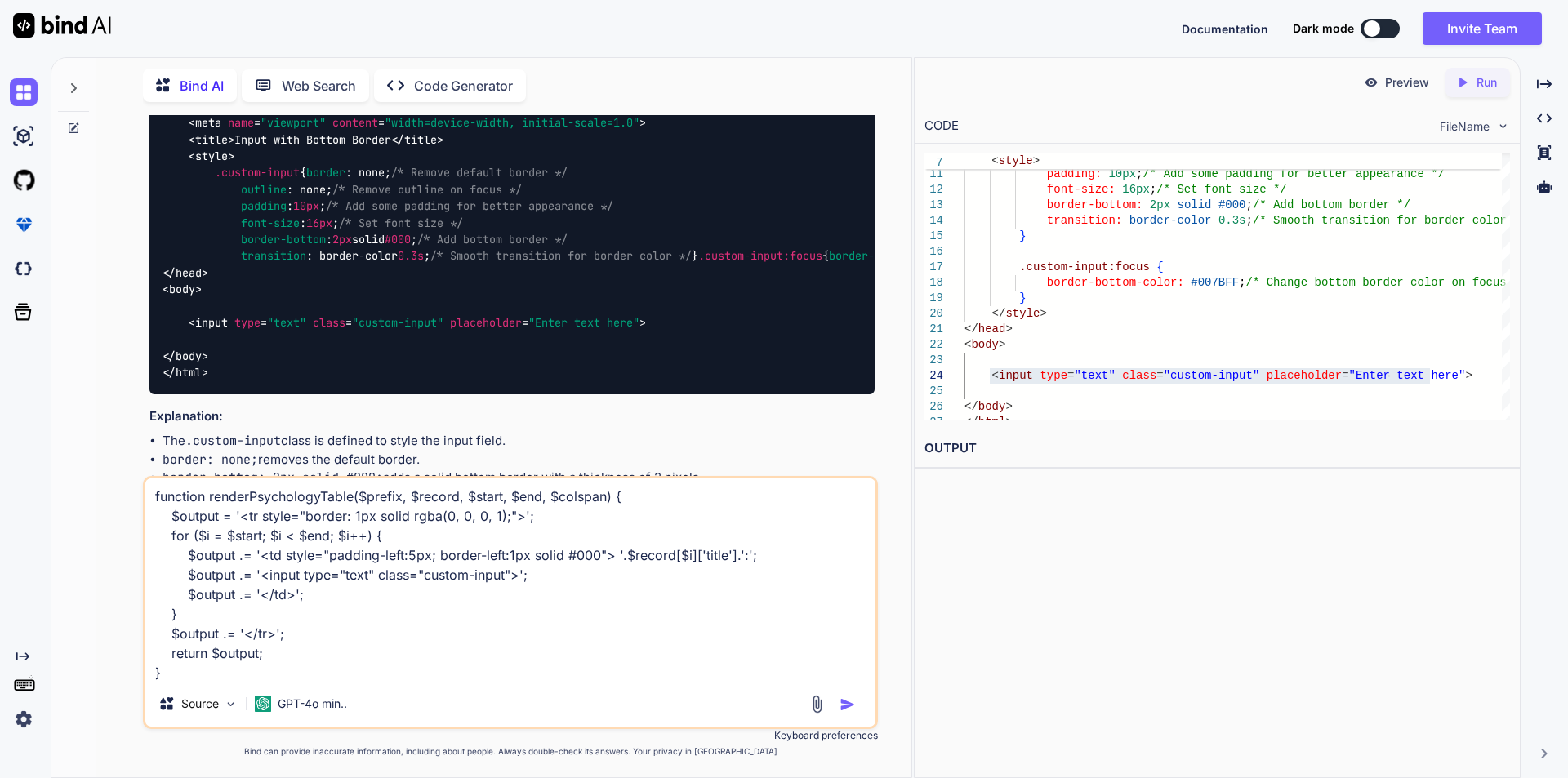
type textarea "is this correct function renderMseTable($prefix, $record) { $output = '<table s…"
click at [848, 700] on img "button" at bounding box center [847, 704] width 16 height 16
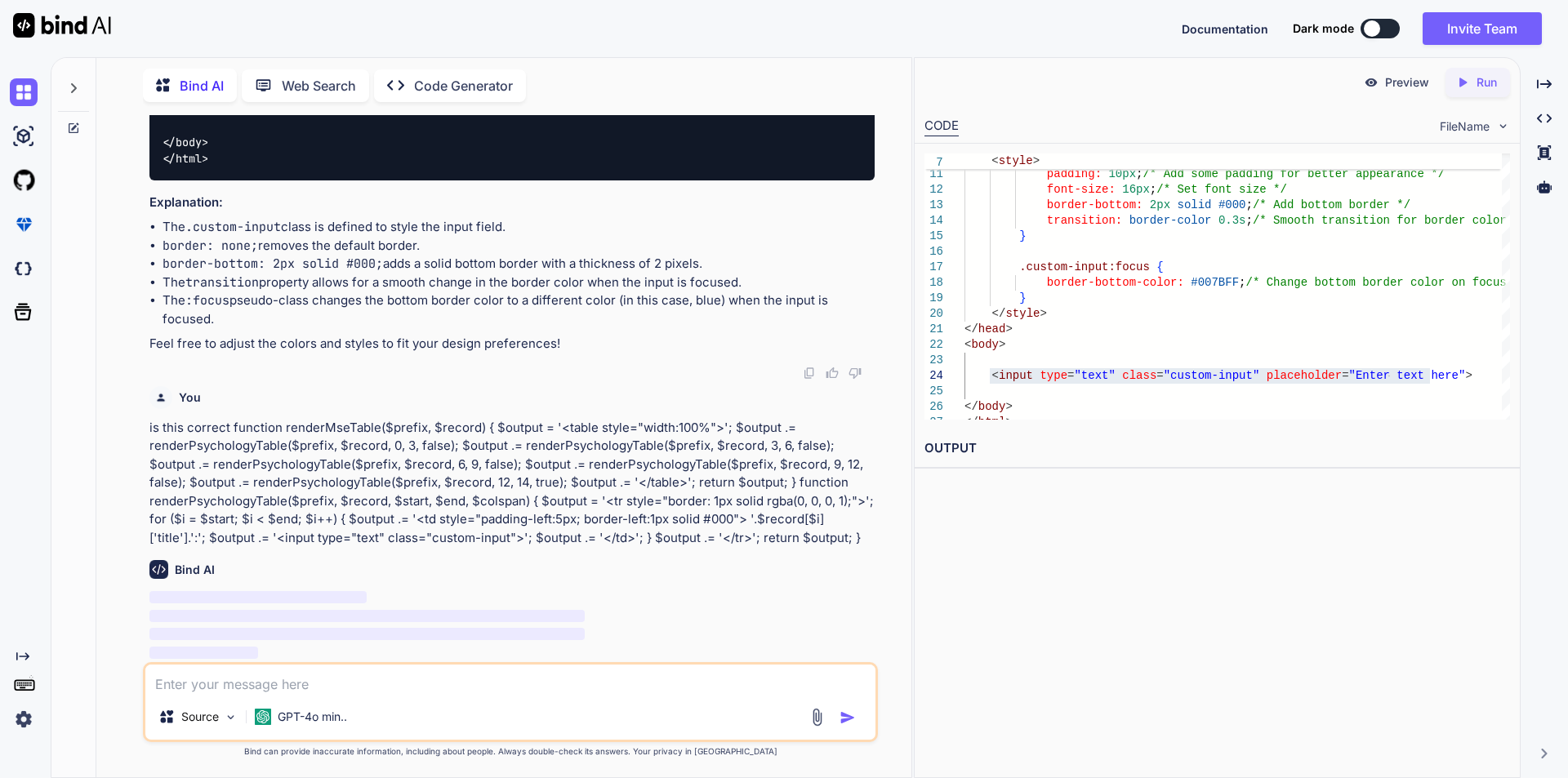
scroll to position [1246, 0]
click at [861, 552] on div "Bind AI ‌ ‌ ‌ ‌" at bounding box center [512, 604] width 725 height 115
click at [688, 589] on p "‌" at bounding box center [512, 598] width 725 height 19
click at [1120, 622] on div "Preview Created with Pixso. Run CODE FileName 10 11 12 13 14 15 16 17 18 19 20 …" at bounding box center [1217, 418] width 607 height 721
drag, startPoint x: 831, startPoint y: 516, endPoint x: 913, endPoint y: 554, distance: 90.4
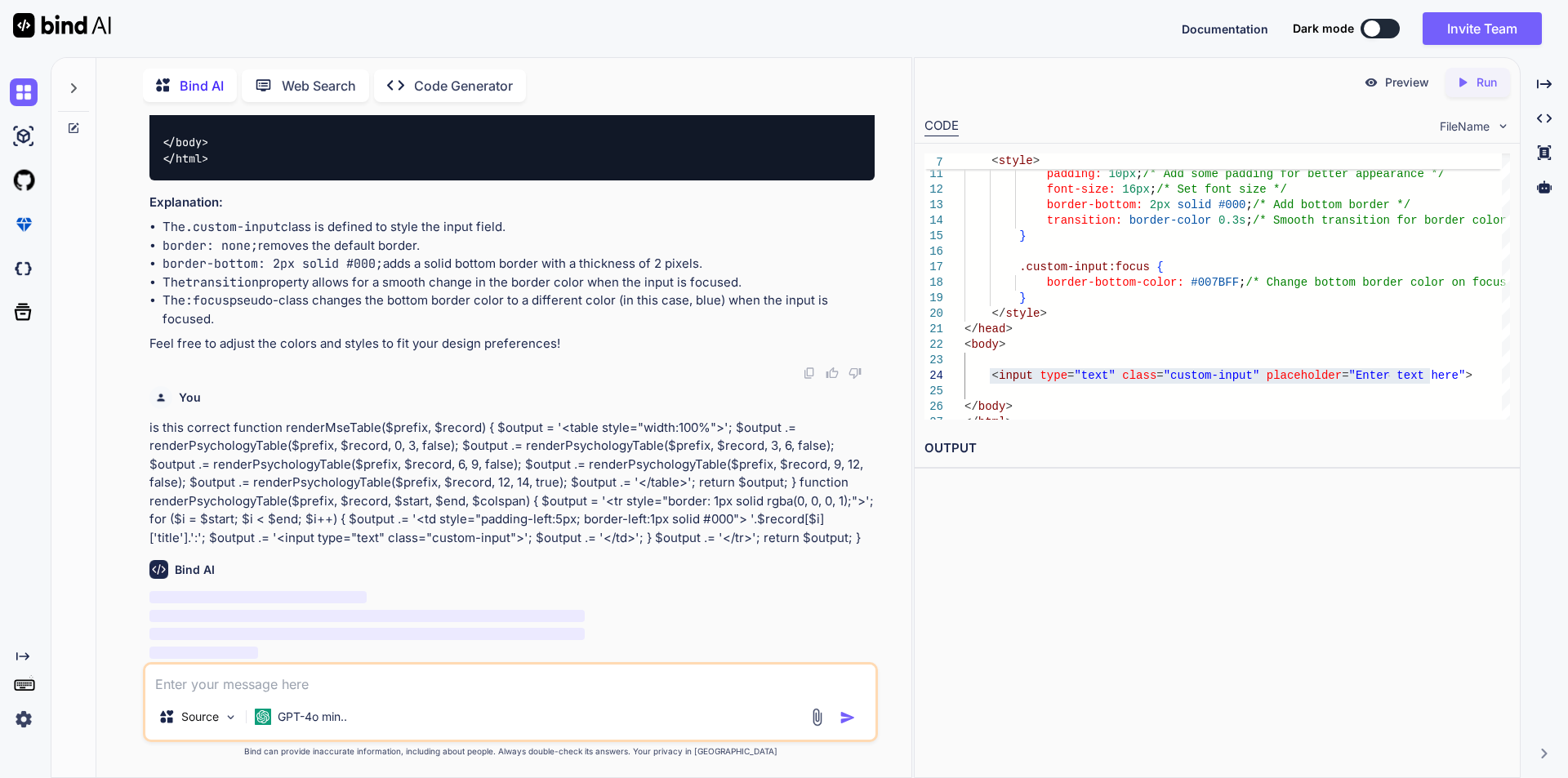
click at [914, 554] on div "Preview Created with Pixso. Run CODE FileName 10 11 12 13 14 15 16 17 18 19 20 …" at bounding box center [1217, 418] width 607 height 721
click at [870, 586] on div "Bind AI ‌ ‌ ‌ ‌" at bounding box center [512, 604] width 725 height 115
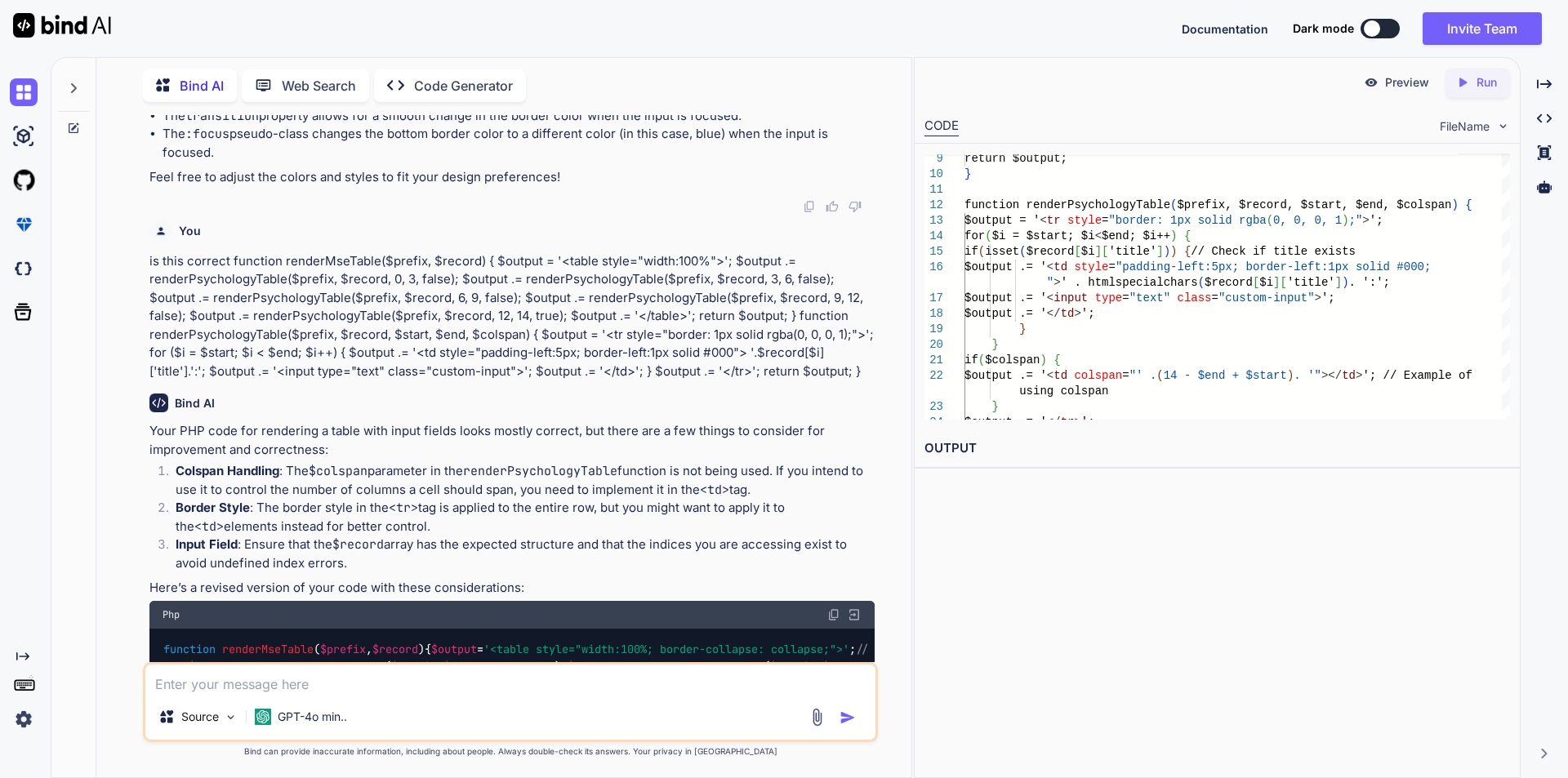
click at [859, 412] on div "Bind AI" at bounding box center [512, 403] width 725 height 19
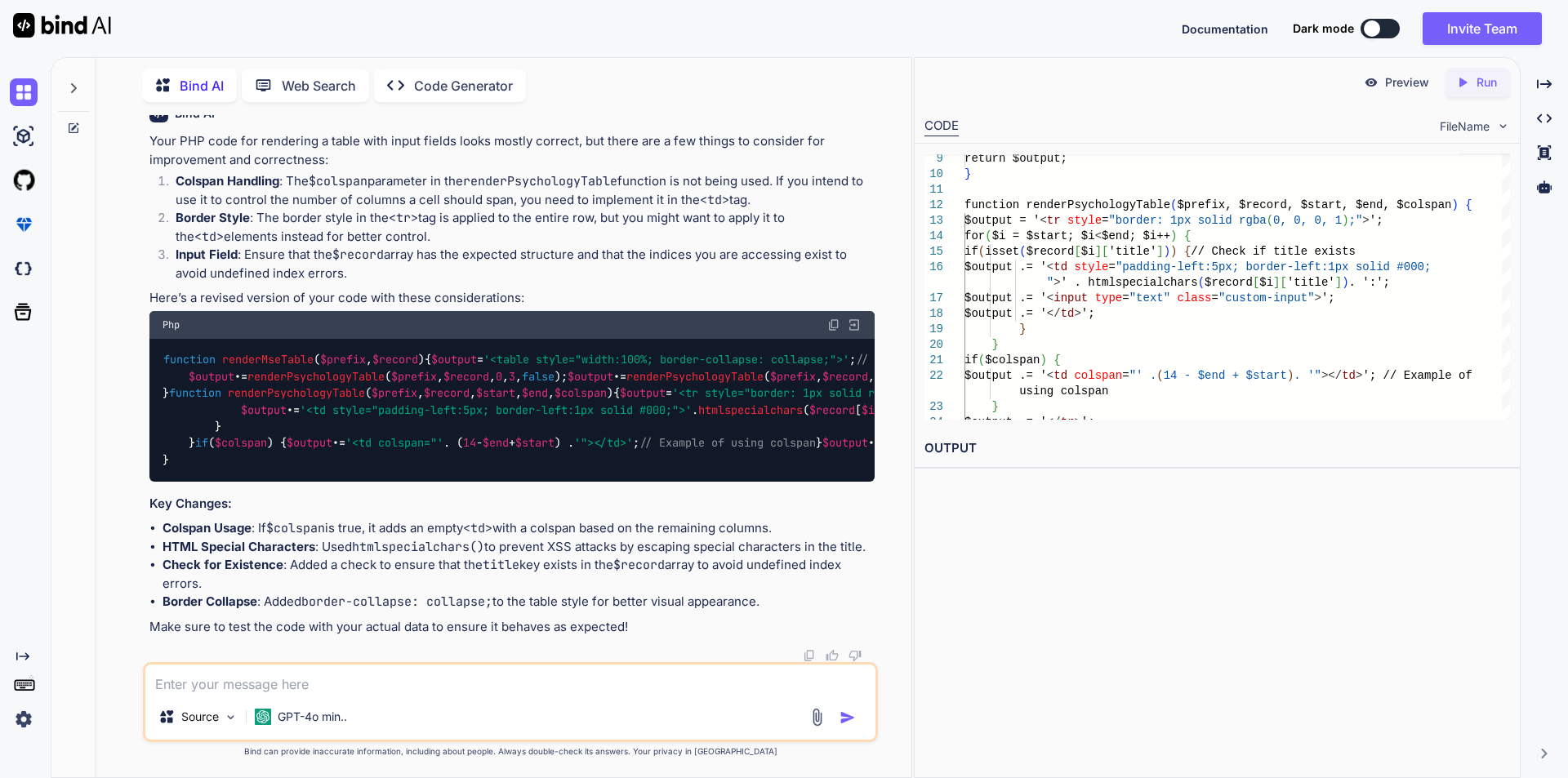
scroll to position [1996, 0]
click at [246, 687] on textarea at bounding box center [510, 678] width 730 height 29
type textarea "I need to set a colspan value 2 for last $end value"
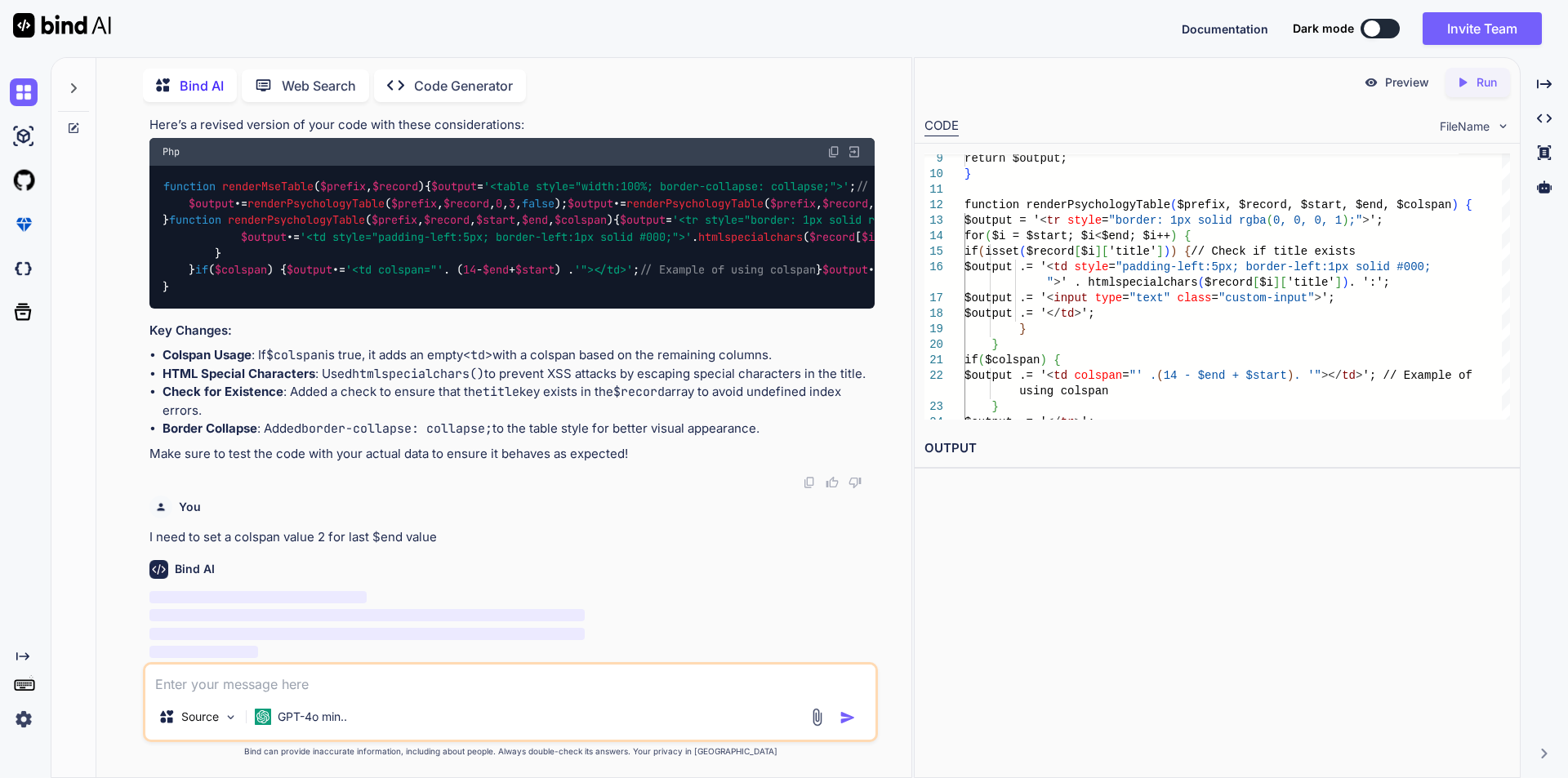
scroll to position [2203, 0]
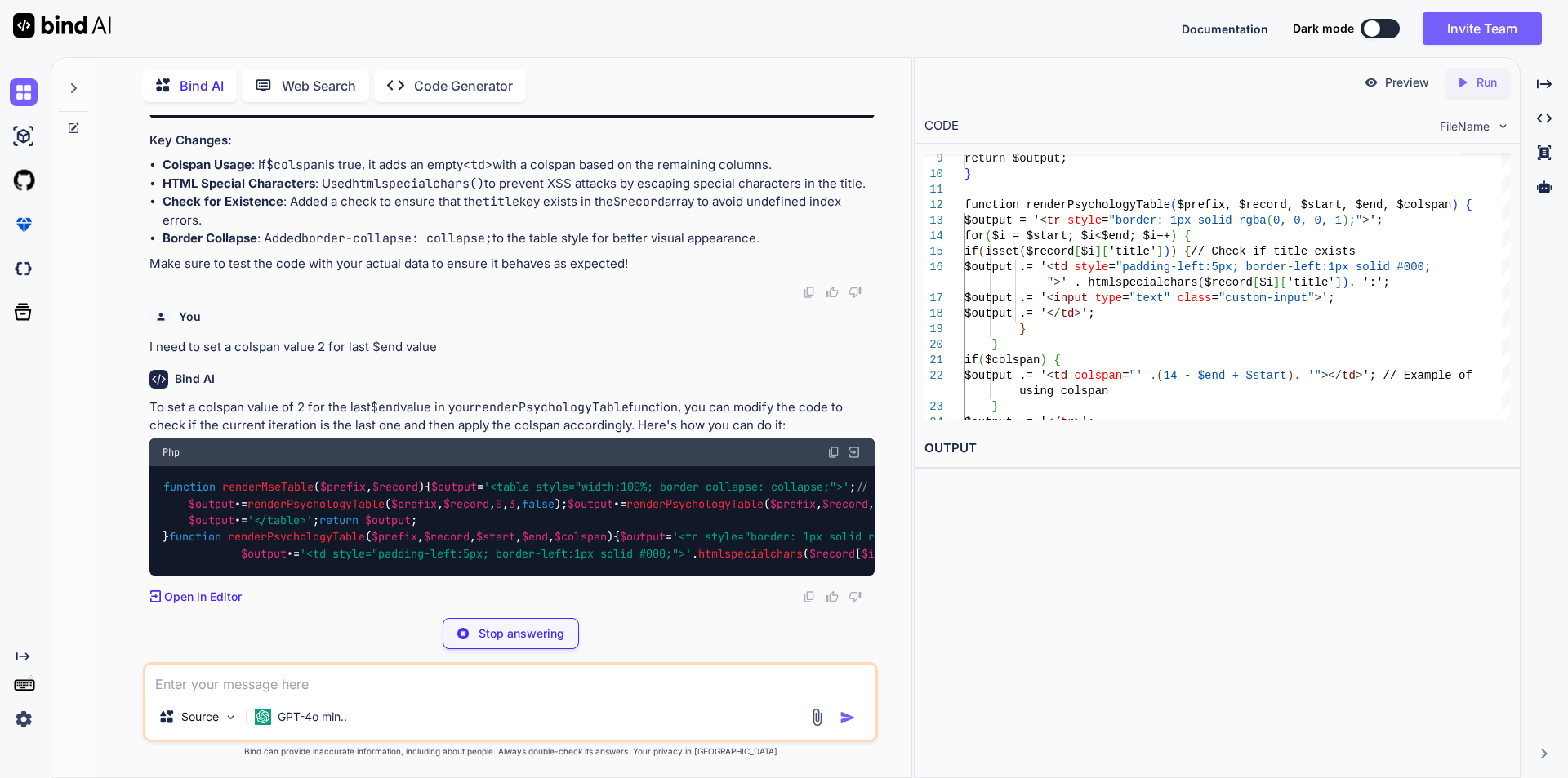
click at [713, 625] on div "Stop answering" at bounding box center [510, 633] width 735 height 31
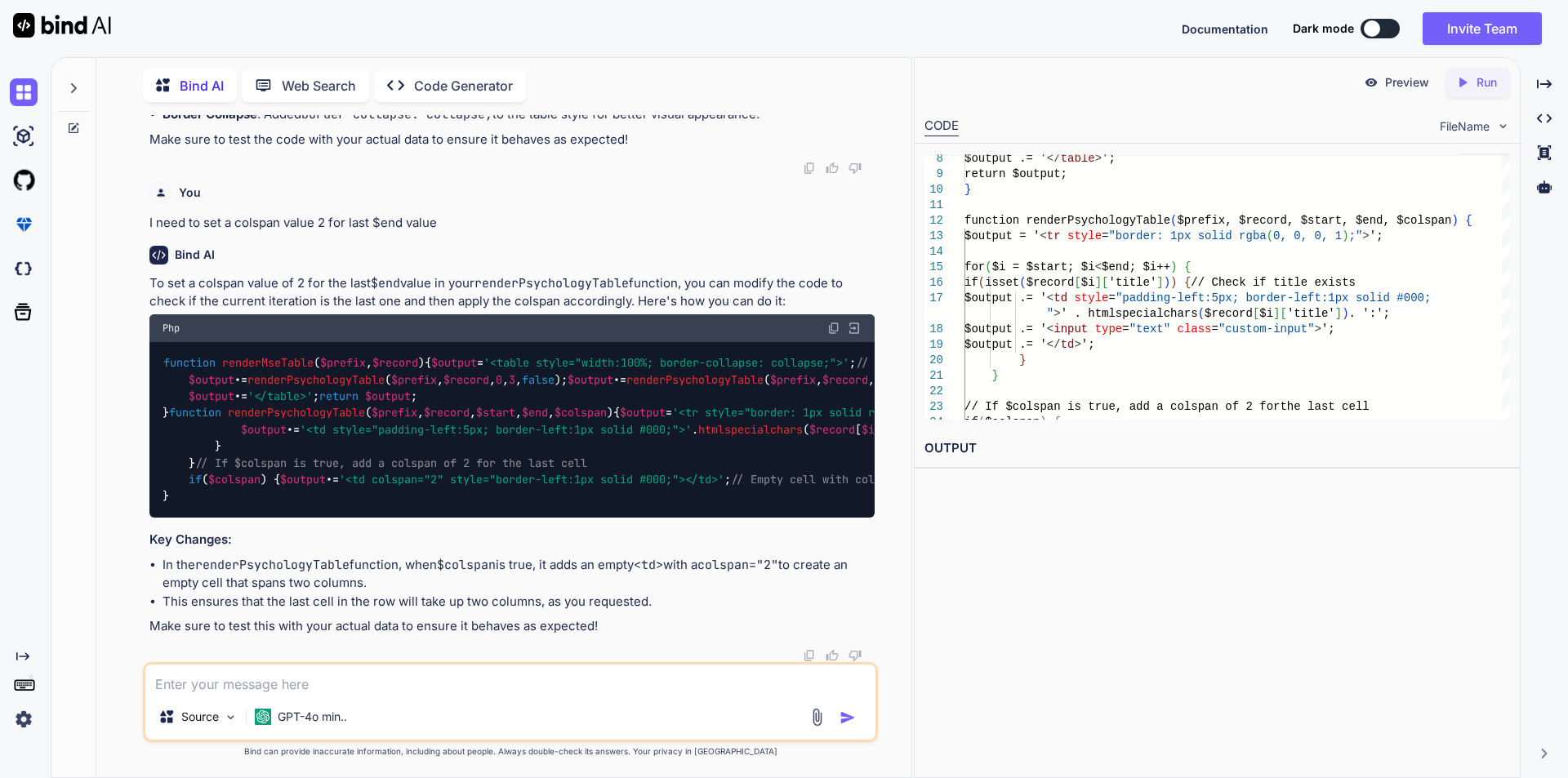
scroll to position [2774, 0]
click at [261, 685] on textarea at bounding box center [510, 678] width 730 height 29
type textarea "we have table of 3 td in a row, but in last row we have only two td so wee need…"
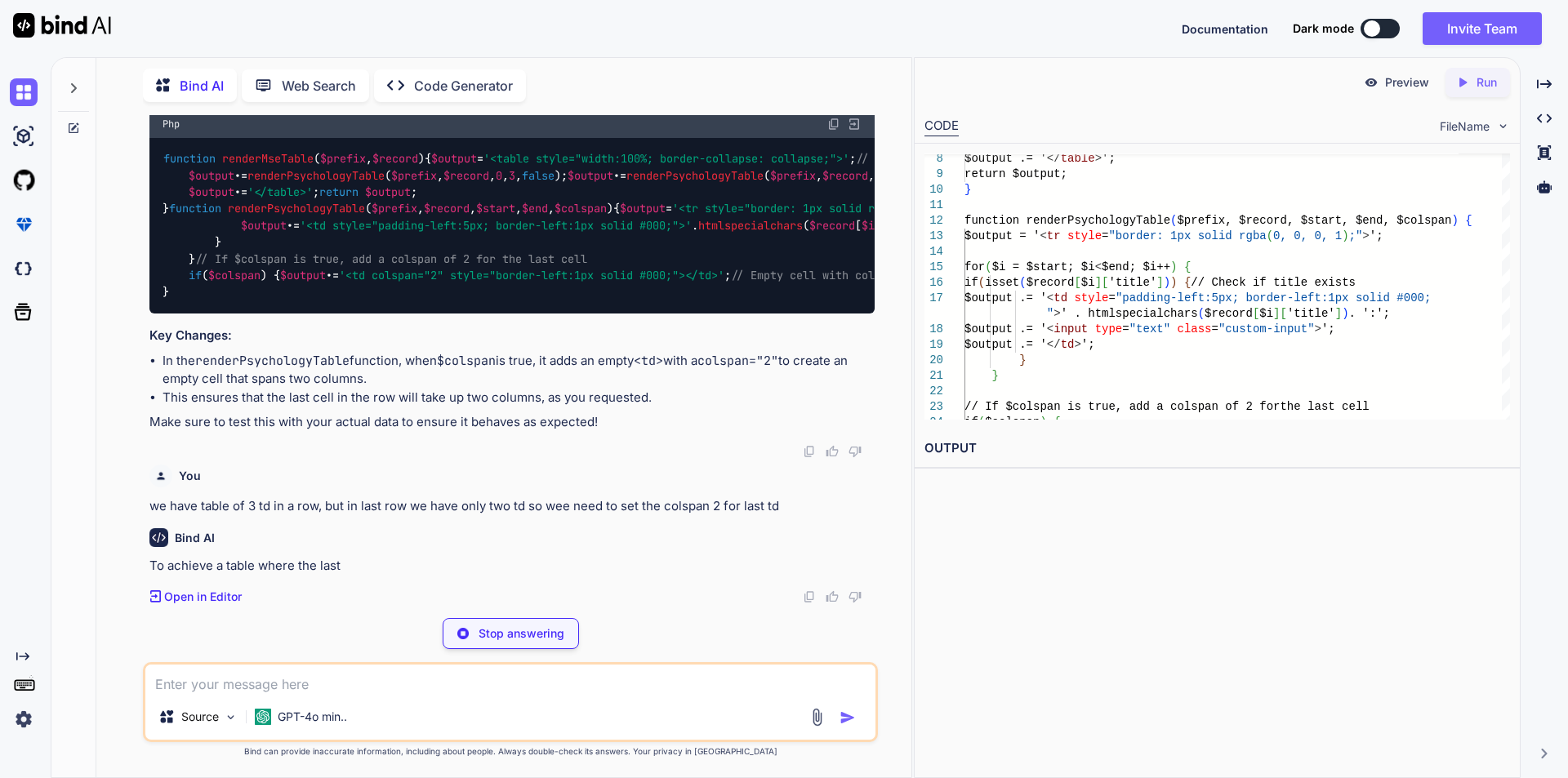
scroll to position [3052, 0]
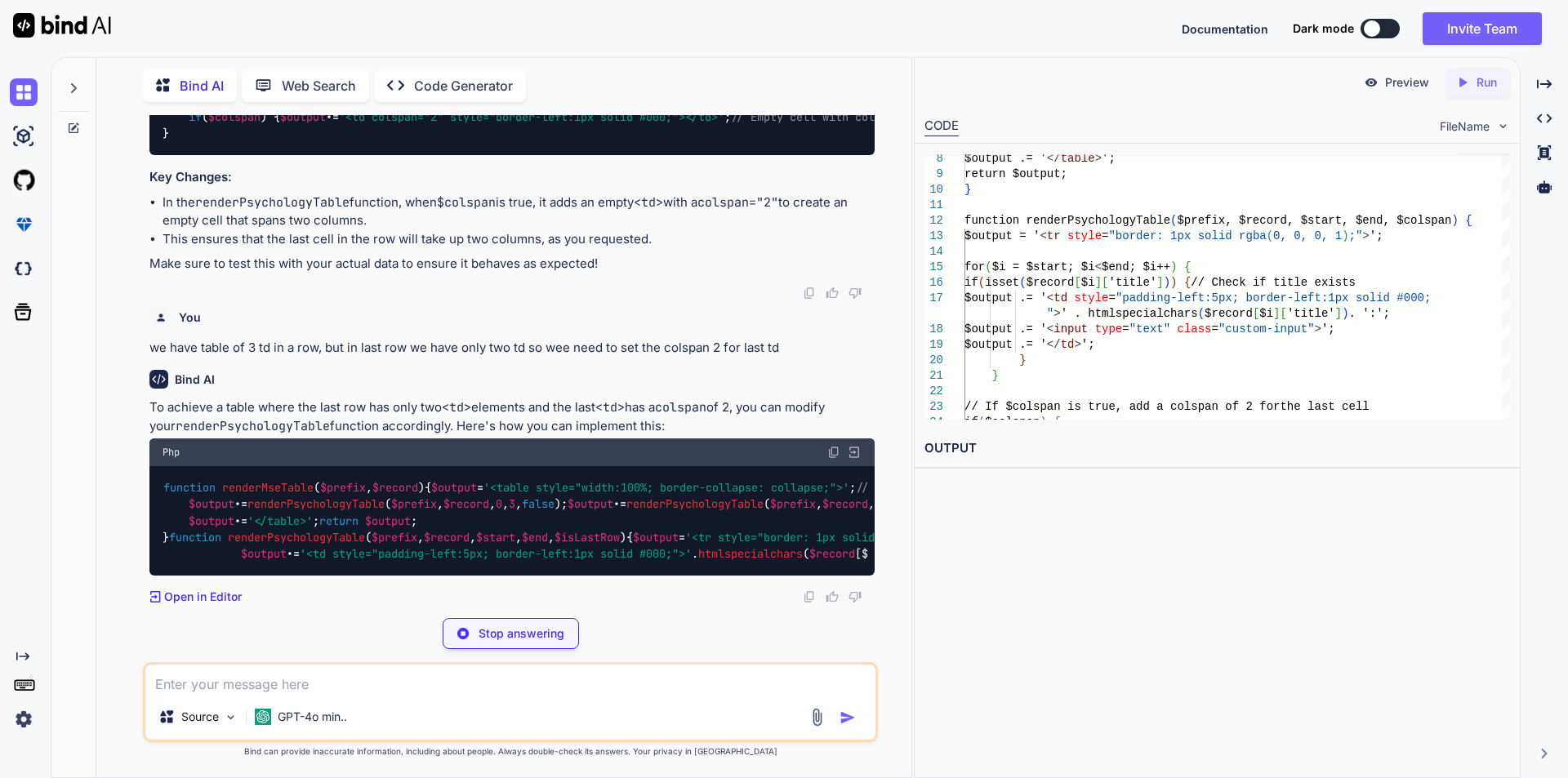
click at [881, 527] on div "You input tag without border Bind AI To create an HTML <input> tag without a bo…" at bounding box center [510, 446] width 802 height 662
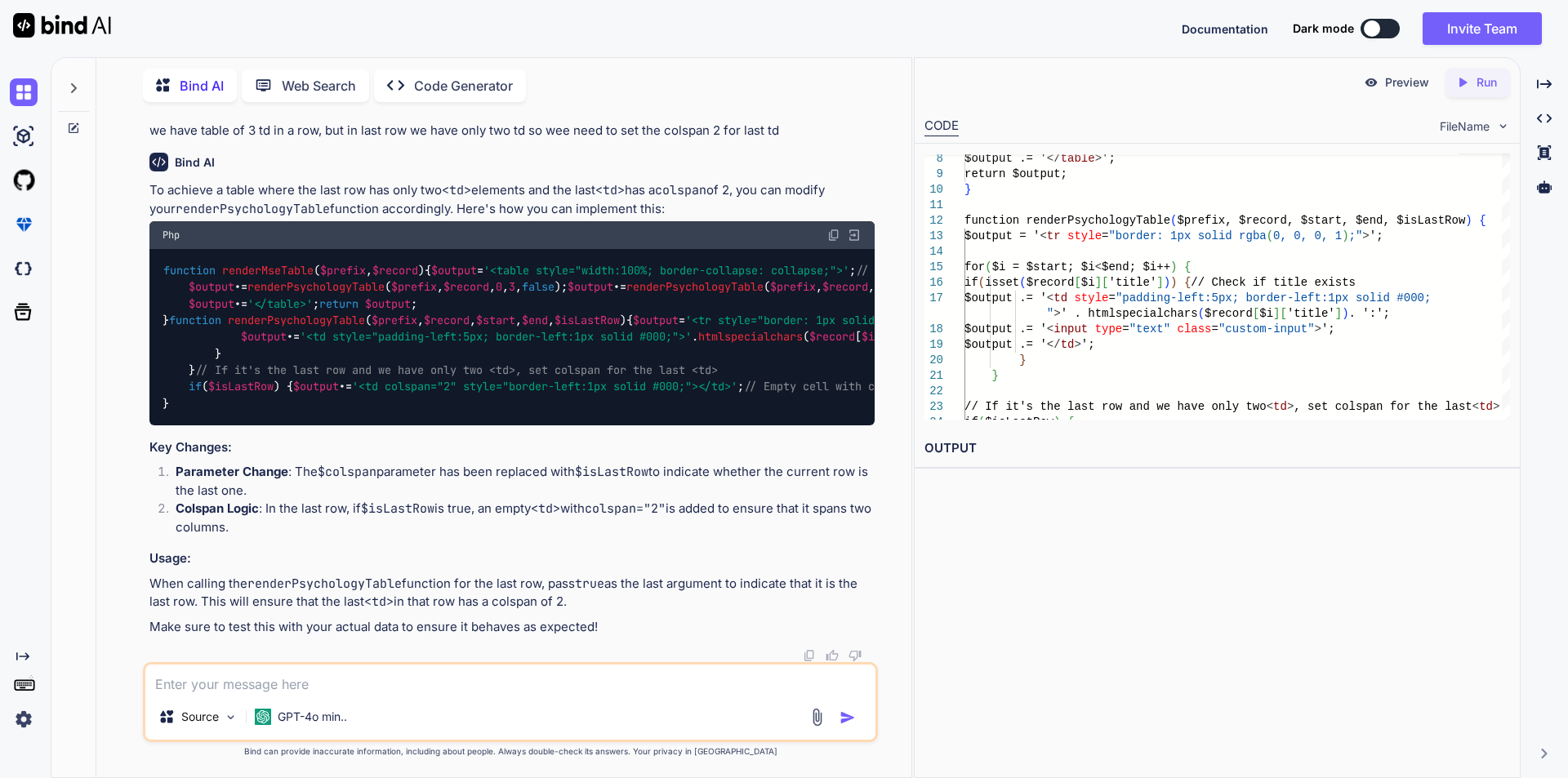
scroll to position [3623, 0]
click at [624, 299] on div "function renderMseTable ( $prefix , $record ) { $output = '<table style="width:…" at bounding box center [512, 337] width 725 height 176
click at [345, 677] on textarea at bounding box center [510, 678] width 730 height 29
